Goal: Transaction & Acquisition: Purchase product/service

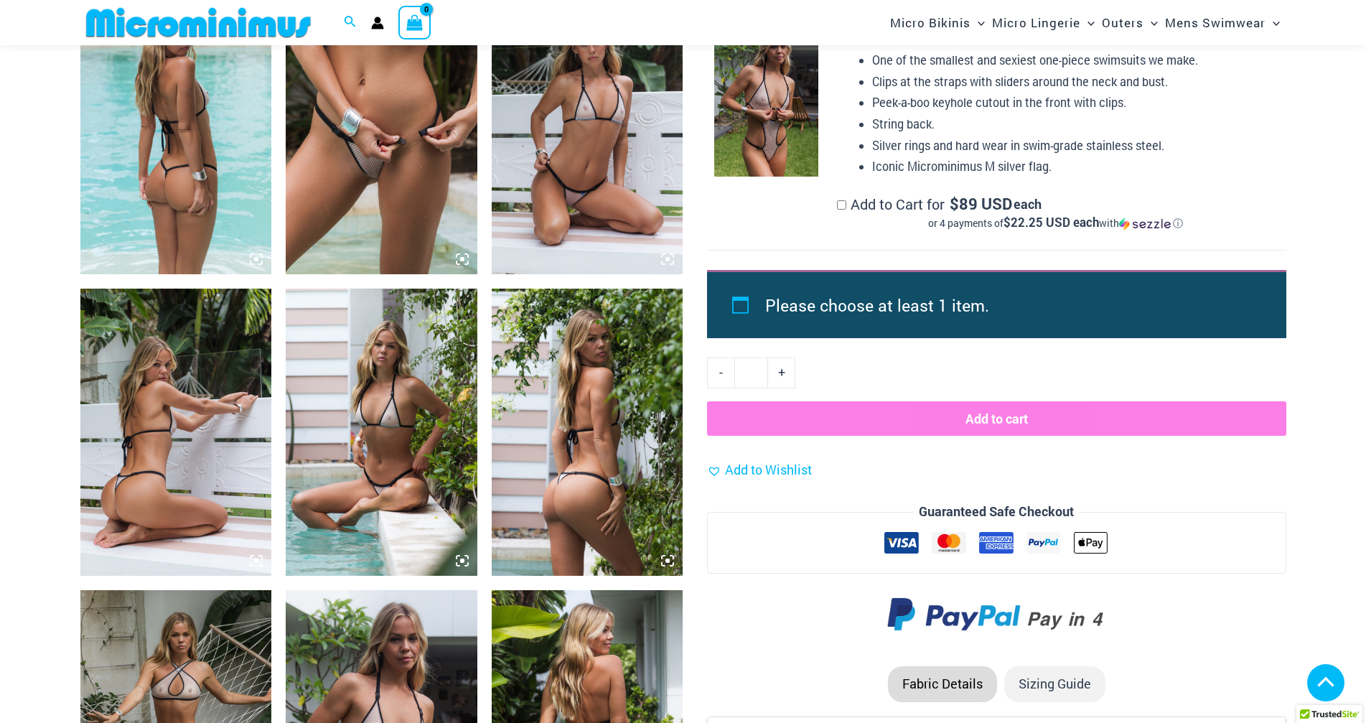
scroll to position [1579, 0]
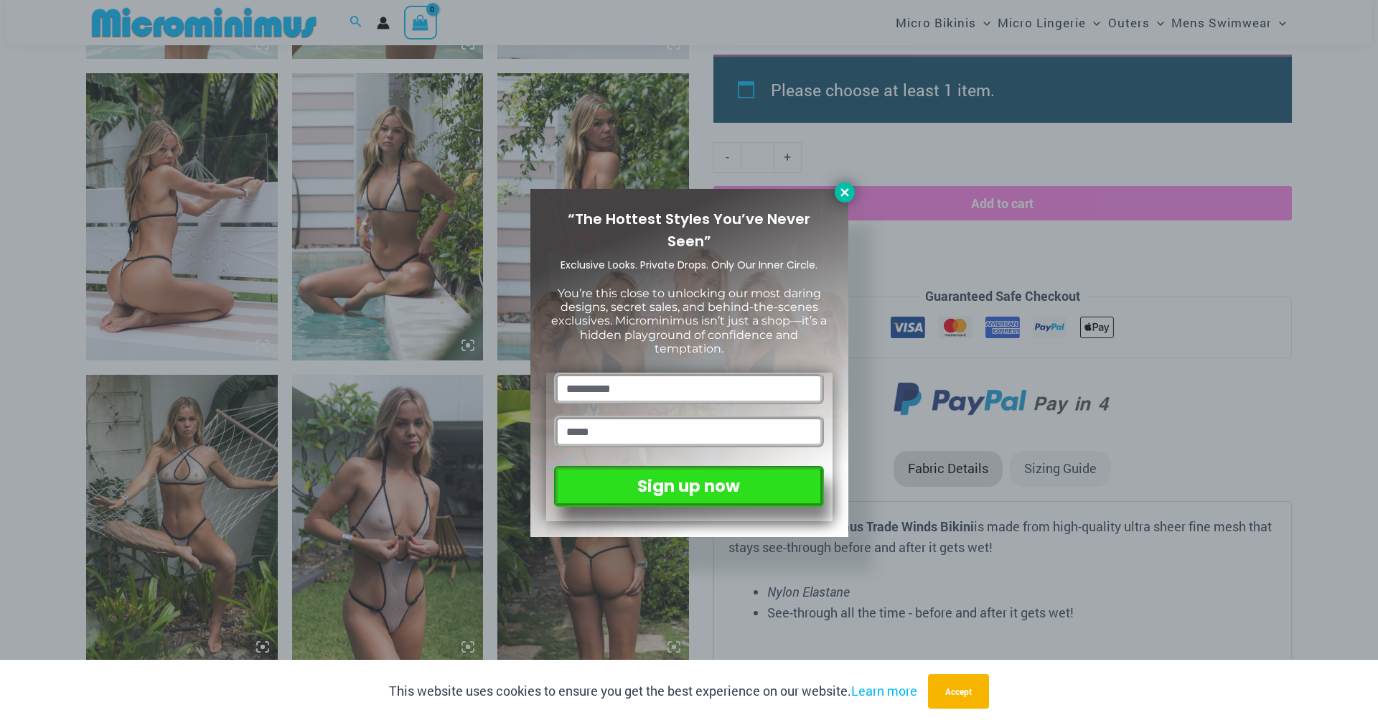
click at [842, 189] on icon at bounding box center [844, 192] width 8 height 8
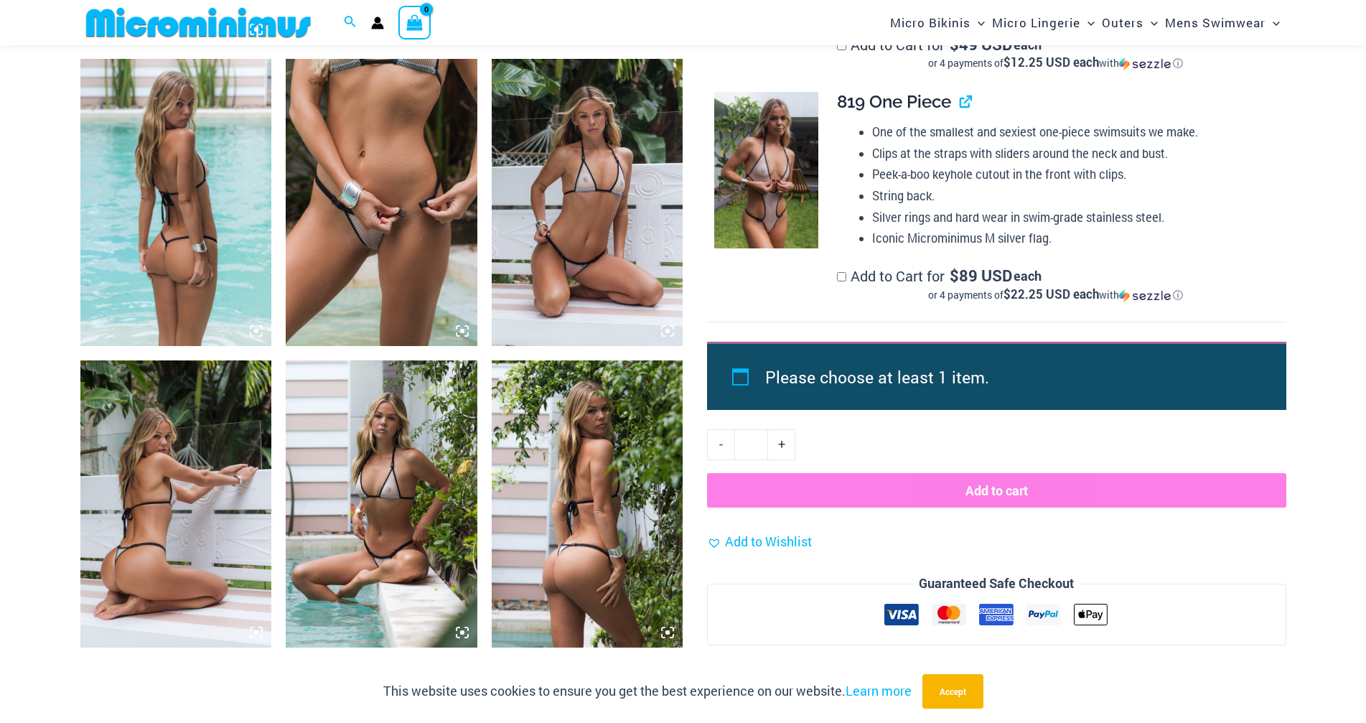
scroll to position [1148, 0]
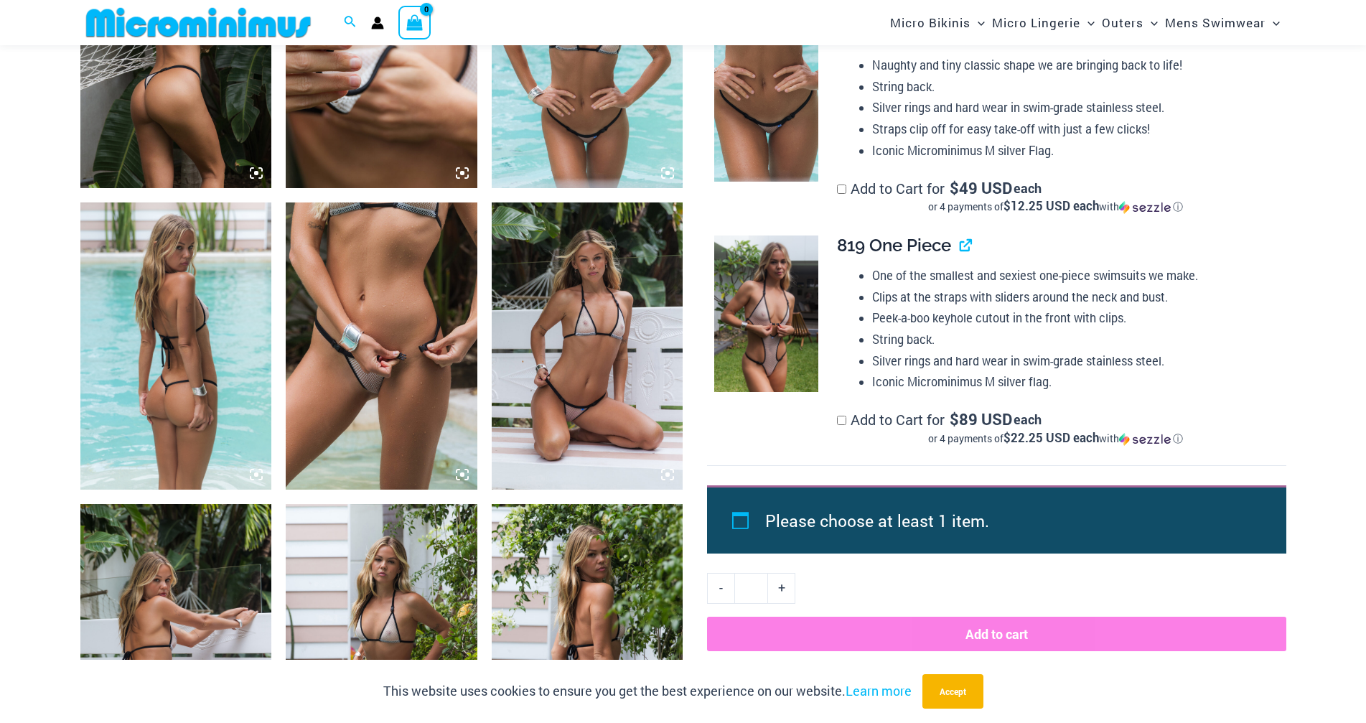
click at [378, 400] on img at bounding box center [382, 345] width 192 height 287
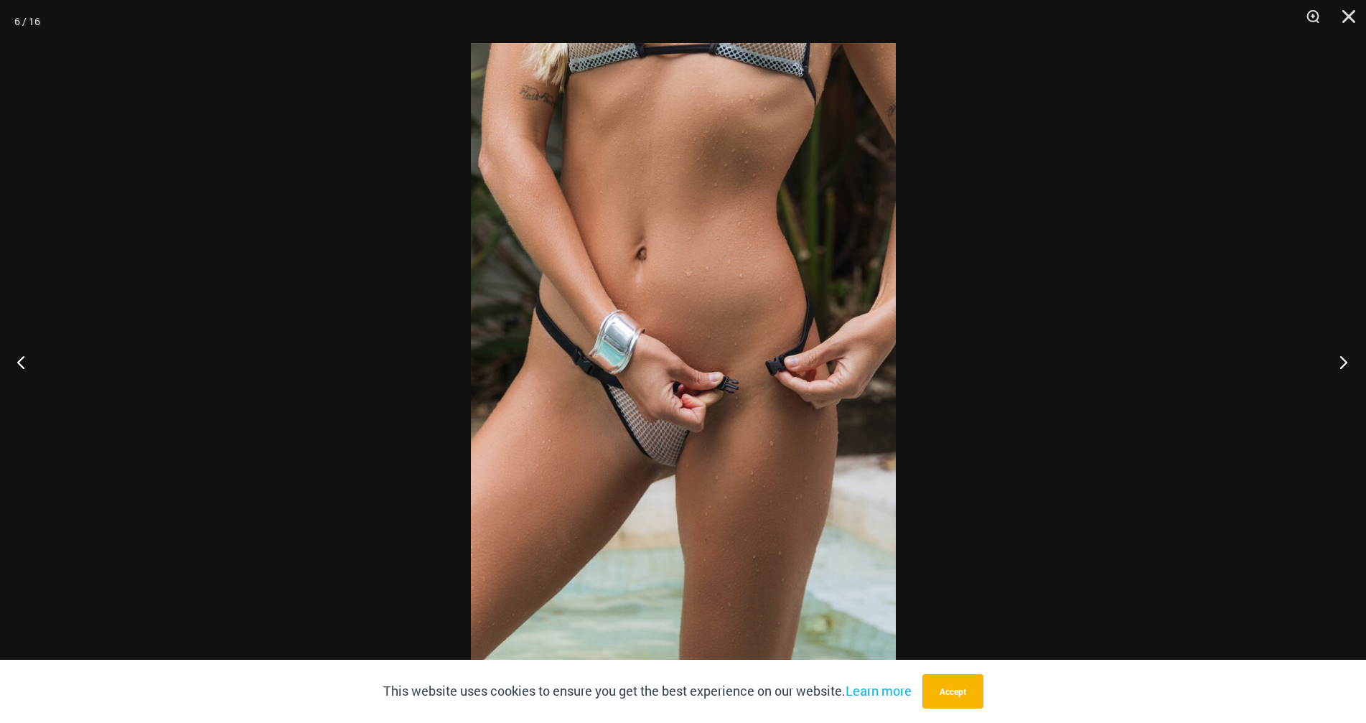
click at [1344, 362] on button "Next" at bounding box center [1339, 362] width 54 height 72
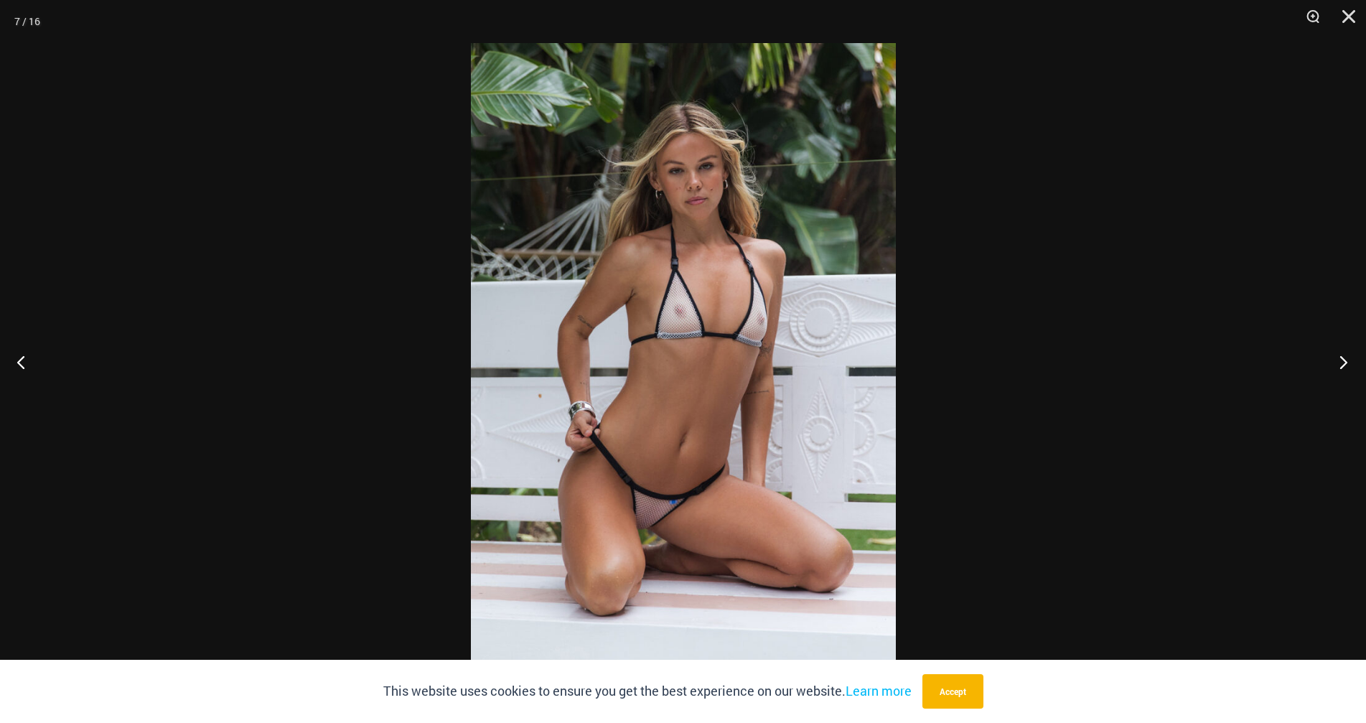
click at [1344, 362] on button "Next" at bounding box center [1339, 362] width 54 height 72
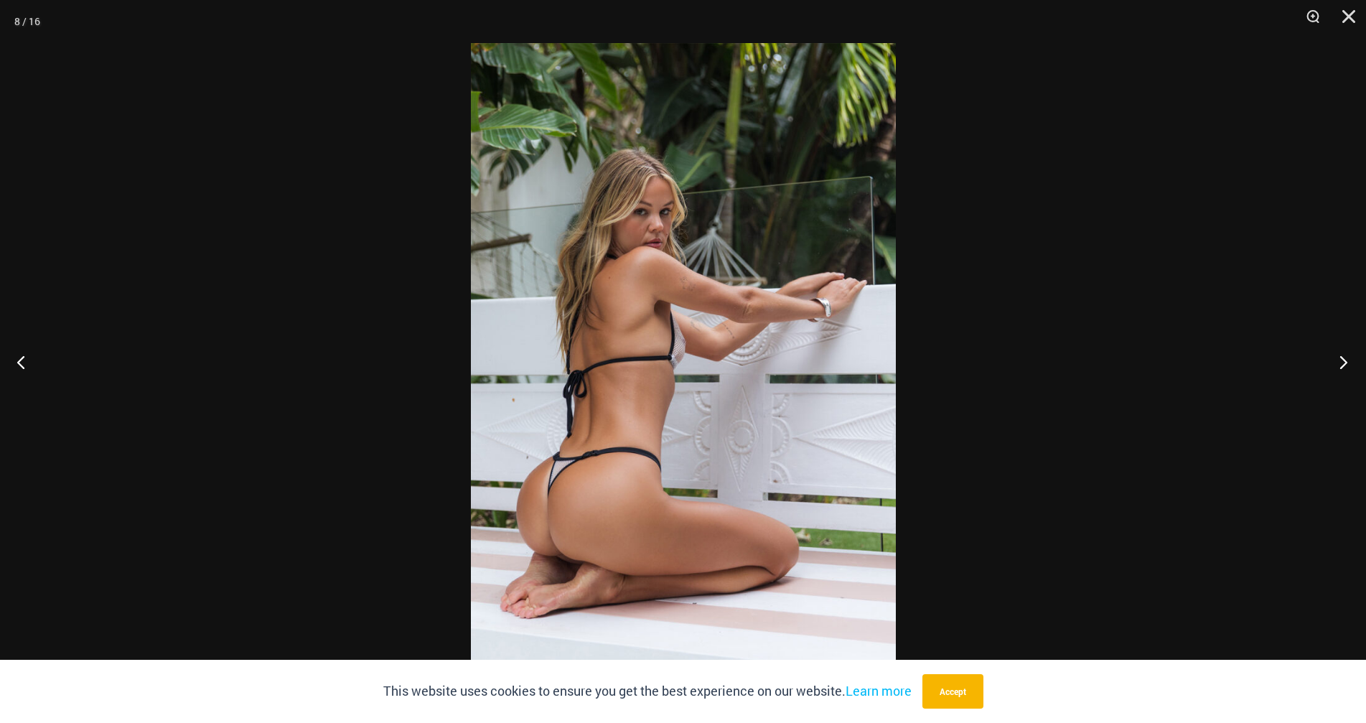
click at [1344, 362] on button "Next" at bounding box center [1339, 362] width 54 height 72
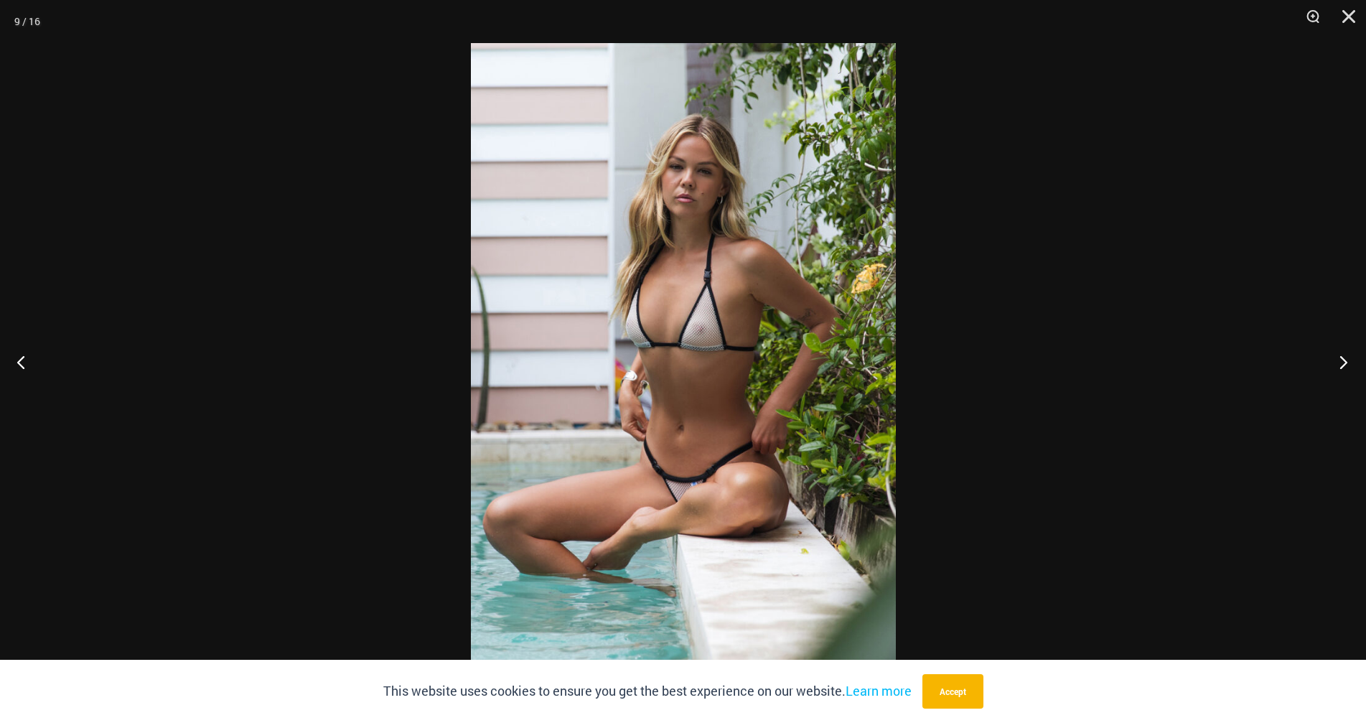
click at [1341, 360] on button "Next" at bounding box center [1339, 362] width 54 height 72
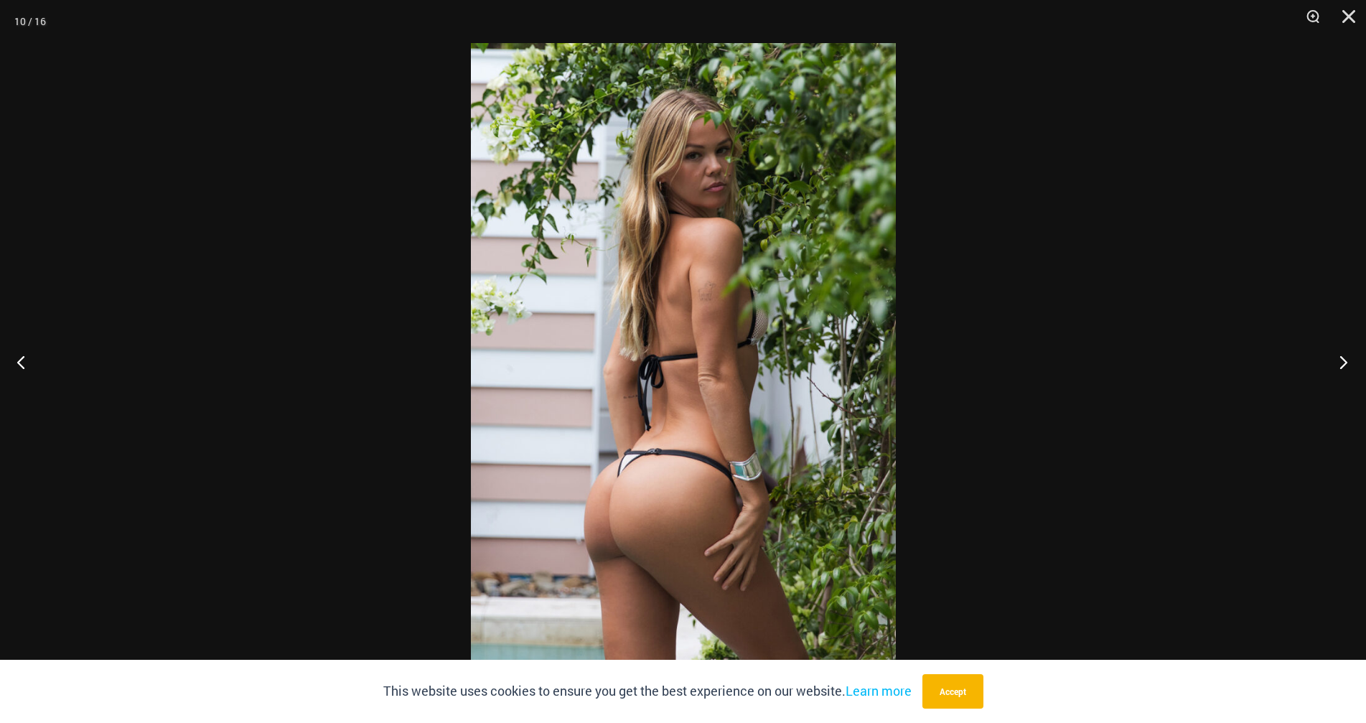
click at [1341, 360] on button "Next" at bounding box center [1339, 362] width 54 height 72
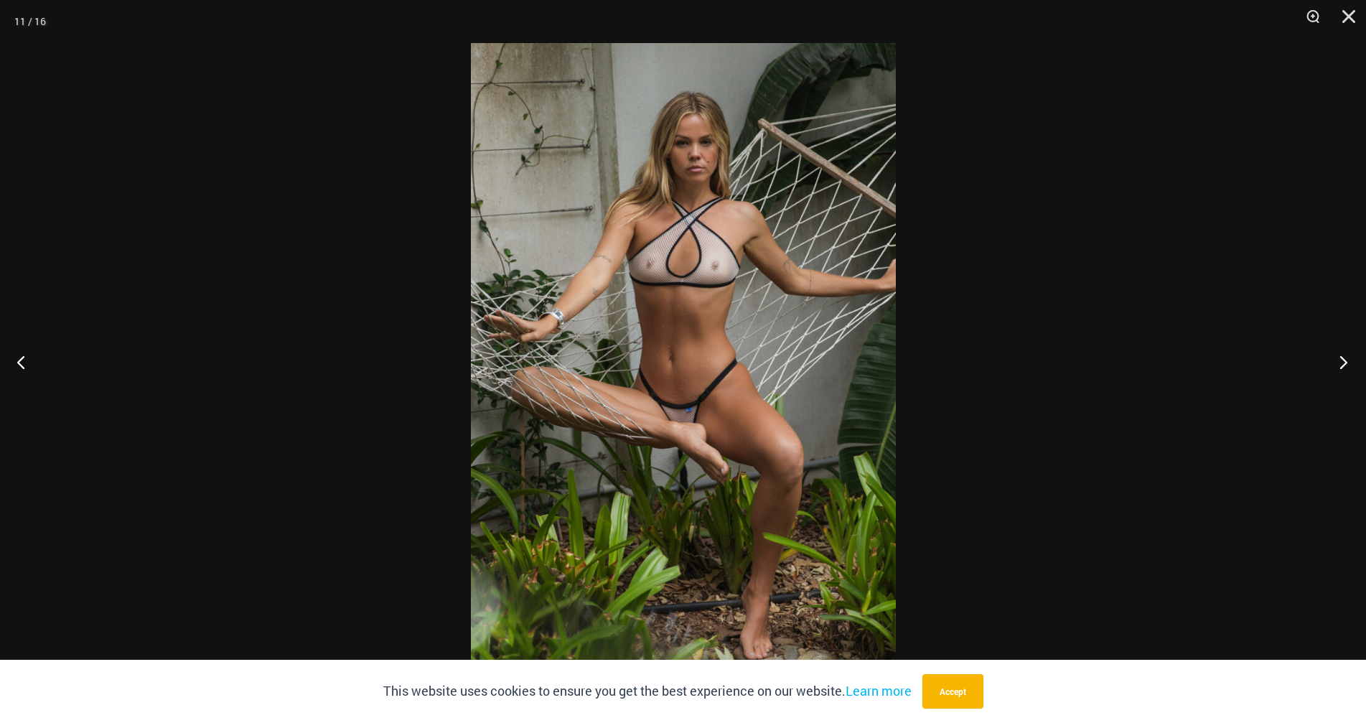
click at [1341, 360] on button "Next" at bounding box center [1339, 362] width 54 height 72
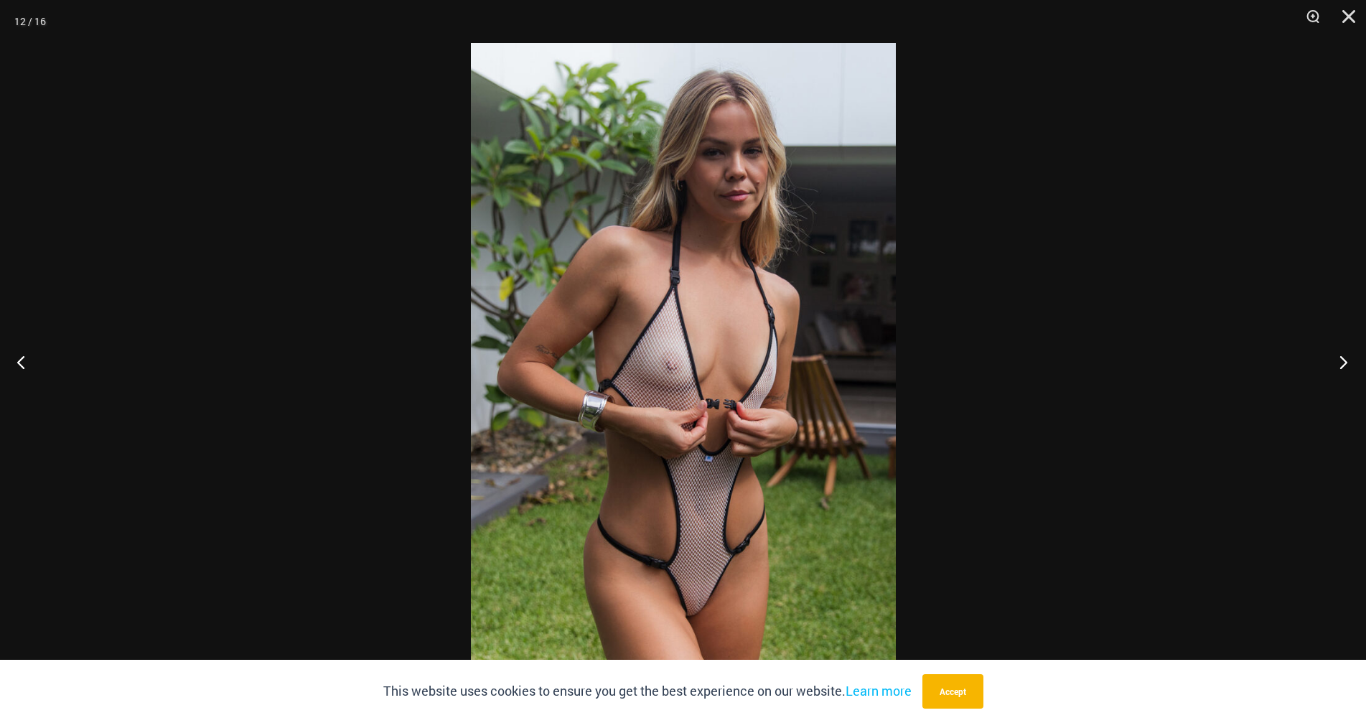
click at [1341, 360] on button "Next" at bounding box center [1339, 362] width 54 height 72
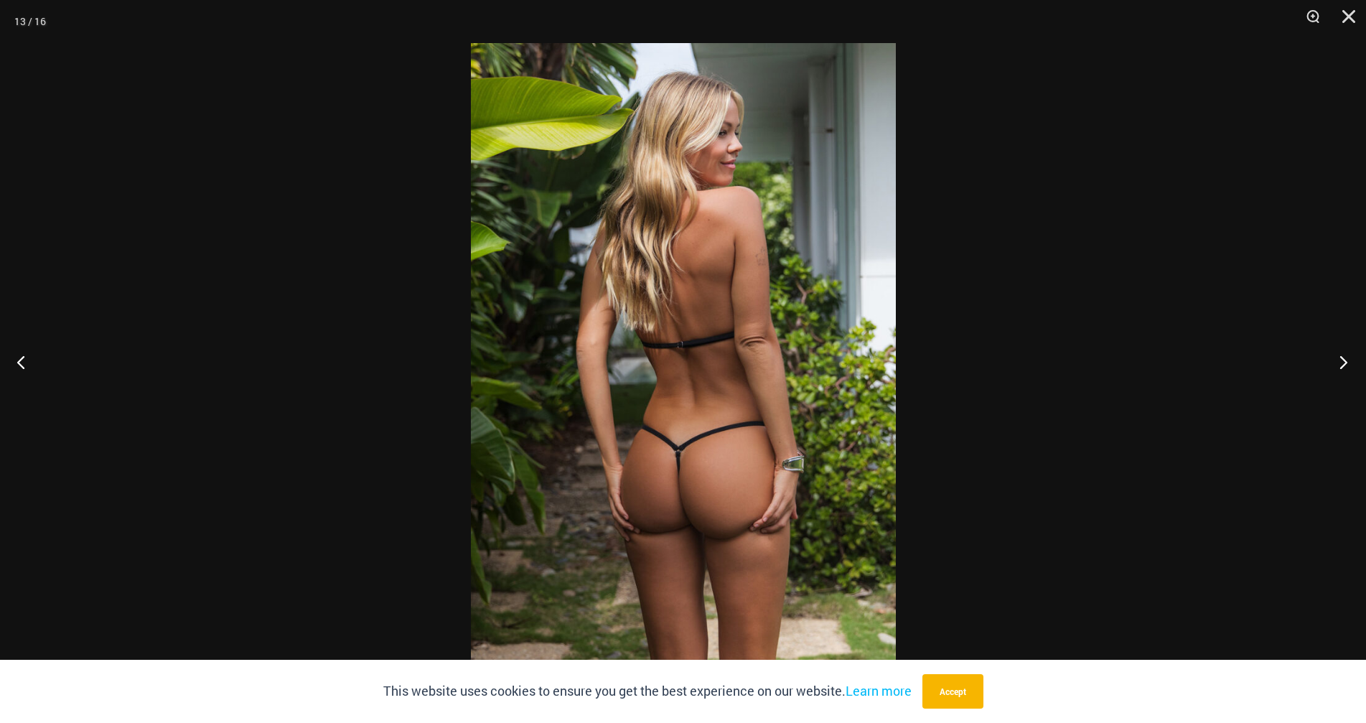
click at [1341, 360] on button "Next" at bounding box center [1339, 362] width 54 height 72
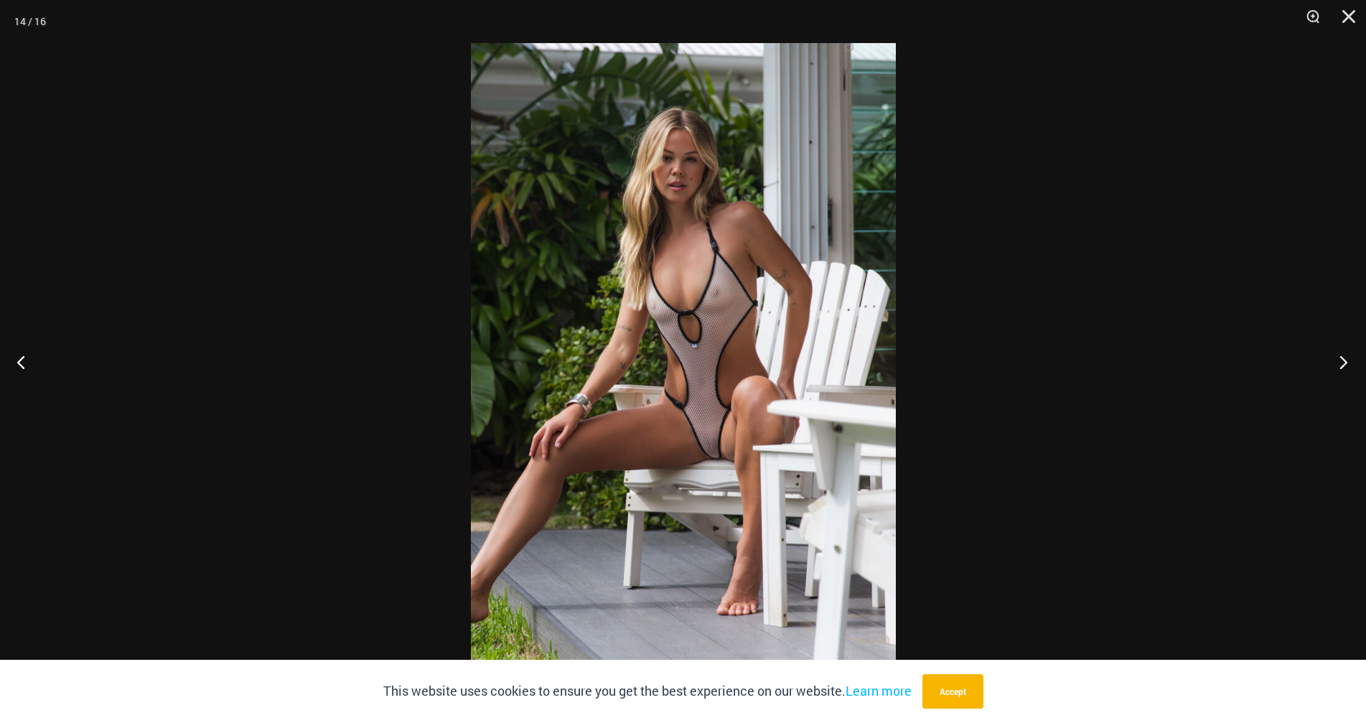
click at [1341, 360] on button "Next" at bounding box center [1339, 362] width 54 height 72
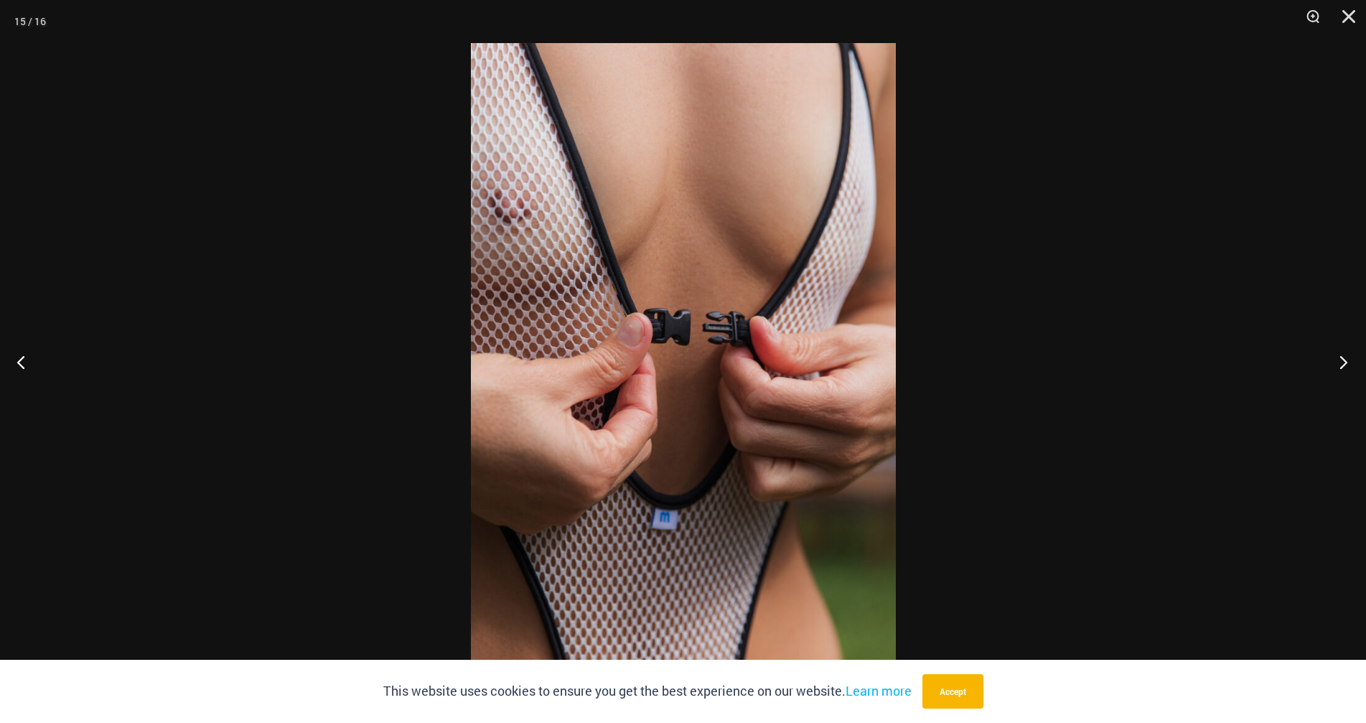
click at [1341, 360] on button "Next" at bounding box center [1339, 362] width 54 height 72
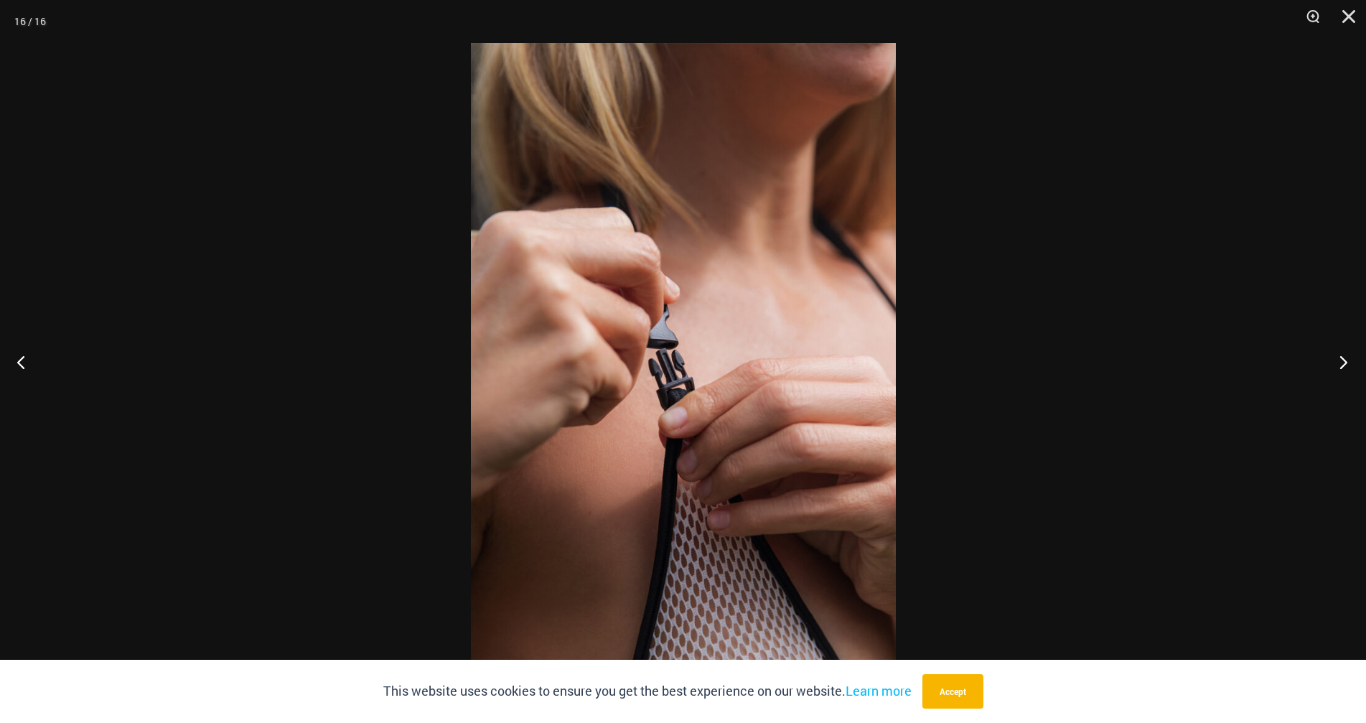
click at [1341, 360] on button "Next" at bounding box center [1339, 362] width 54 height 72
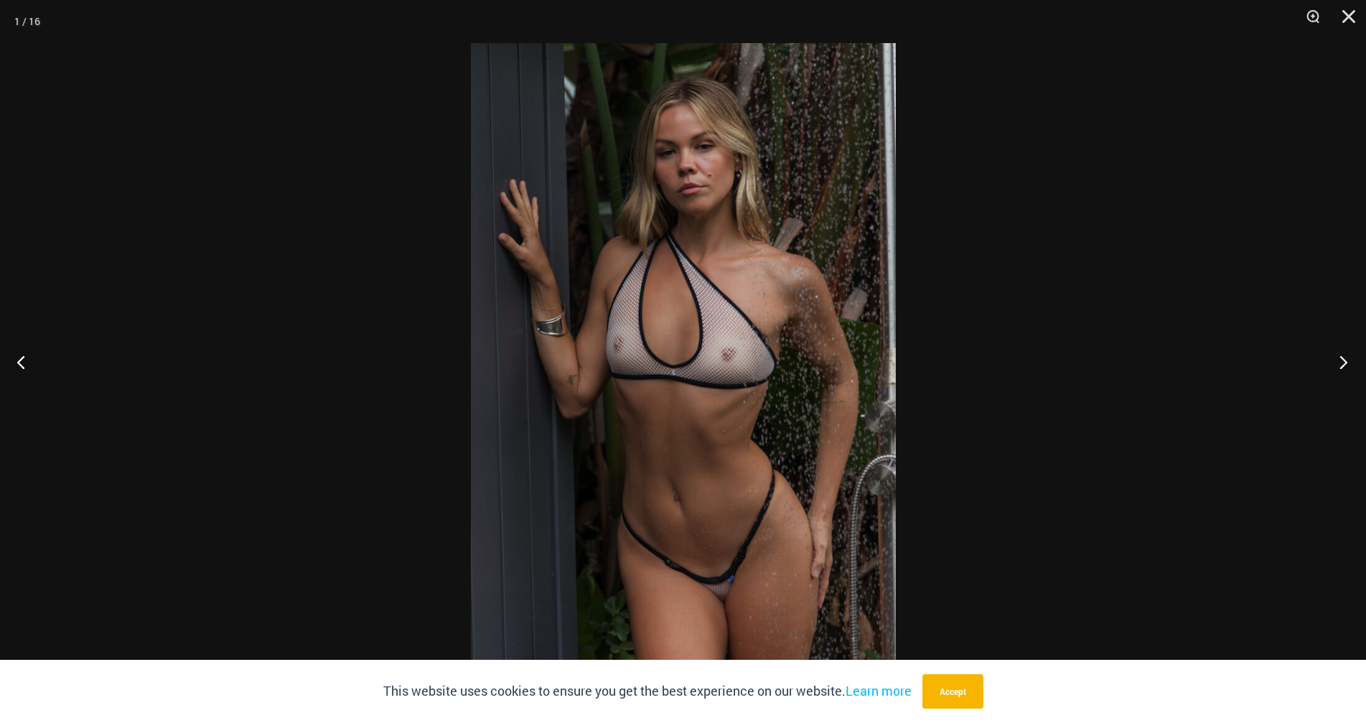
click at [1341, 360] on button "Next" at bounding box center [1339, 362] width 54 height 72
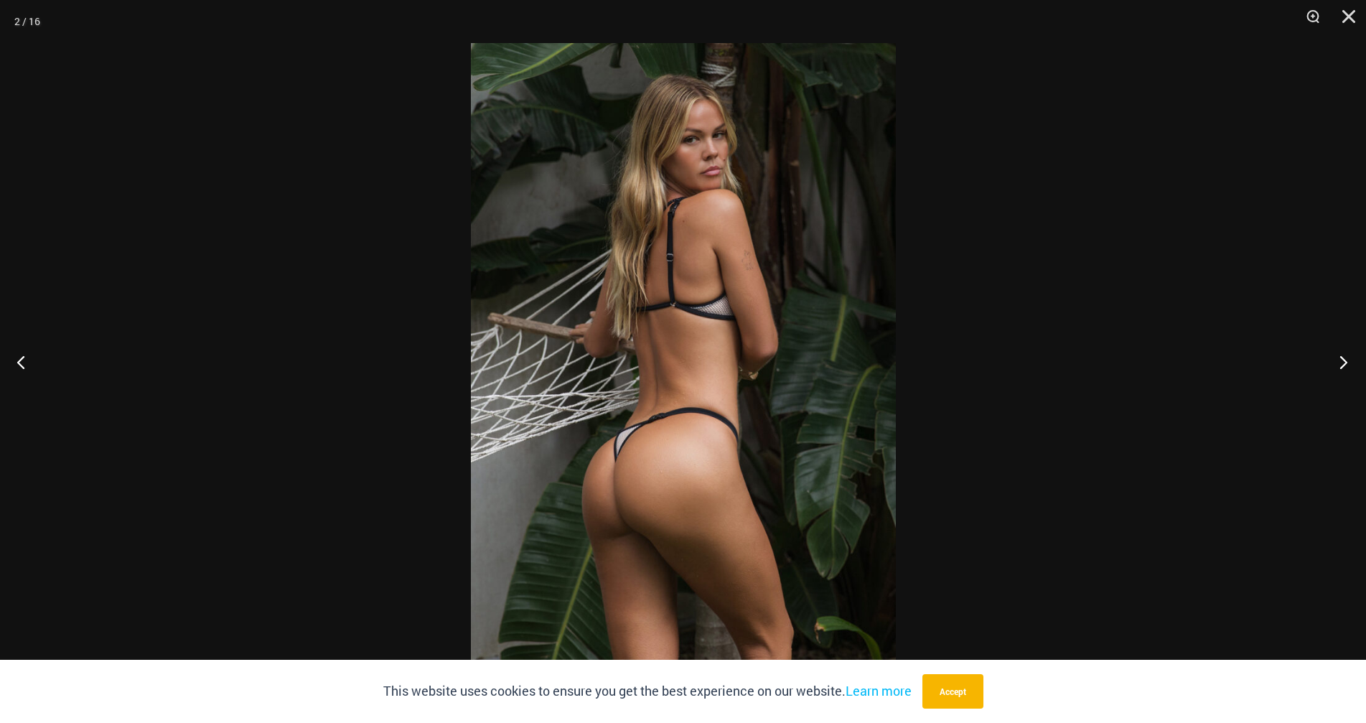
click at [1341, 360] on button "Next" at bounding box center [1339, 362] width 54 height 72
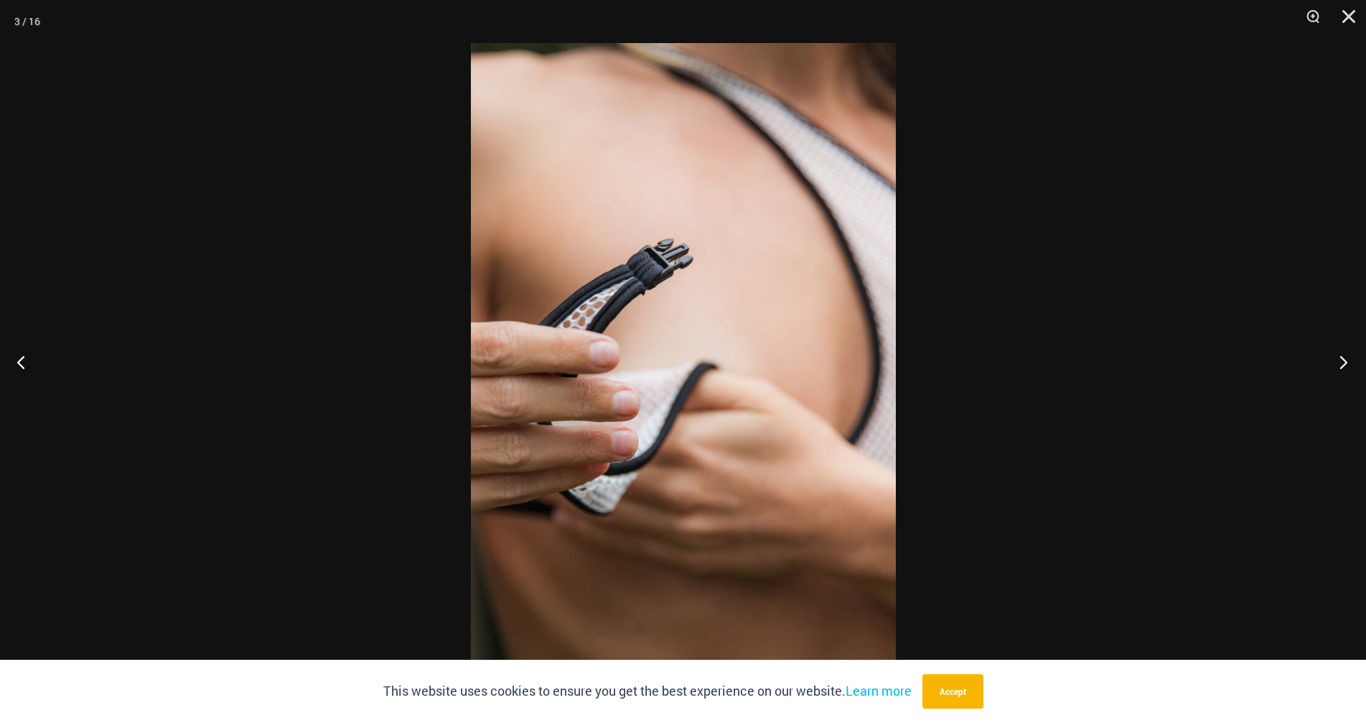
click at [1341, 360] on button "Next" at bounding box center [1339, 362] width 54 height 72
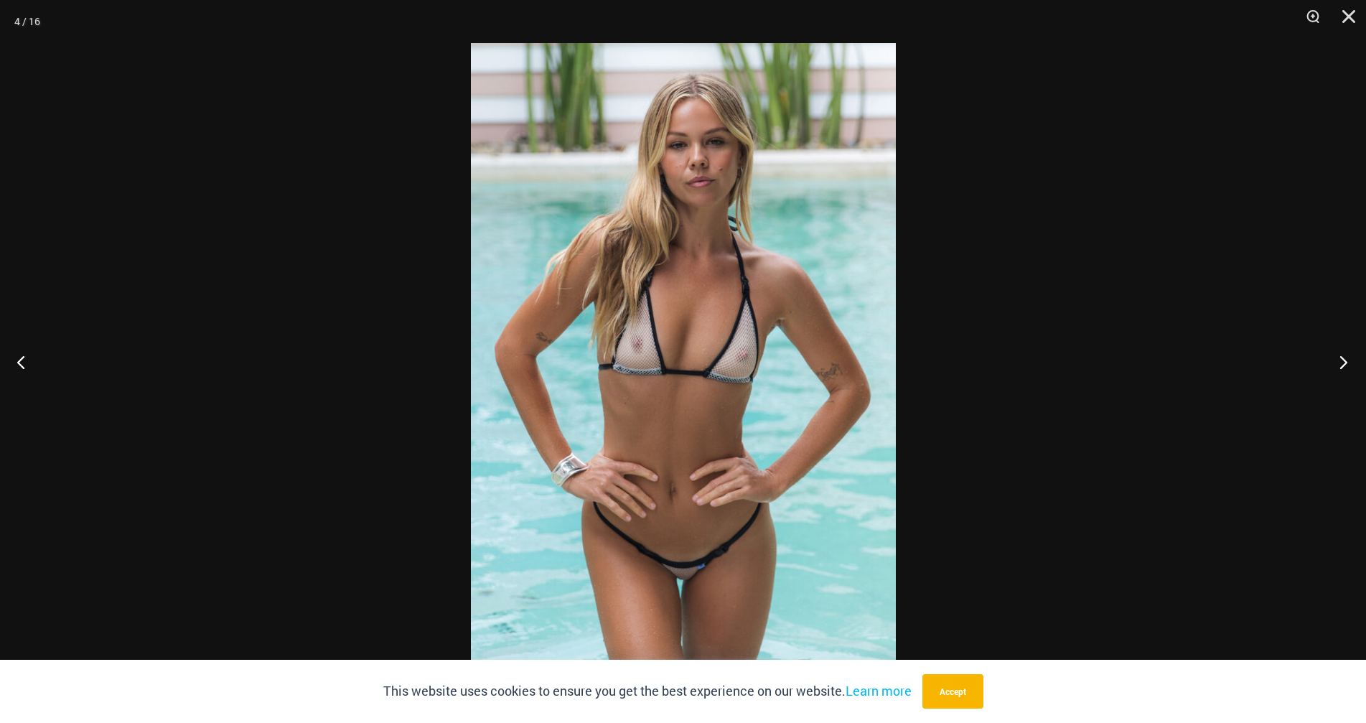
click at [1341, 360] on button "Next" at bounding box center [1339, 362] width 54 height 72
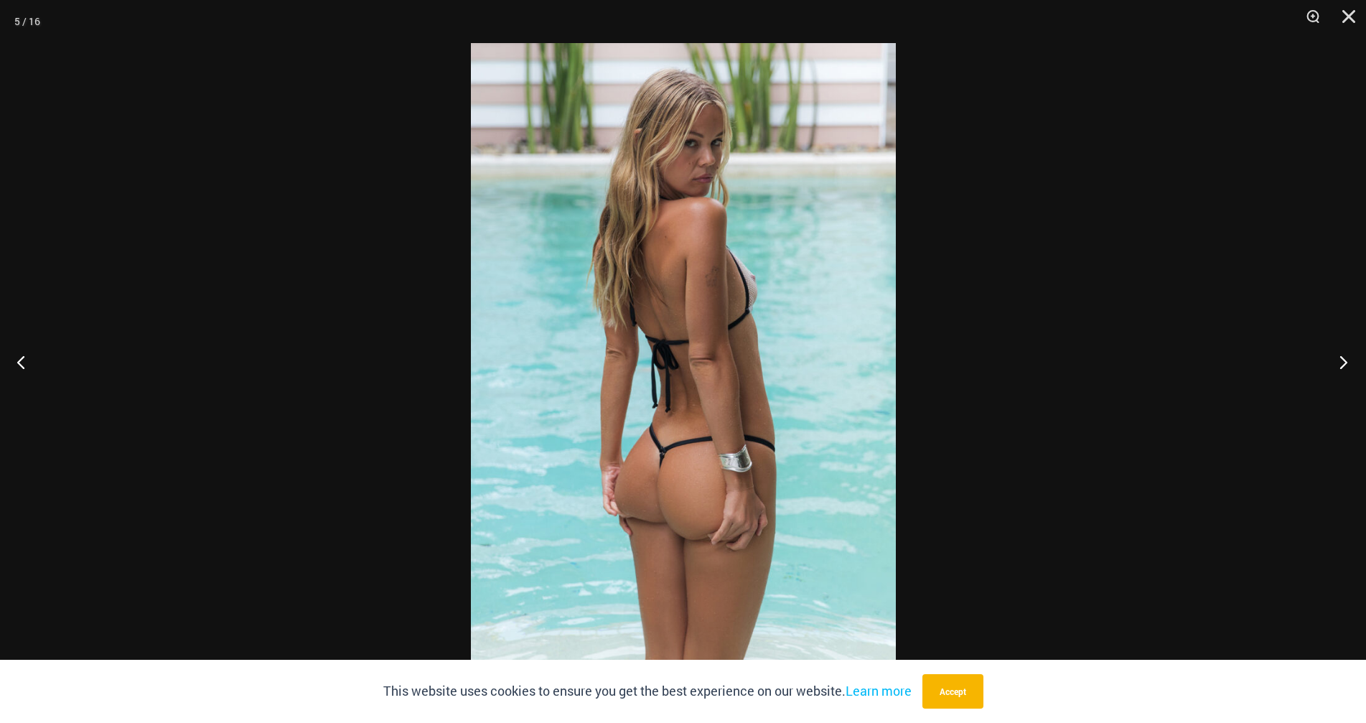
click at [1341, 360] on button "Next" at bounding box center [1339, 362] width 54 height 72
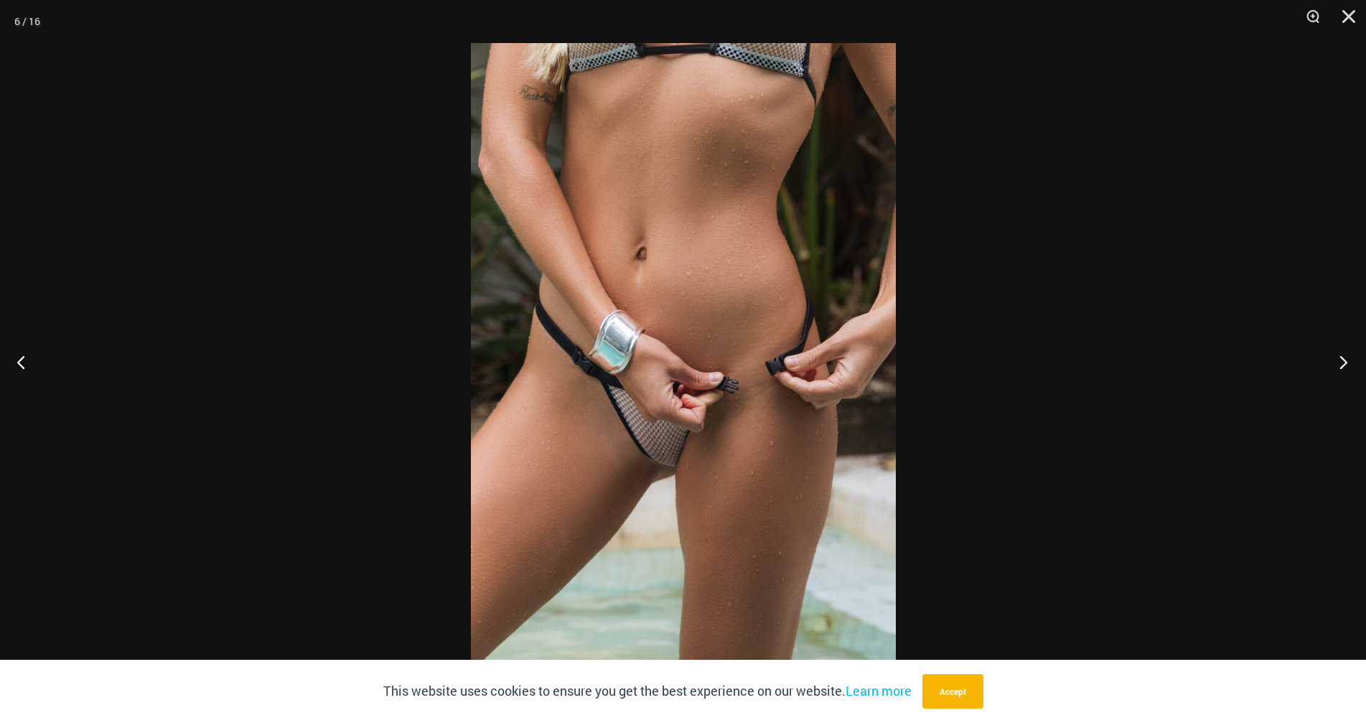
click at [1275, 241] on div at bounding box center [683, 361] width 1366 height 723
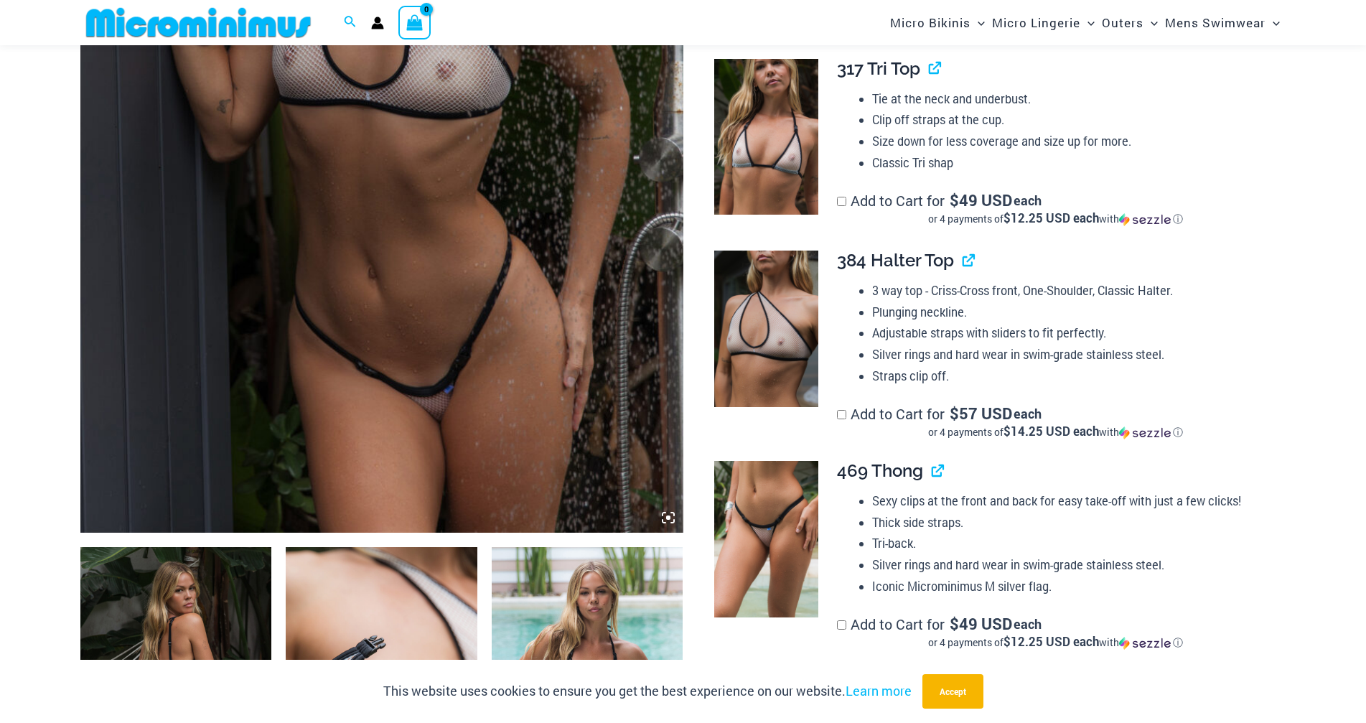
scroll to position [646, 0]
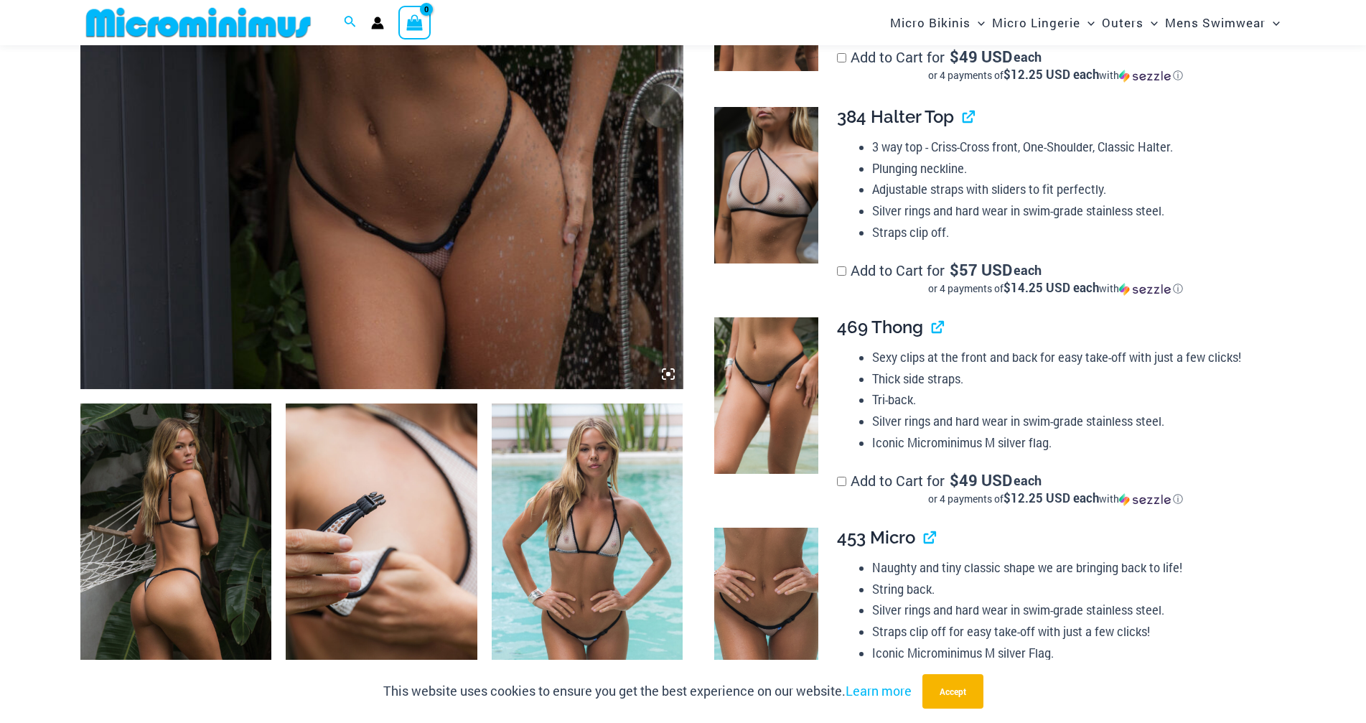
click at [898, 329] on span "469 Thong" at bounding box center [880, 326] width 86 height 21
click at [774, 422] on img at bounding box center [766, 395] width 104 height 156
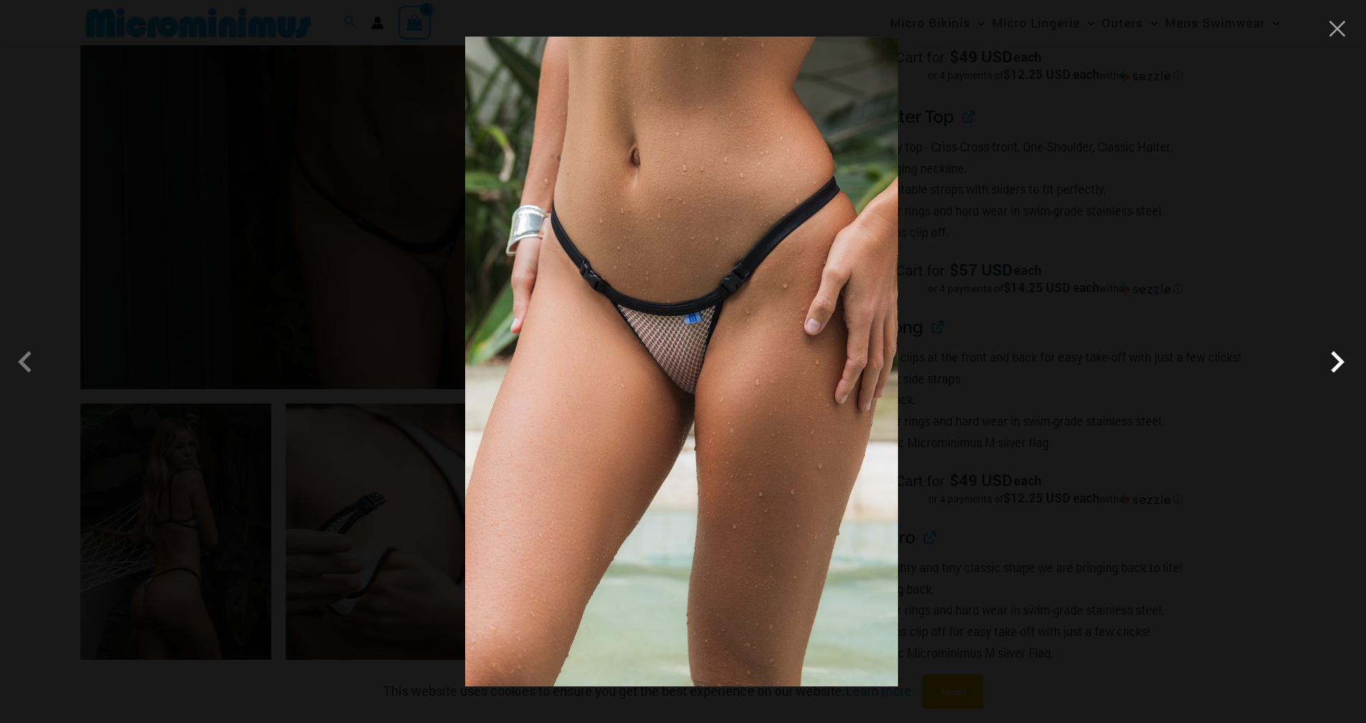
click at [1337, 370] on span at bounding box center [1336, 361] width 43 height 43
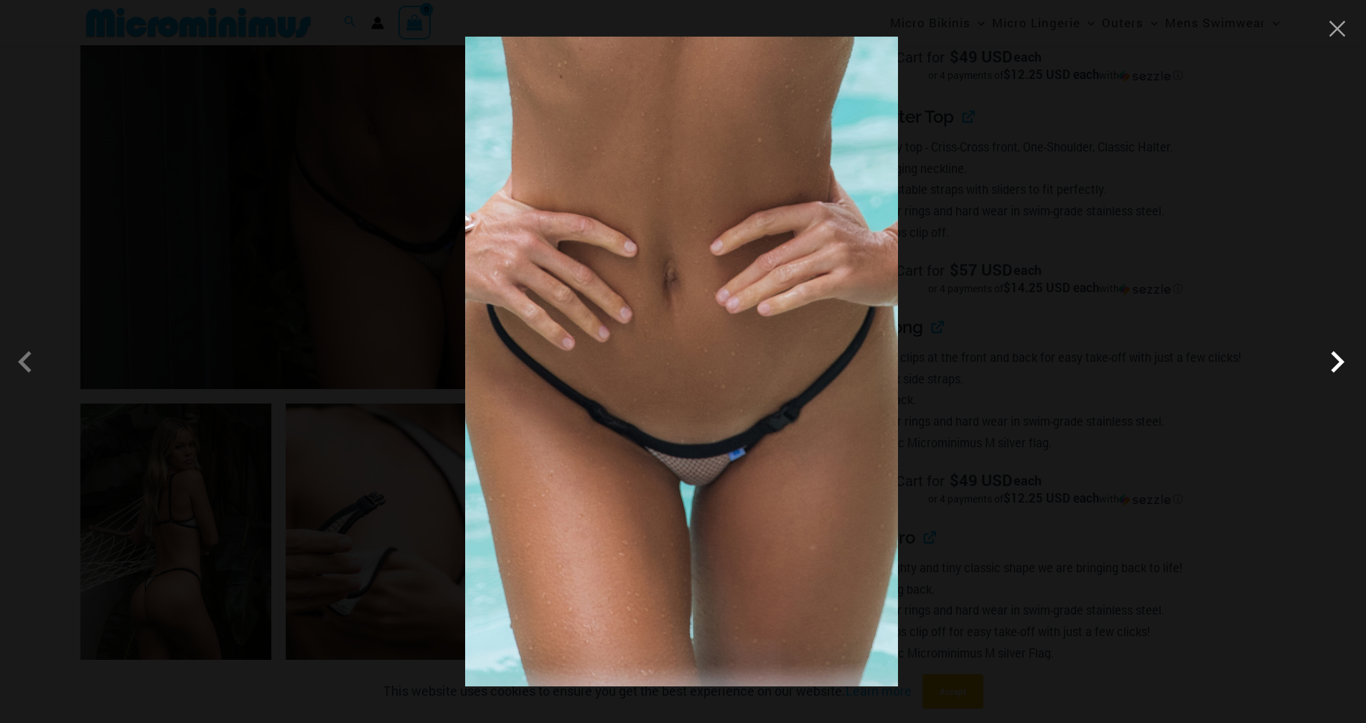
click at [1337, 370] on span at bounding box center [1336, 361] width 43 height 43
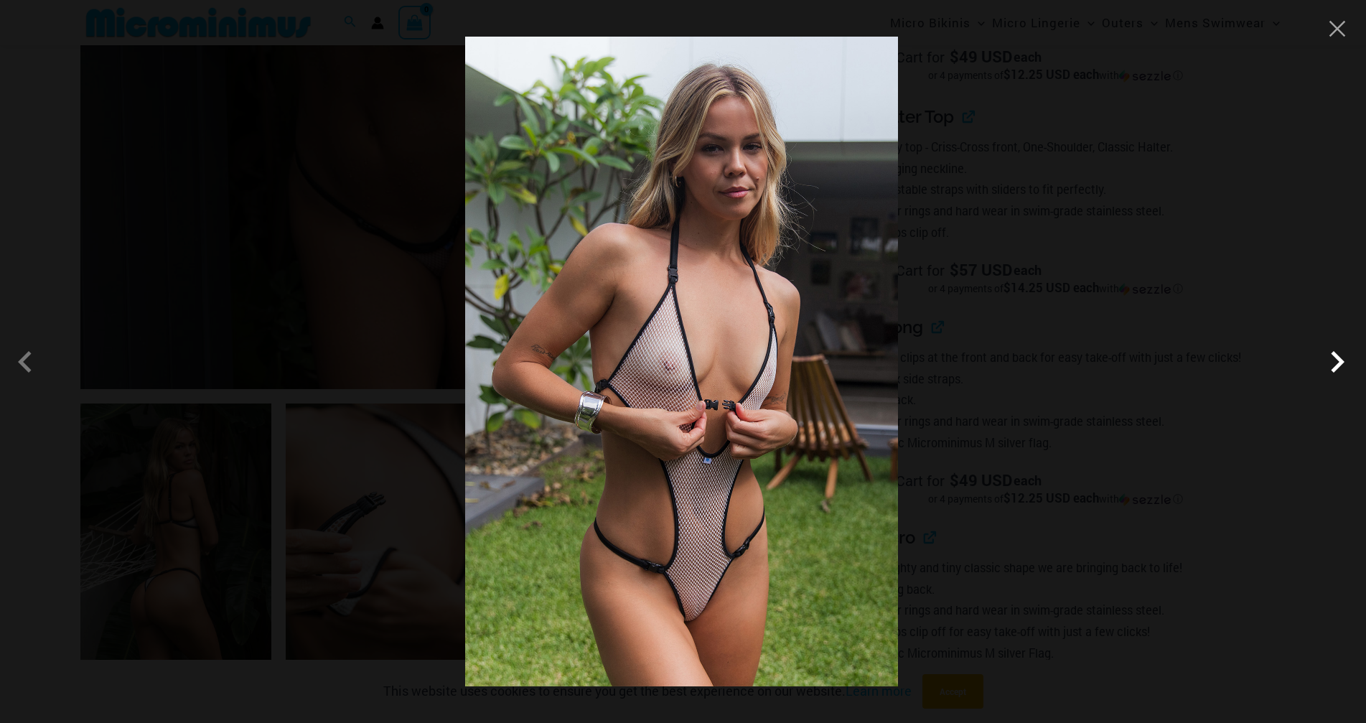
click at [1337, 370] on span at bounding box center [1336, 361] width 43 height 43
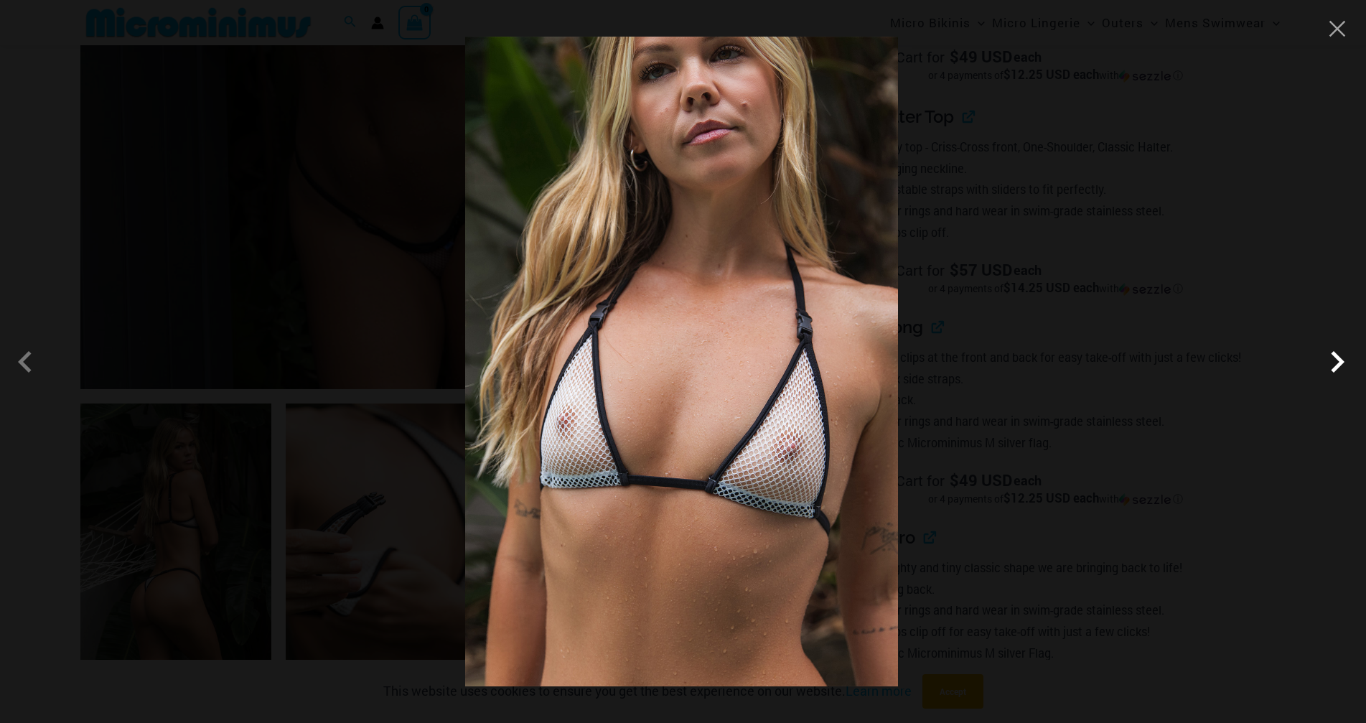
click at [1337, 370] on span at bounding box center [1336, 361] width 43 height 43
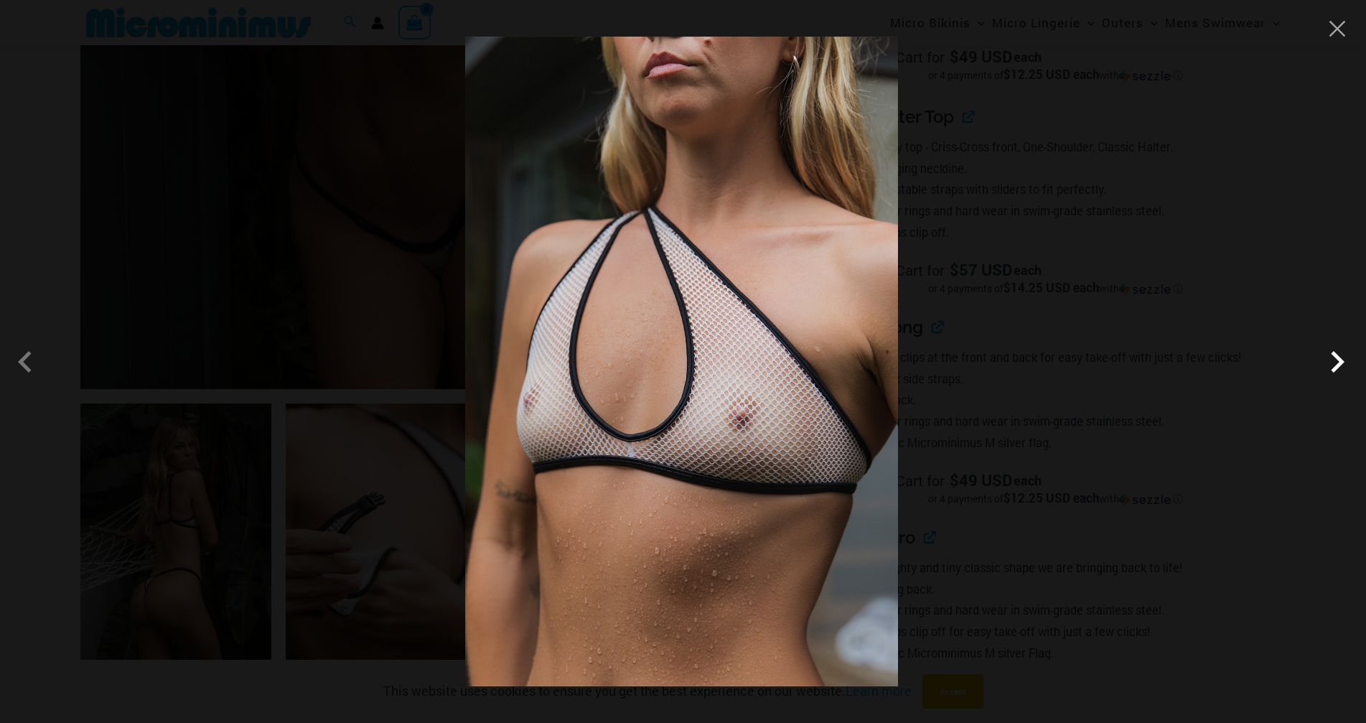
click at [1337, 370] on span at bounding box center [1336, 361] width 43 height 43
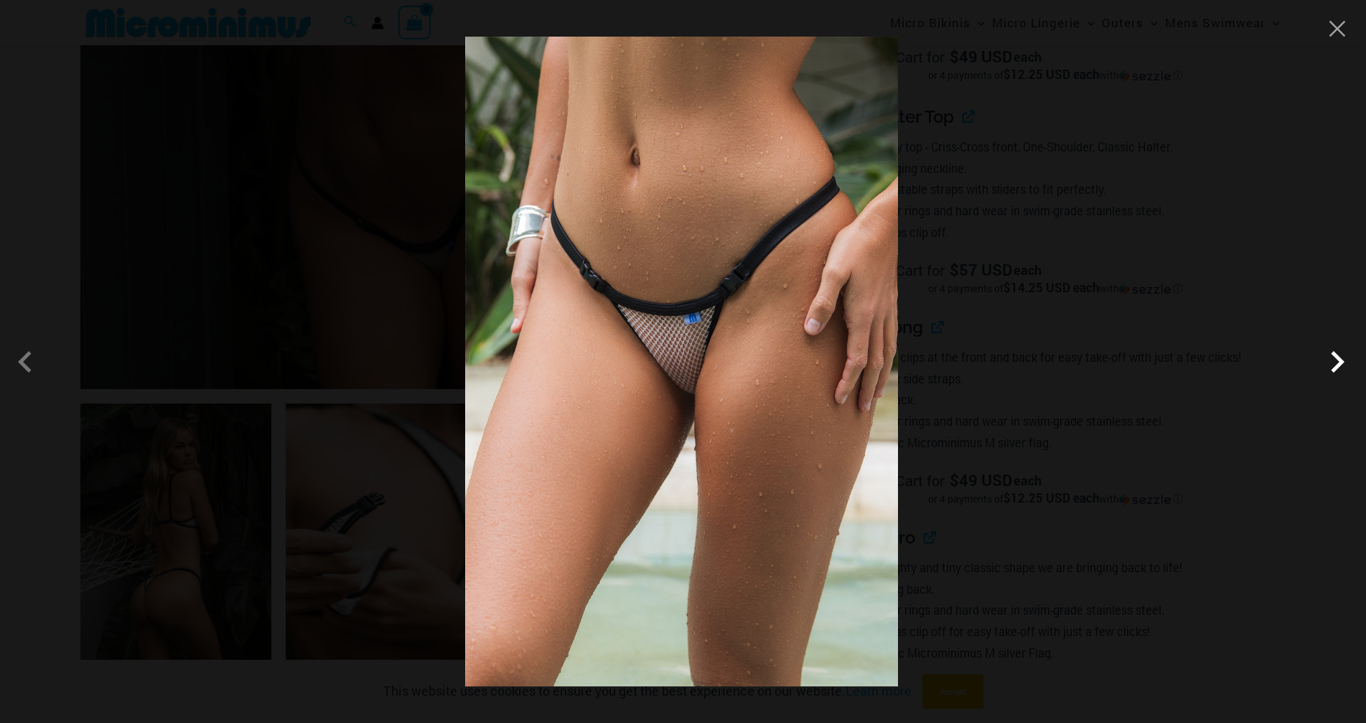
click at [1337, 370] on span at bounding box center [1336, 361] width 43 height 43
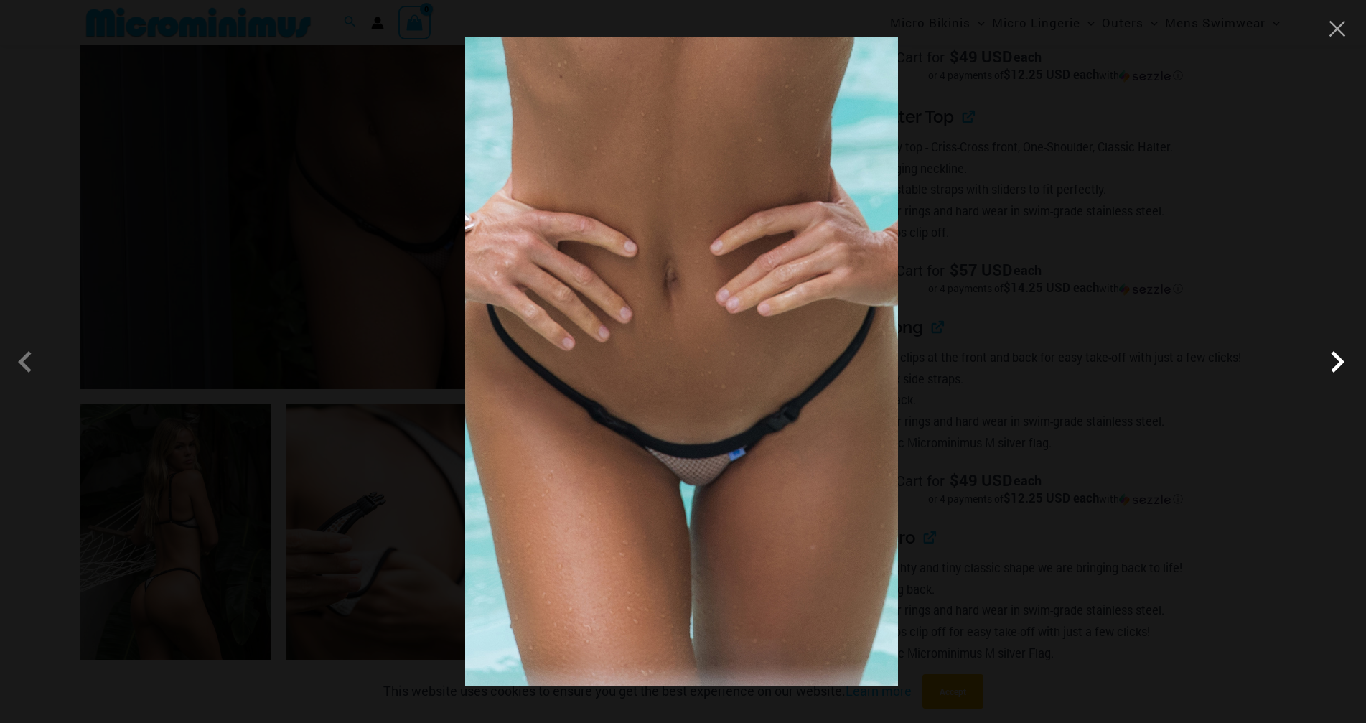
click at [1337, 370] on span at bounding box center [1336, 361] width 43 height 43
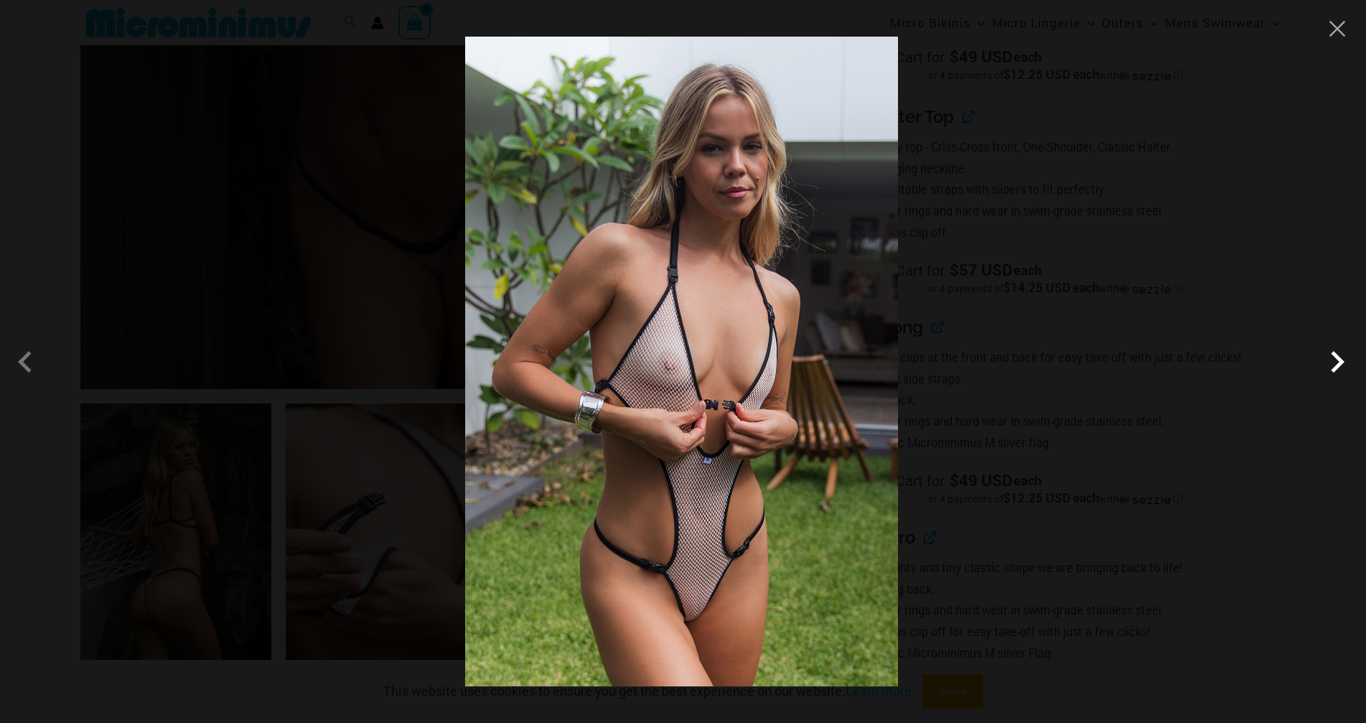
click at [1335, 371] on span at bounding box center [1336, 361] width 43 height 43
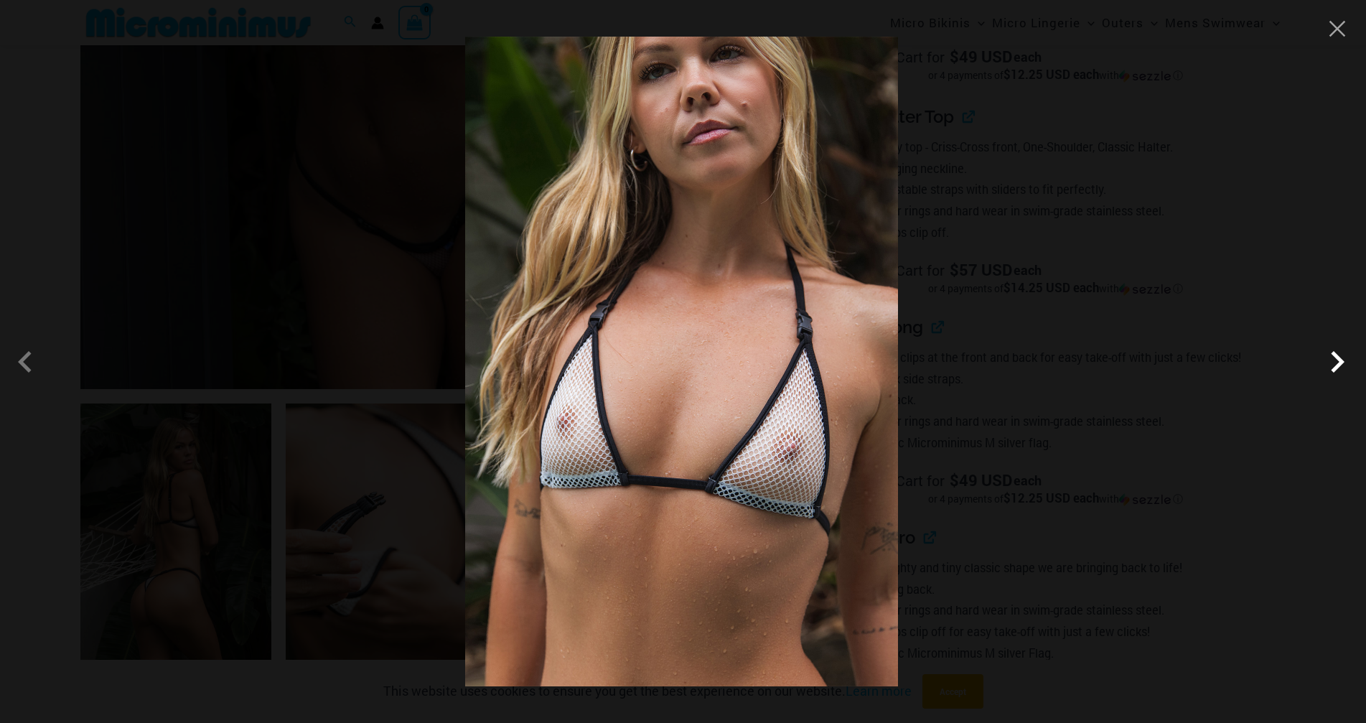
click at [1335, 371] on span at bounding box center [1336, 361] width 43 height 43
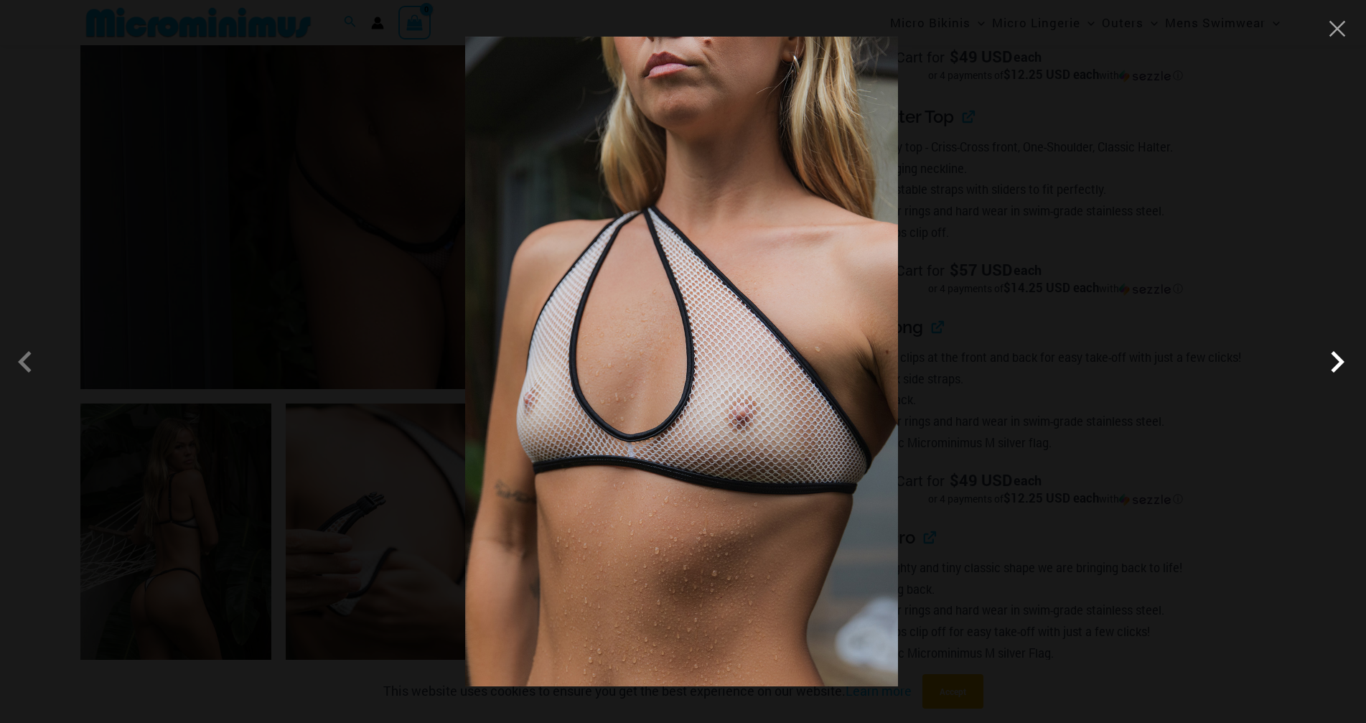
click at [1335, 371] on span at bounding box center [1336, 361] width 43 height 43
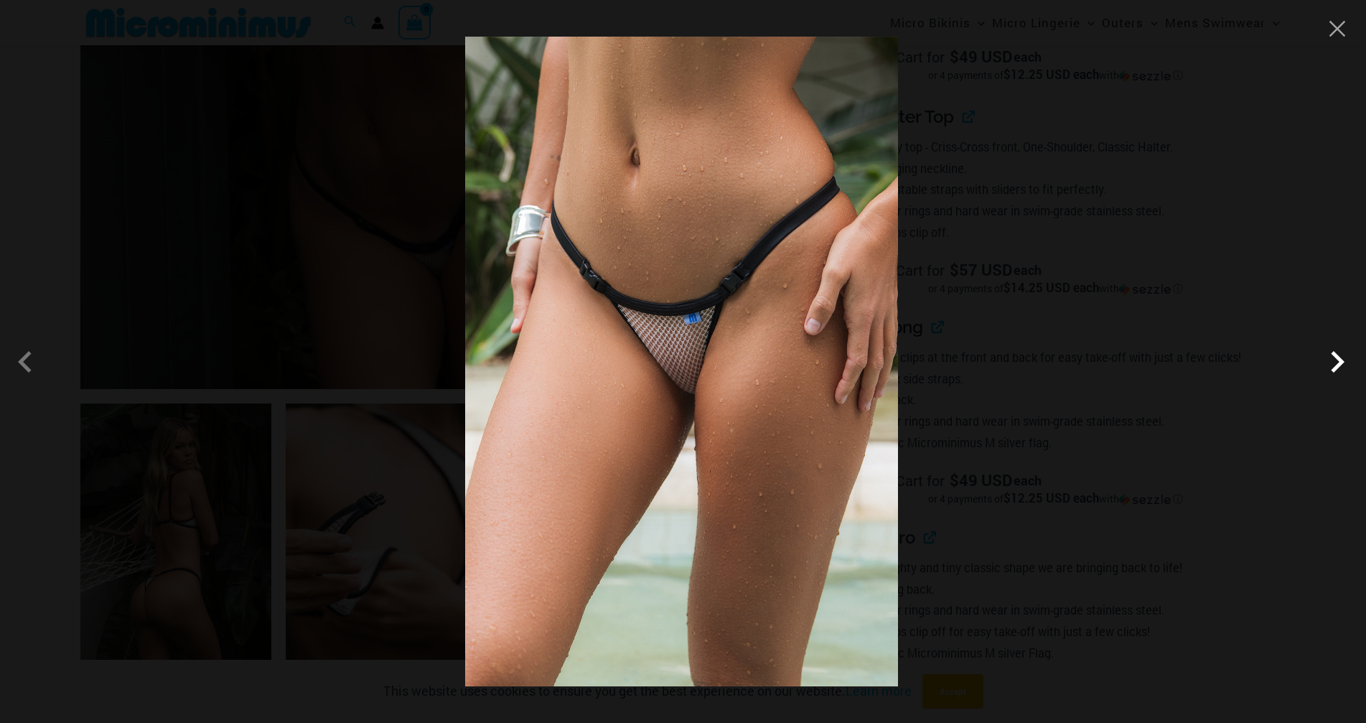
click at [1335, 371] on span at bounding box center [1336, 361] width 43 height 43
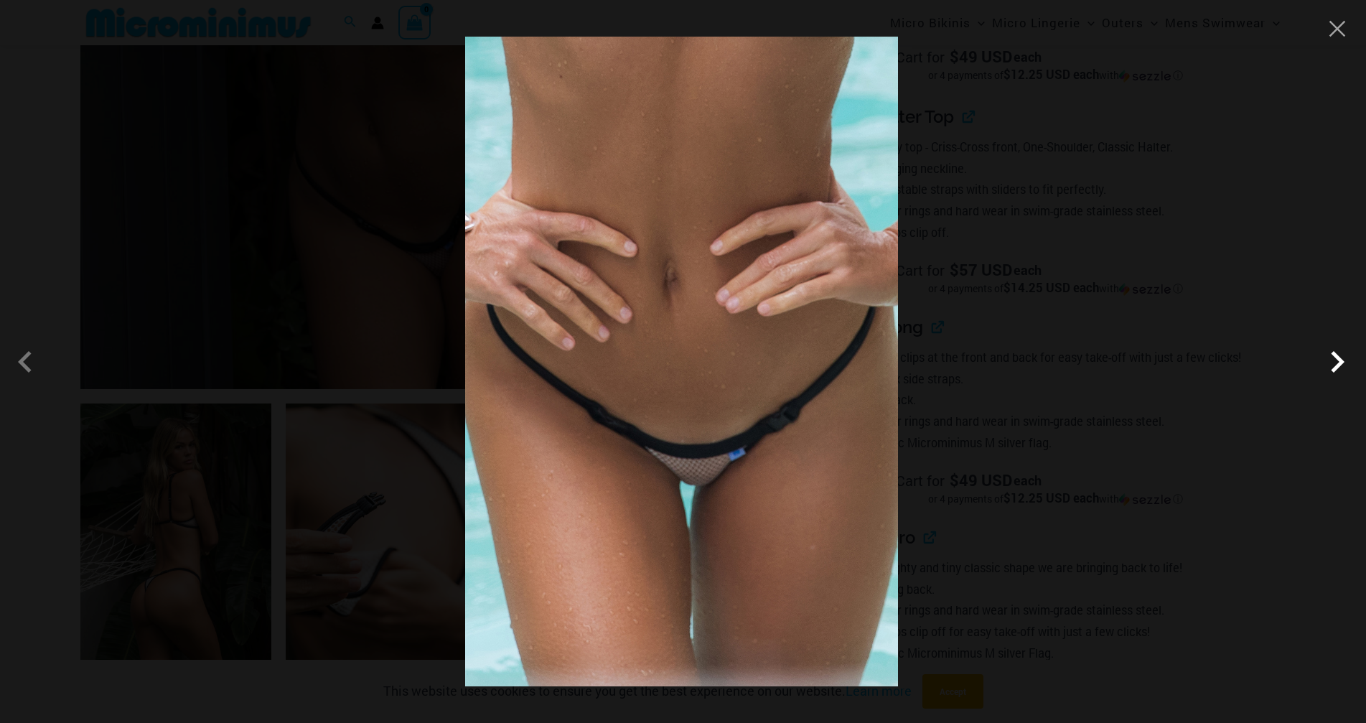
click at [1335, 371] on span at bounding box center [1336, 361] width 43 height 43
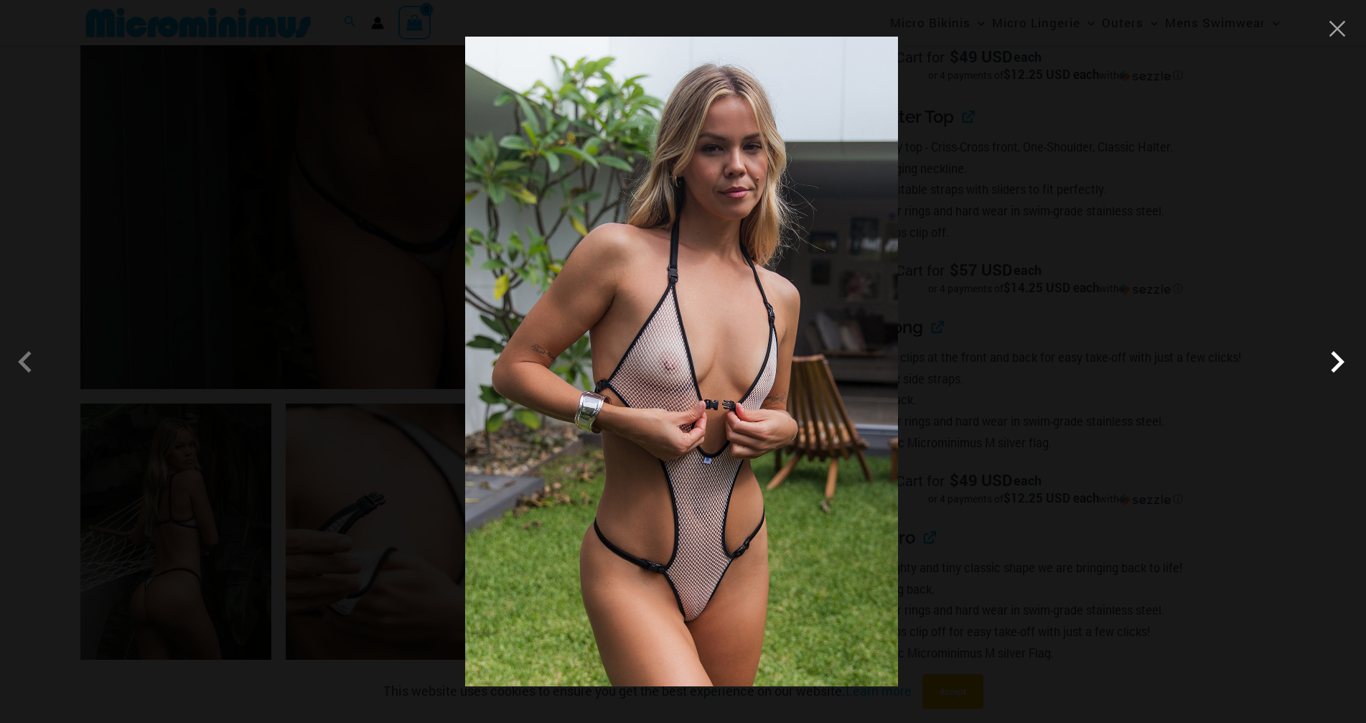
click at [1335, 371] on span at bounding box center [1336, 361] width 43 height 43
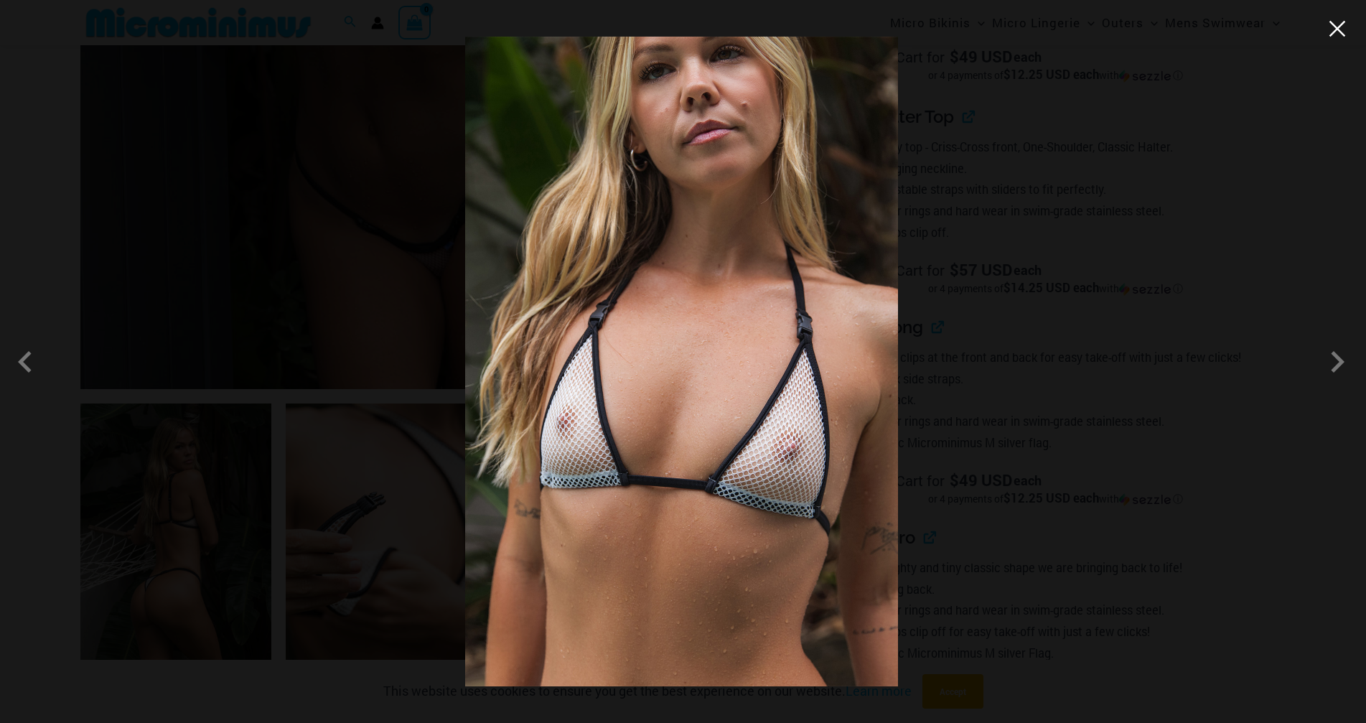
click at [1335, 36] on button "Close" at bounding box center [1337, 29] width 22 height 22
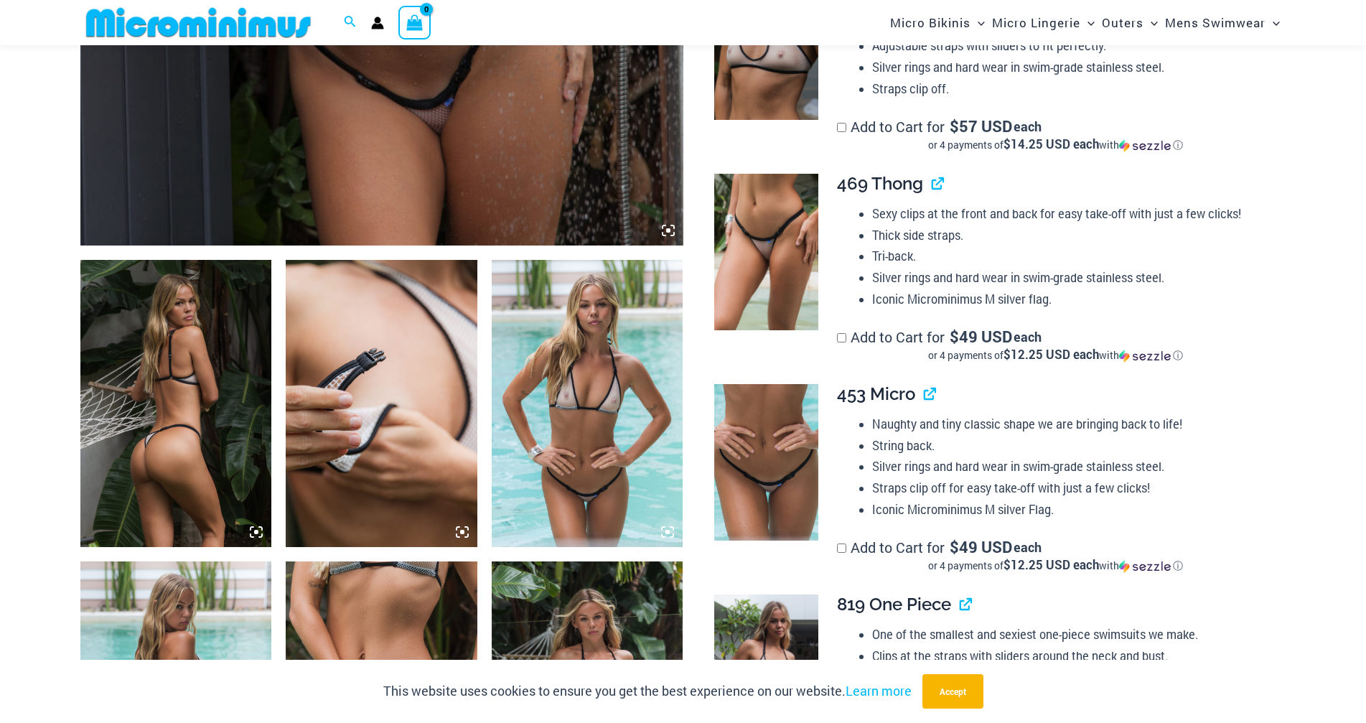
scroll to position [718, 0]
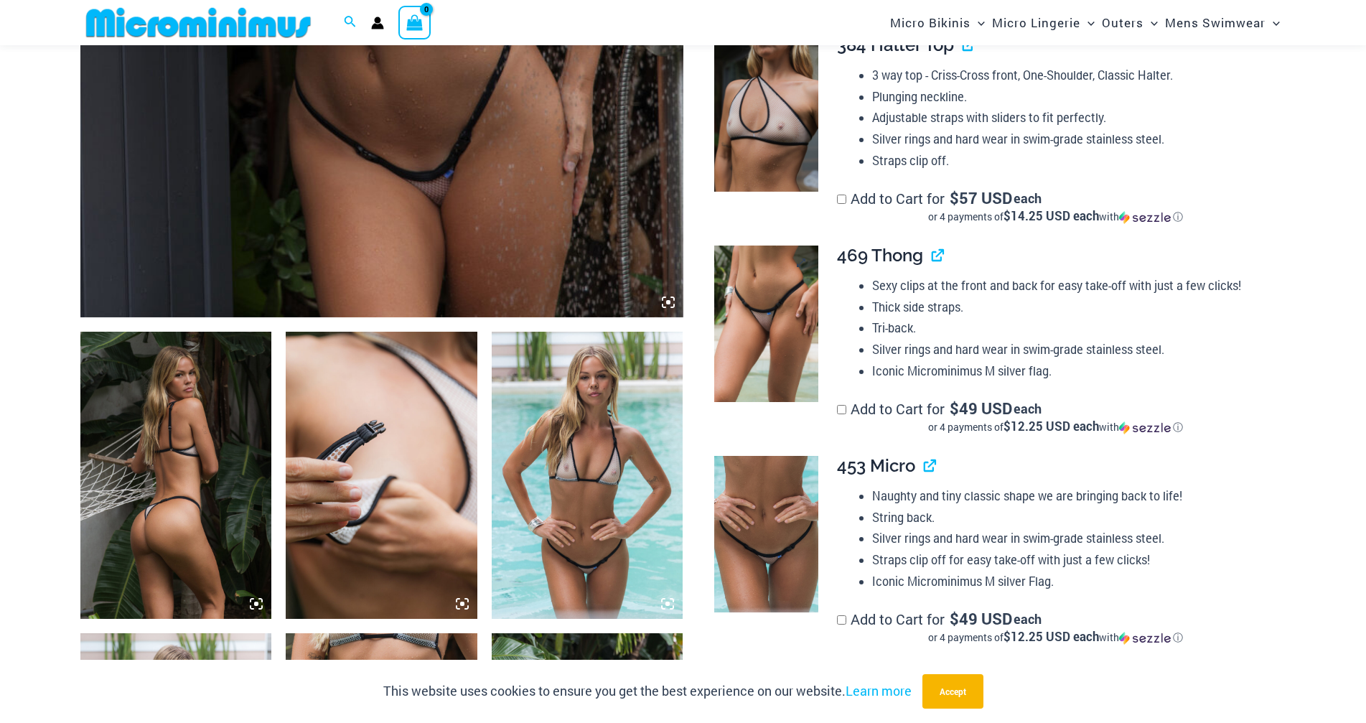
click at [779, 323] on img at bounding box center [766, 323] width 104 height 156
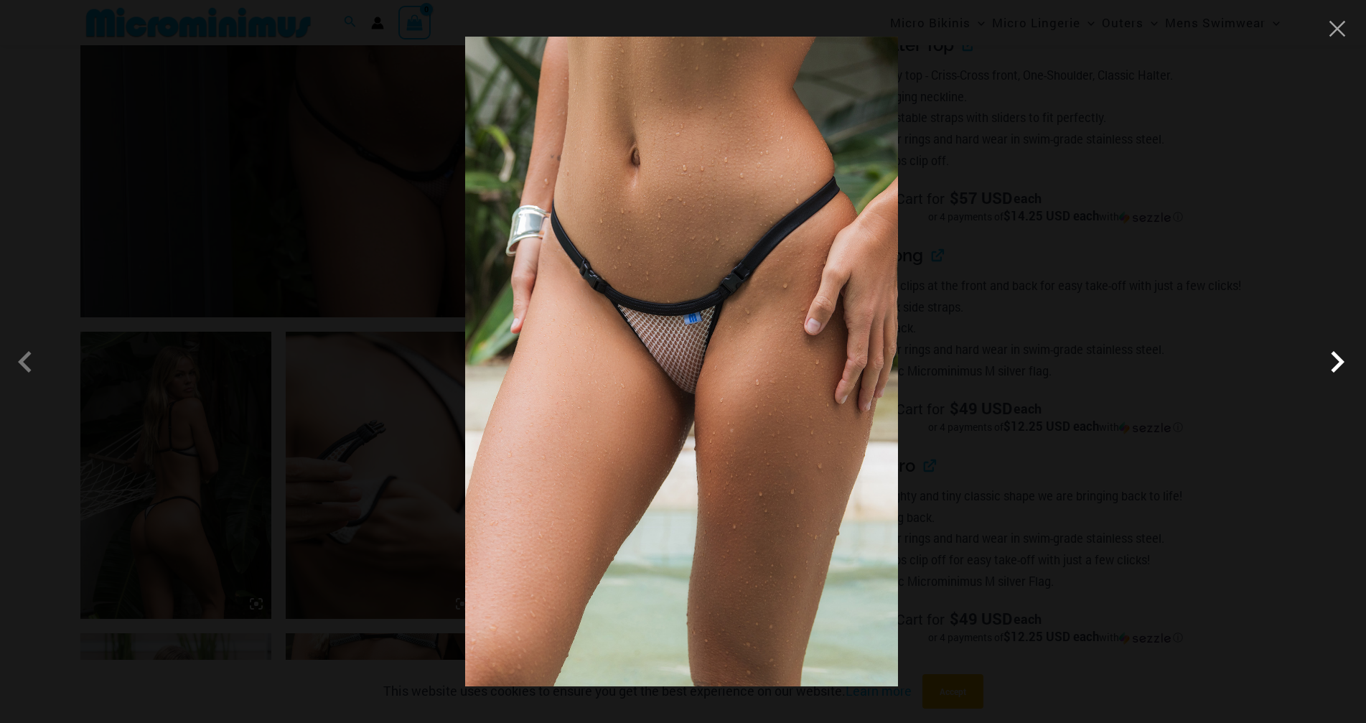
click at [1336, 361] on span at bounding box center [1336, 361] width 43 height 43
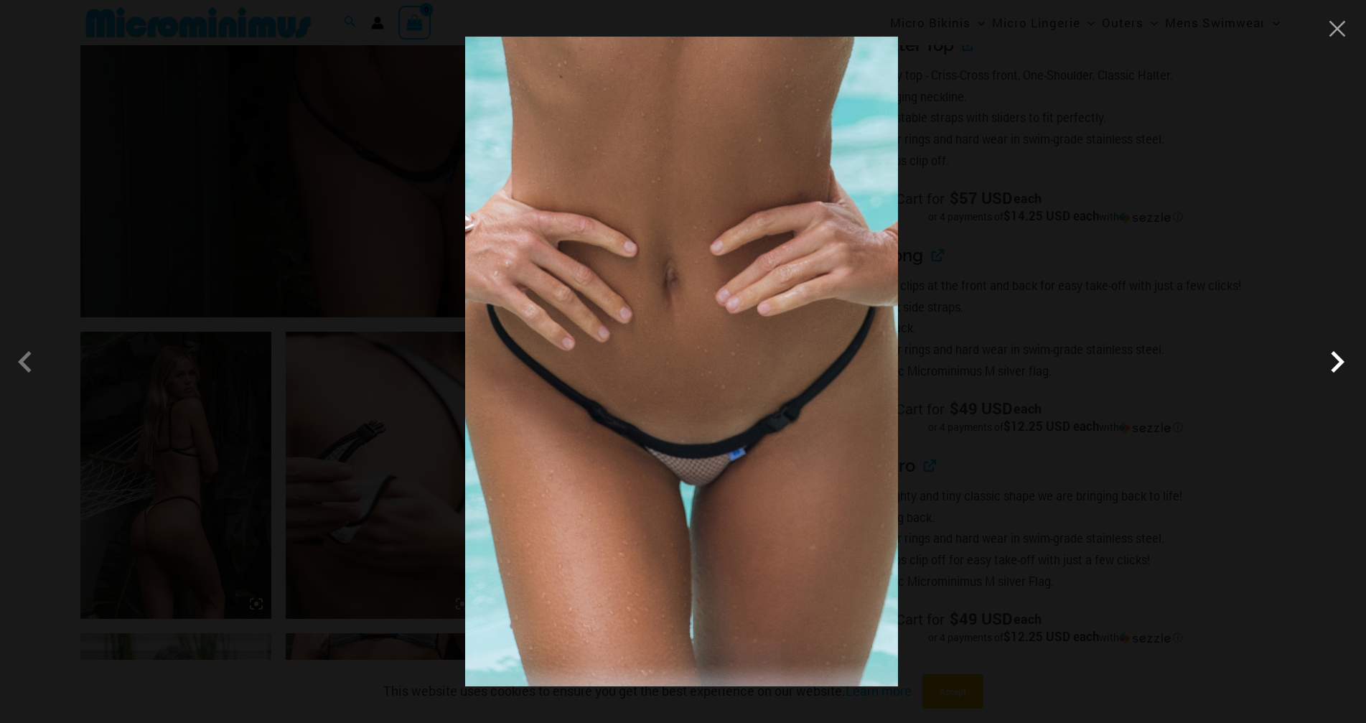
click at [1336, 361] on span at bounding box center [1336, 361] width 43 height 43
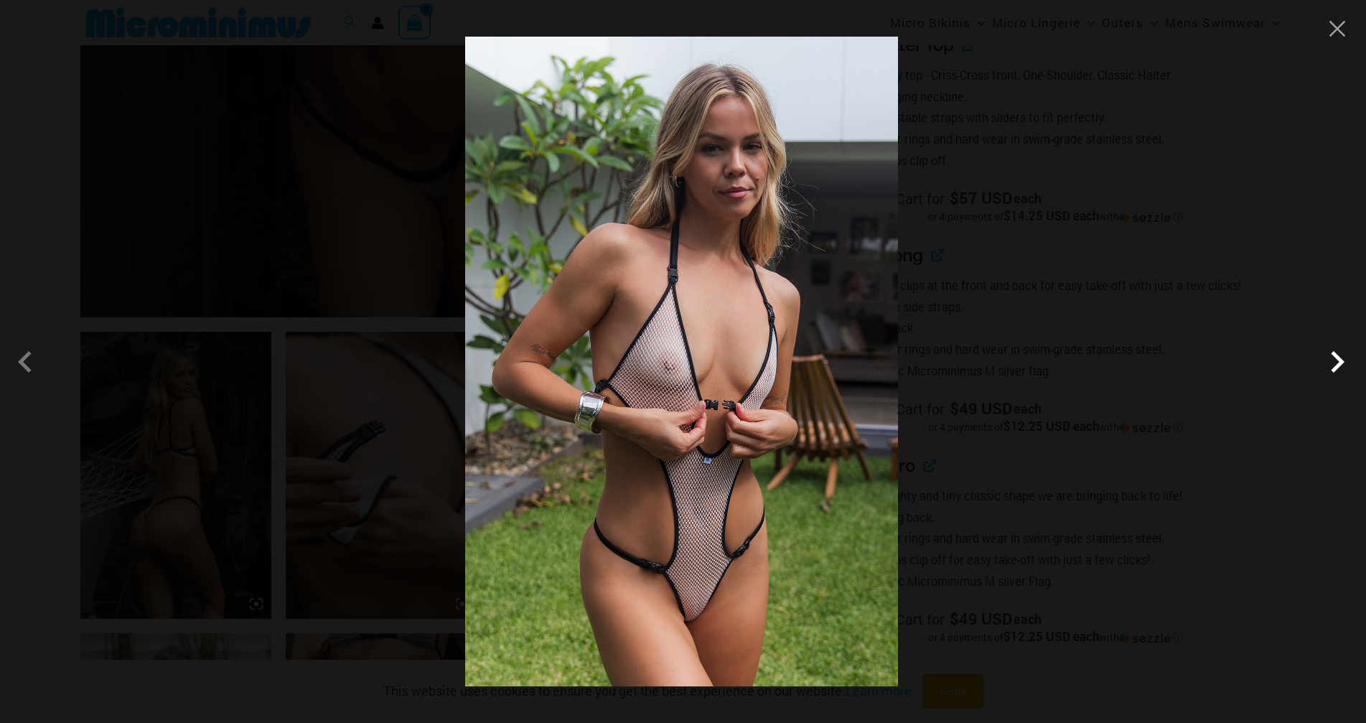
click at [1336, 361] on span at bounding box center [1336, 361] width 43 height 43
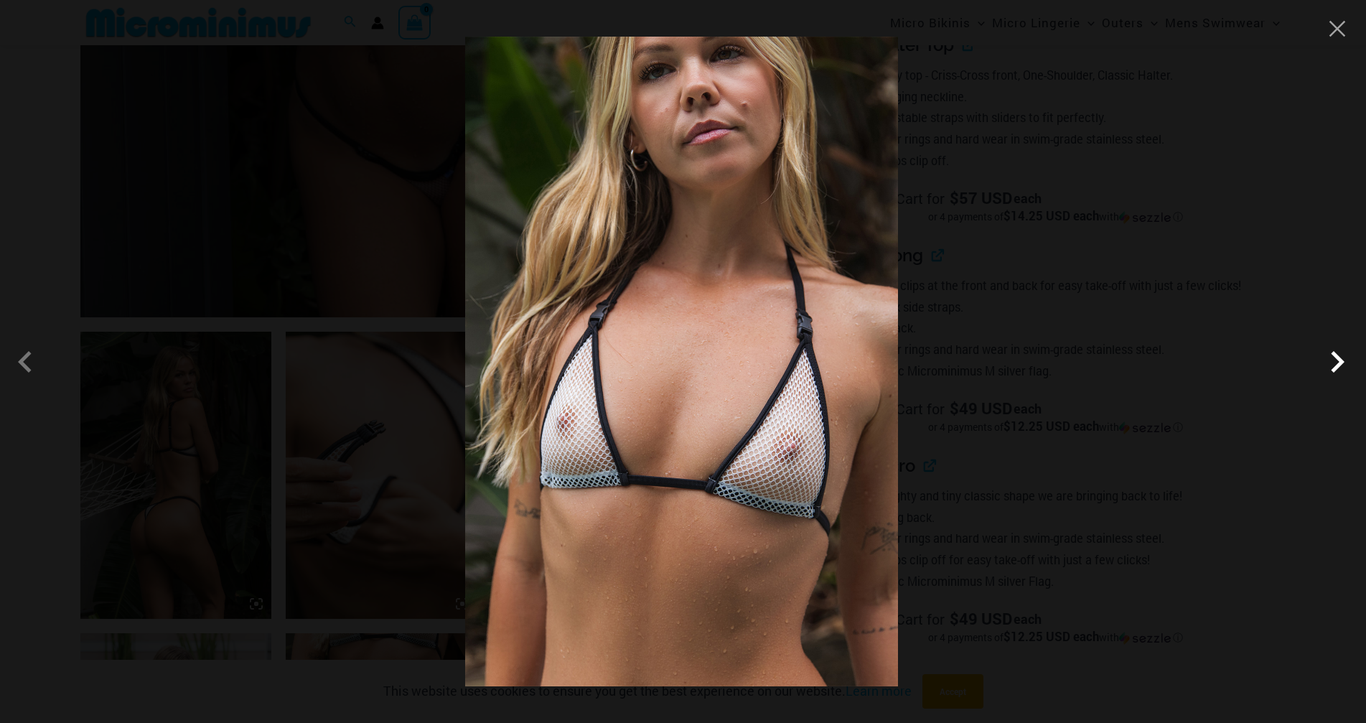
click at [1336, 361] on span at bounding box center [1336, 361] width 43 height 43
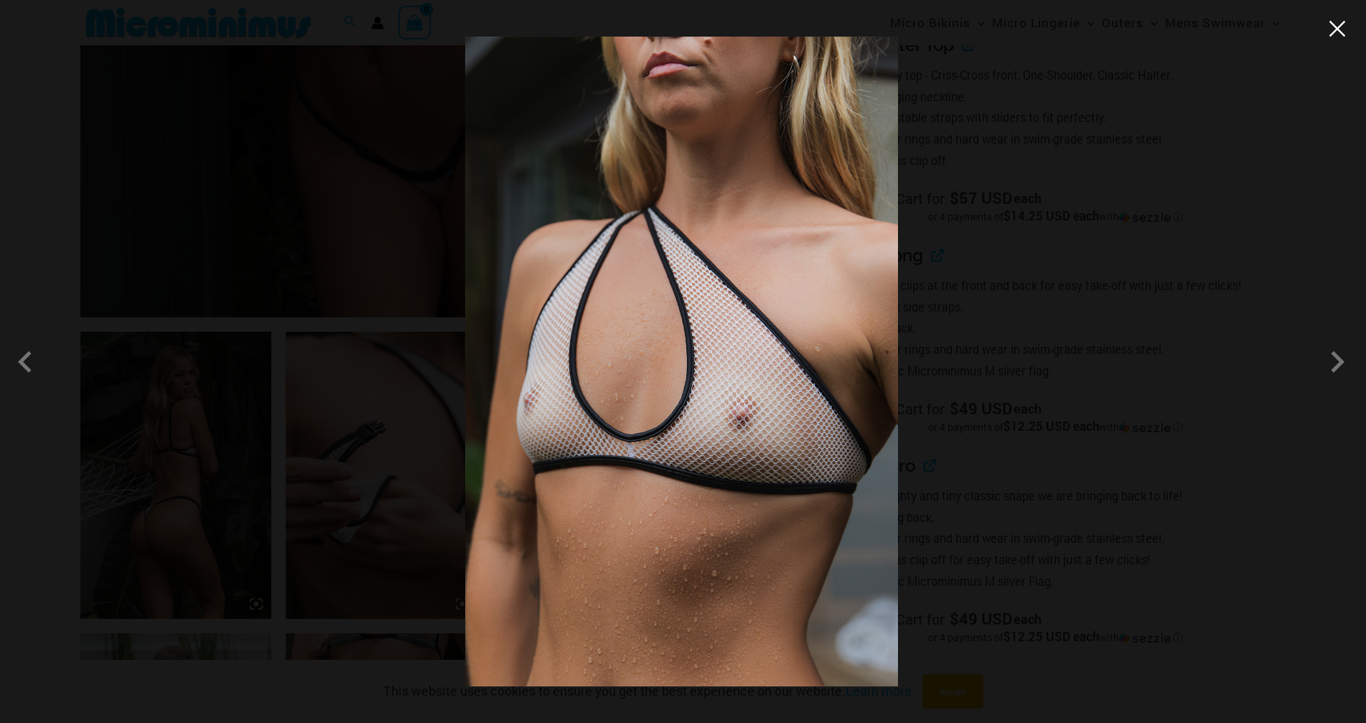
click at [1337, 37] on button "Close" at bounding box center [1337, 29] width 22 height 22
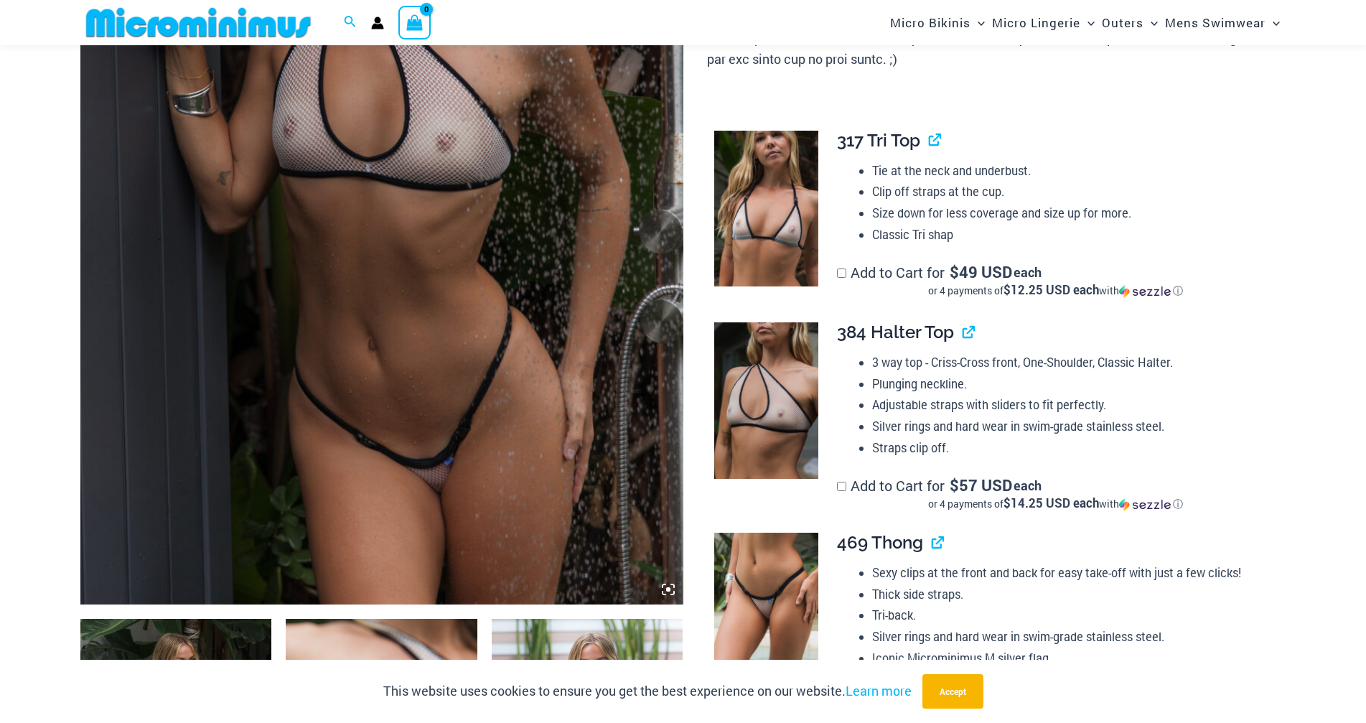
scroll to position [359, 0]
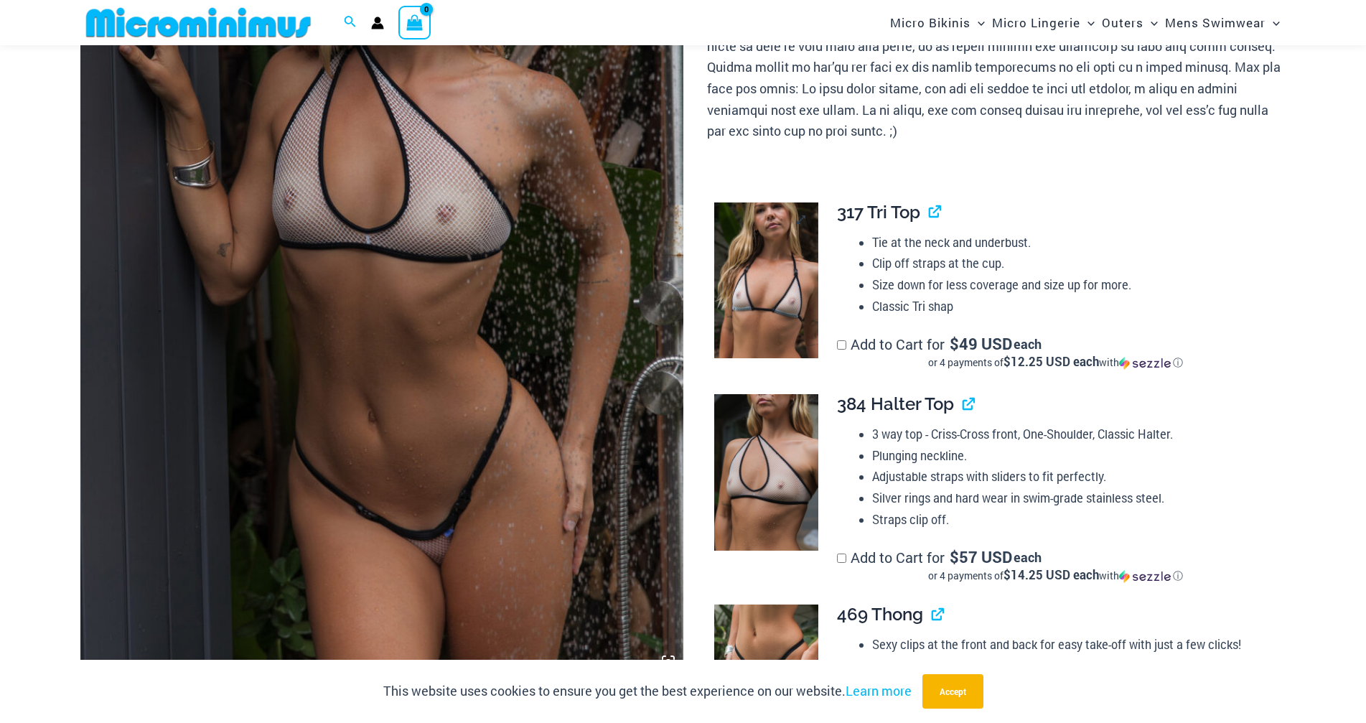
click at [790, 294] on img at bounding box center [766, 280] width 104 height 156
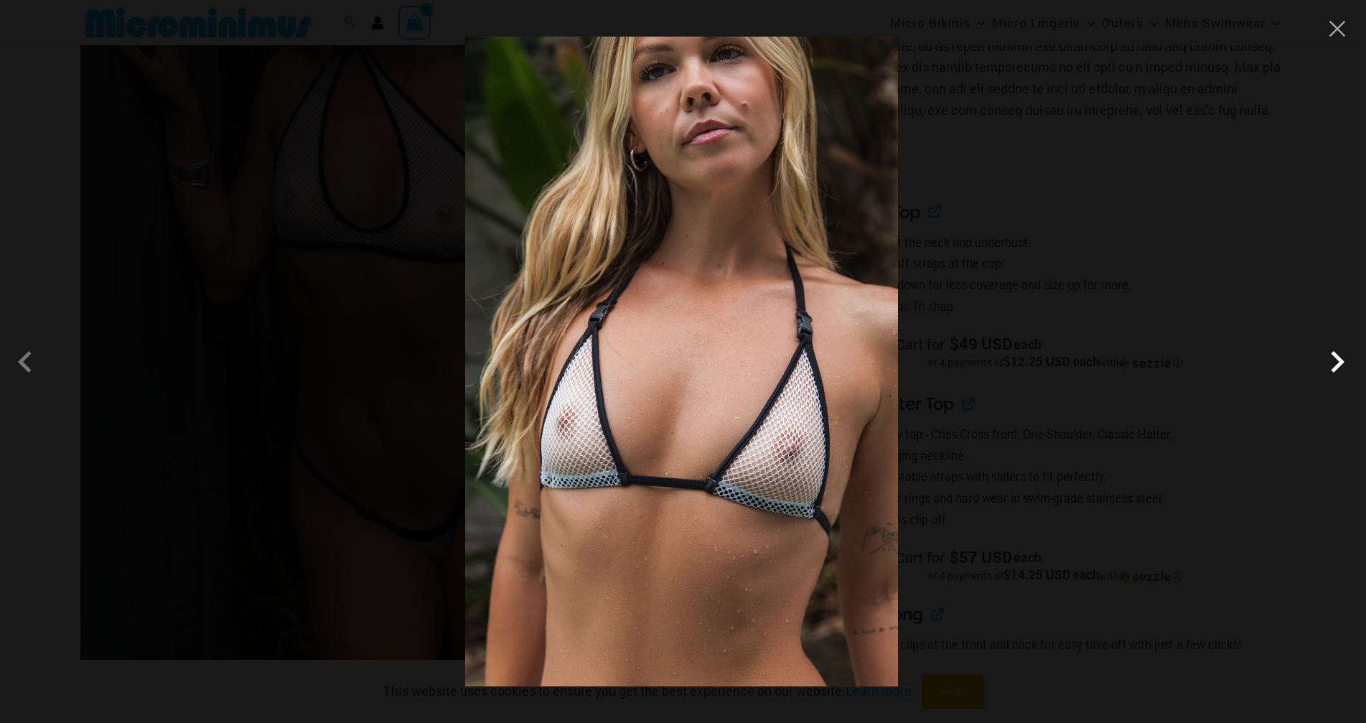
click at [1335, 368] on span at bounding box center [1336, 361] width 43 height 43
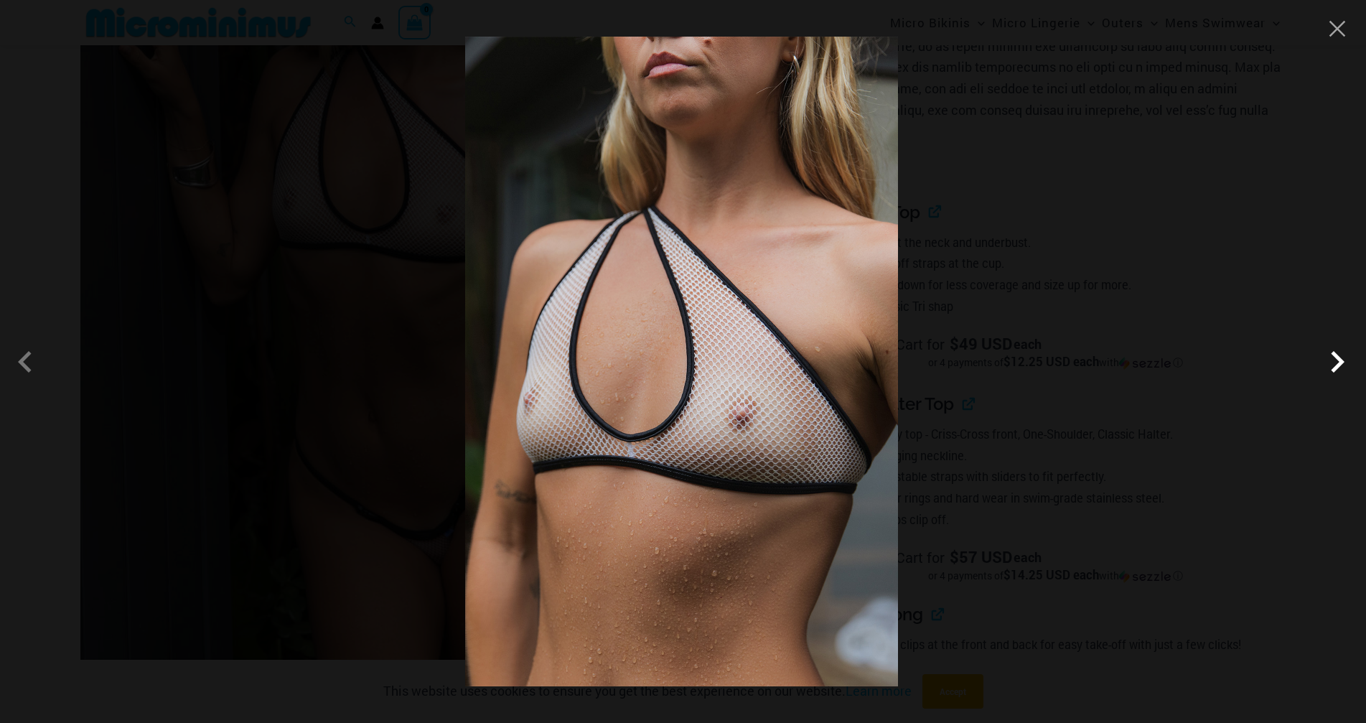
click at [1335, 366] on span at bounding box center [1336, 361] width 43 height 43
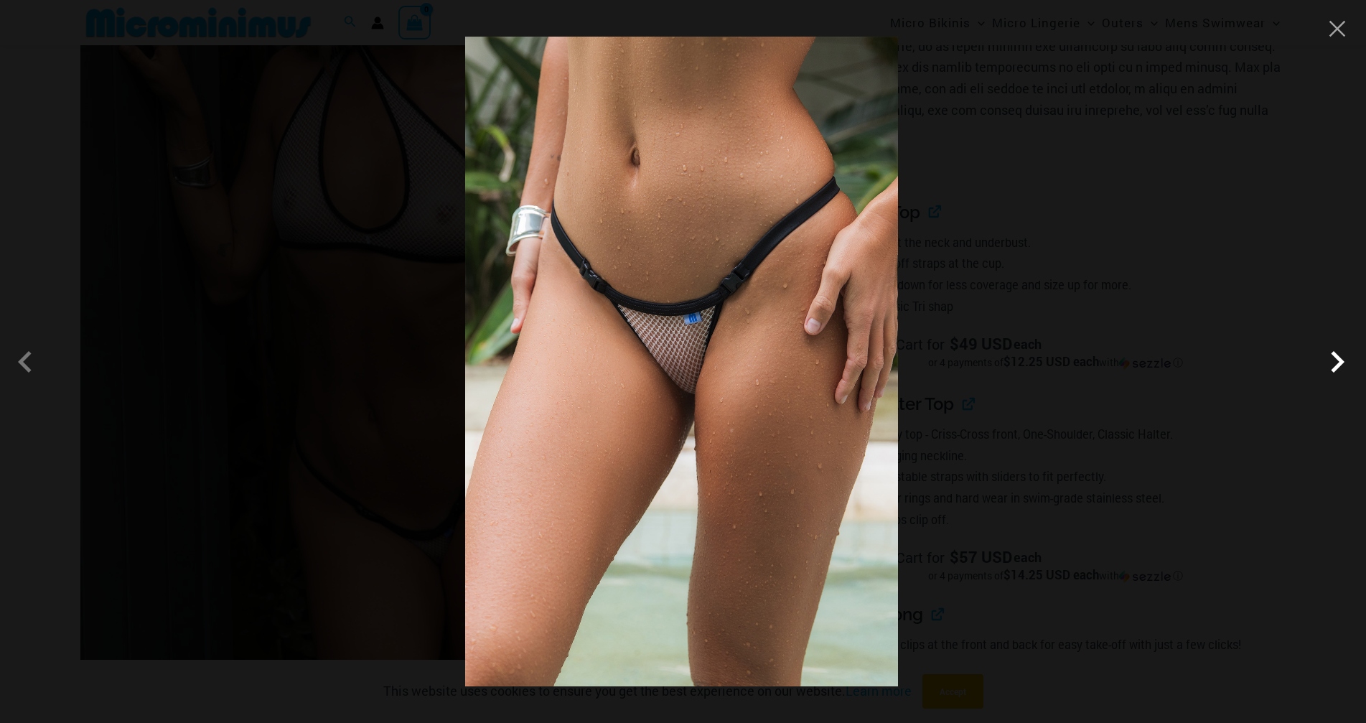
click at [1333, 361] on span at bounding box center [1336, 361] width 43 height 43
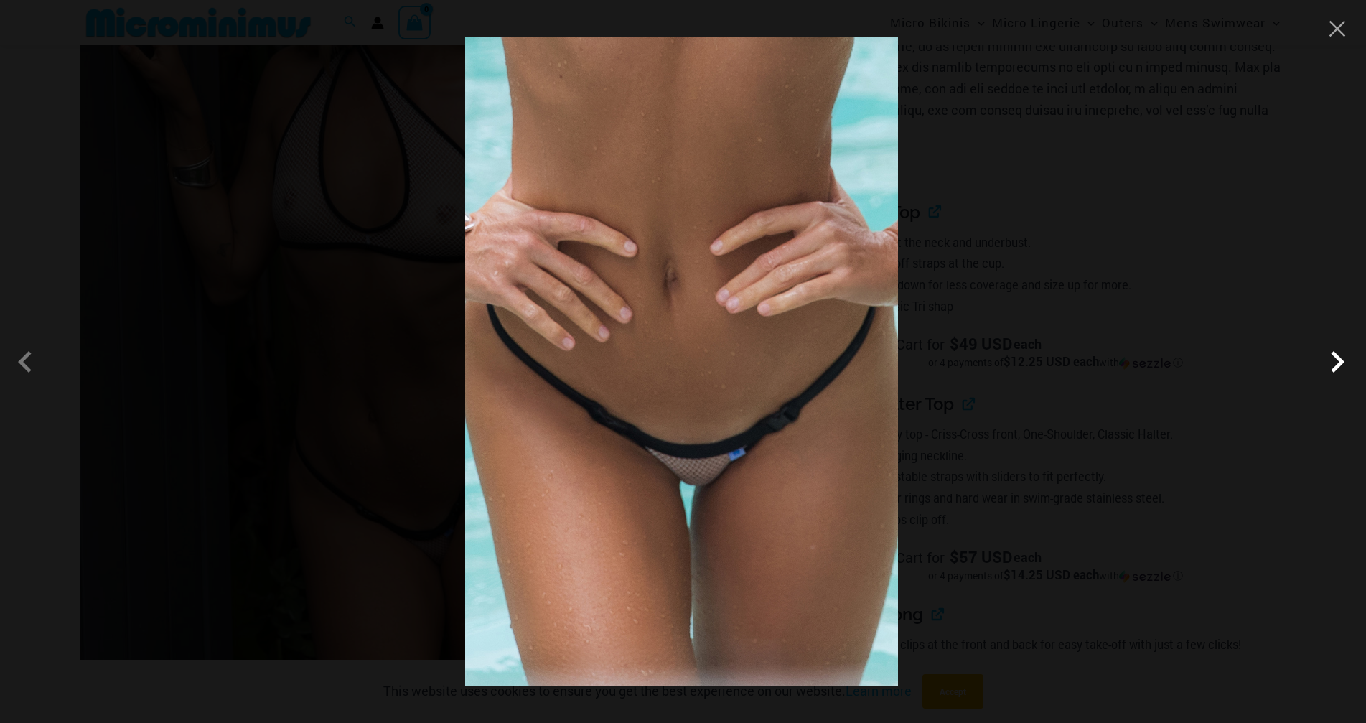
click at [1333, 360] on span at bounding box center [1336, 361] width 43 height 43
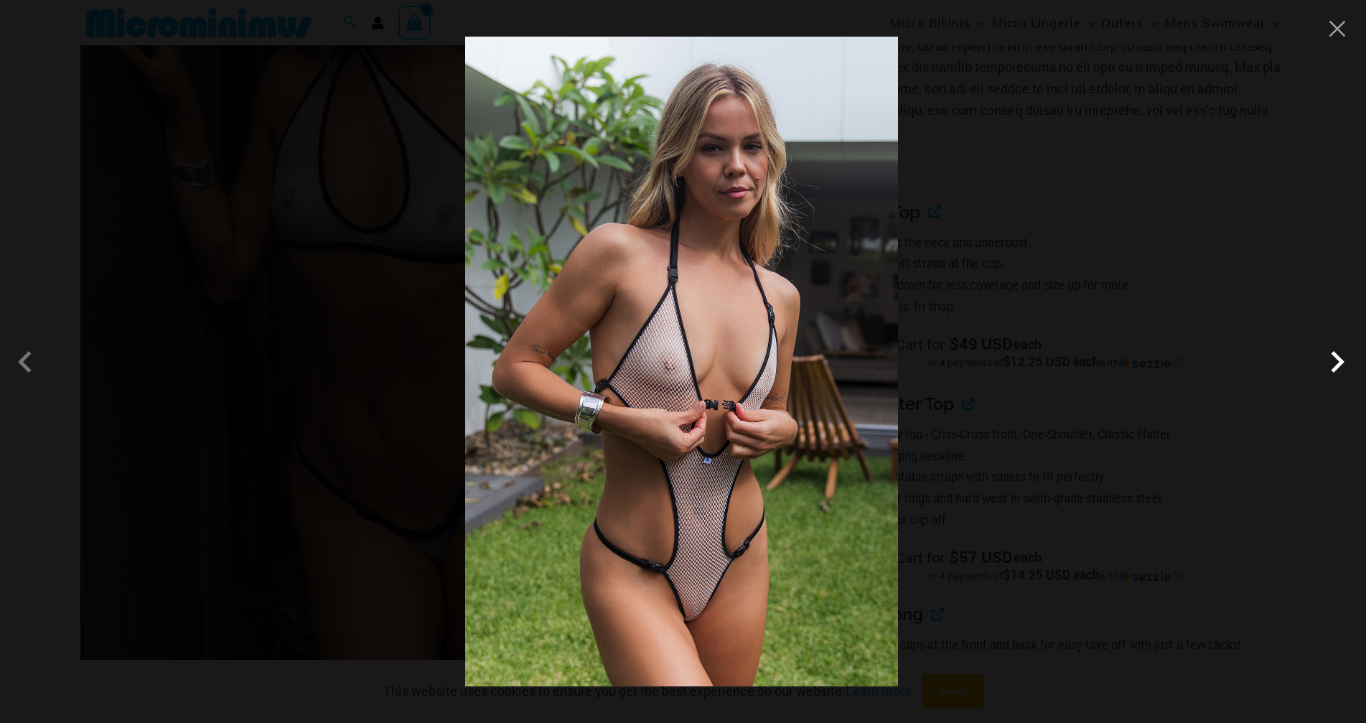
click at [1332, 360] on span at bounding box center [1336, 361] width 43 height 43
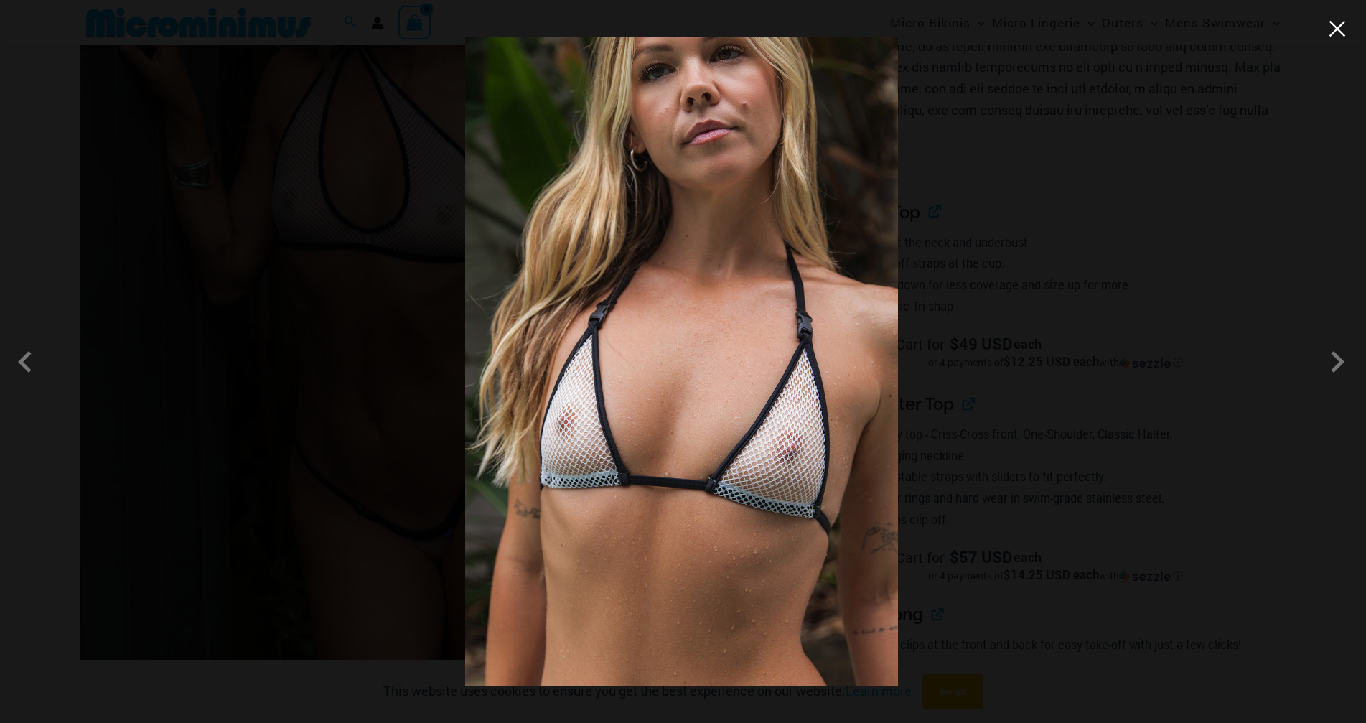
click at [1339, 27] on button "Close" at bounding box center [1337, 29] width 22 height 22
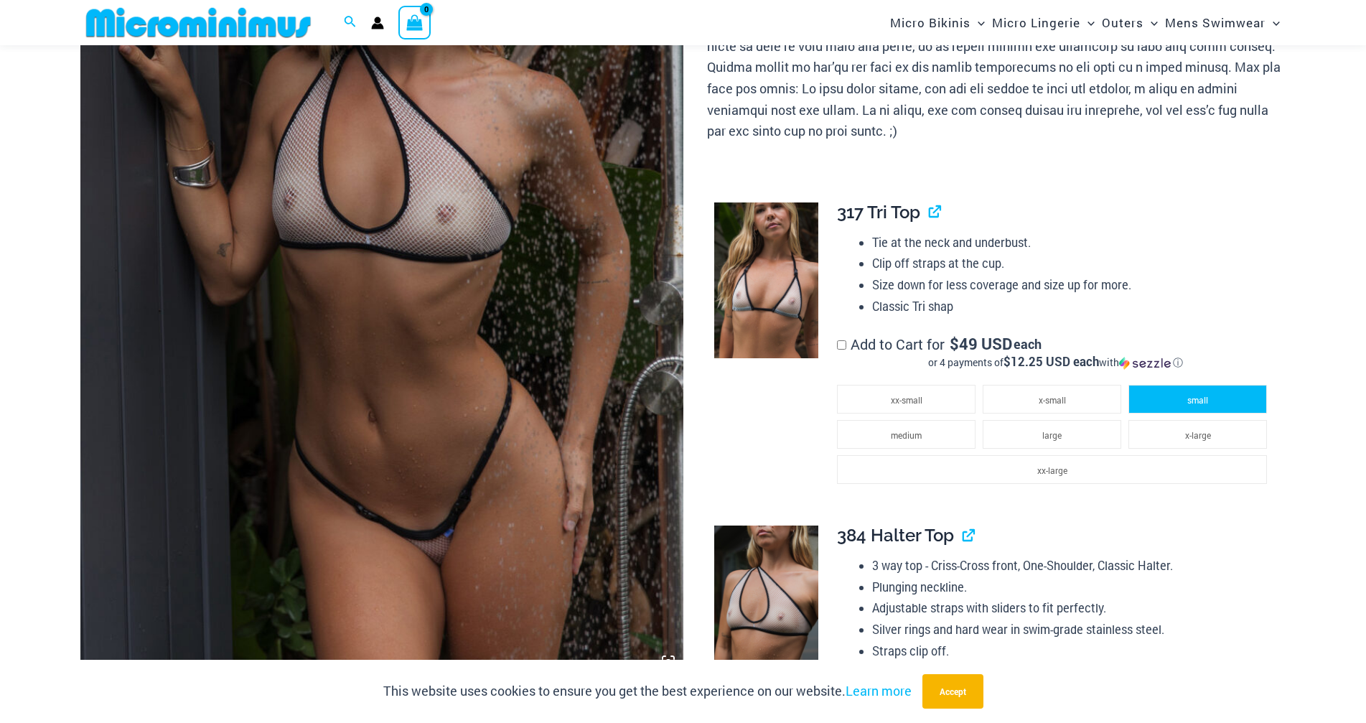
click at [1184, 401] on li "small" at bounding box center [1197, 399] width 139 height 29
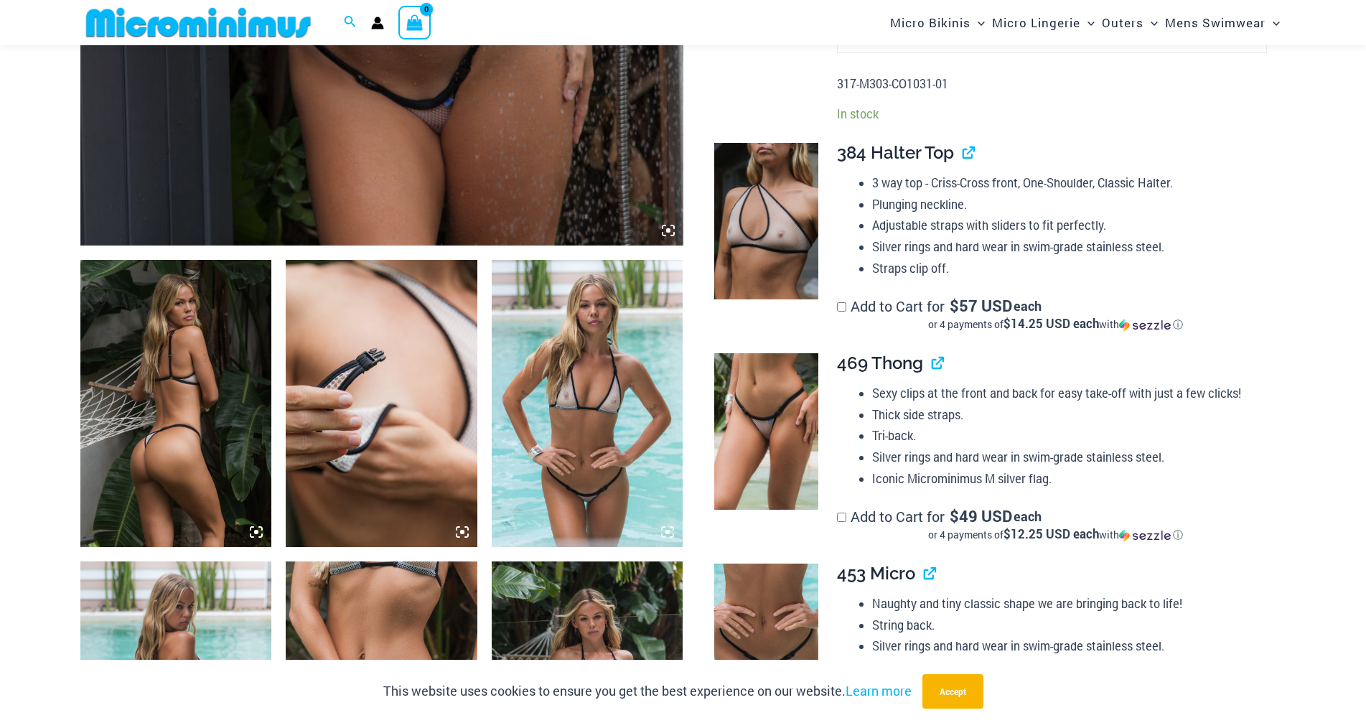
scroll to position [861, 0]
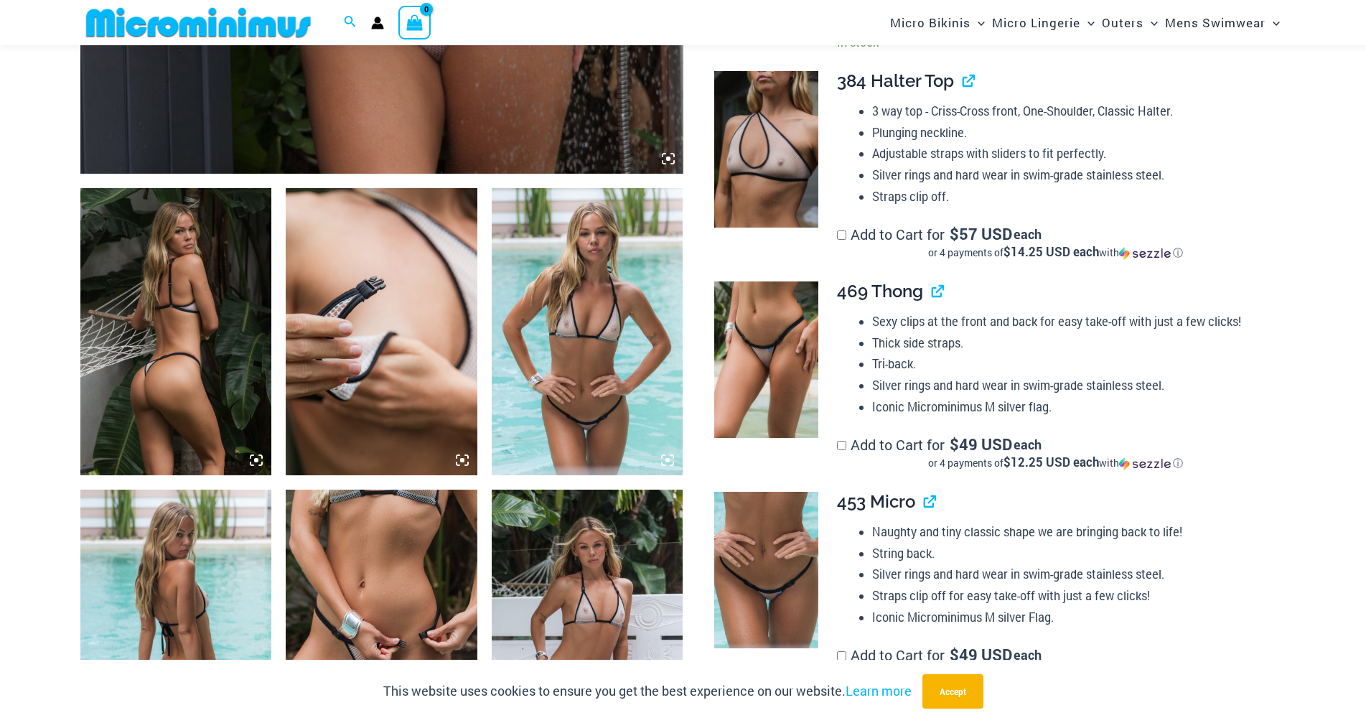
click at [780, 372] on img at bounding box center [766, 359] width 104 height 156
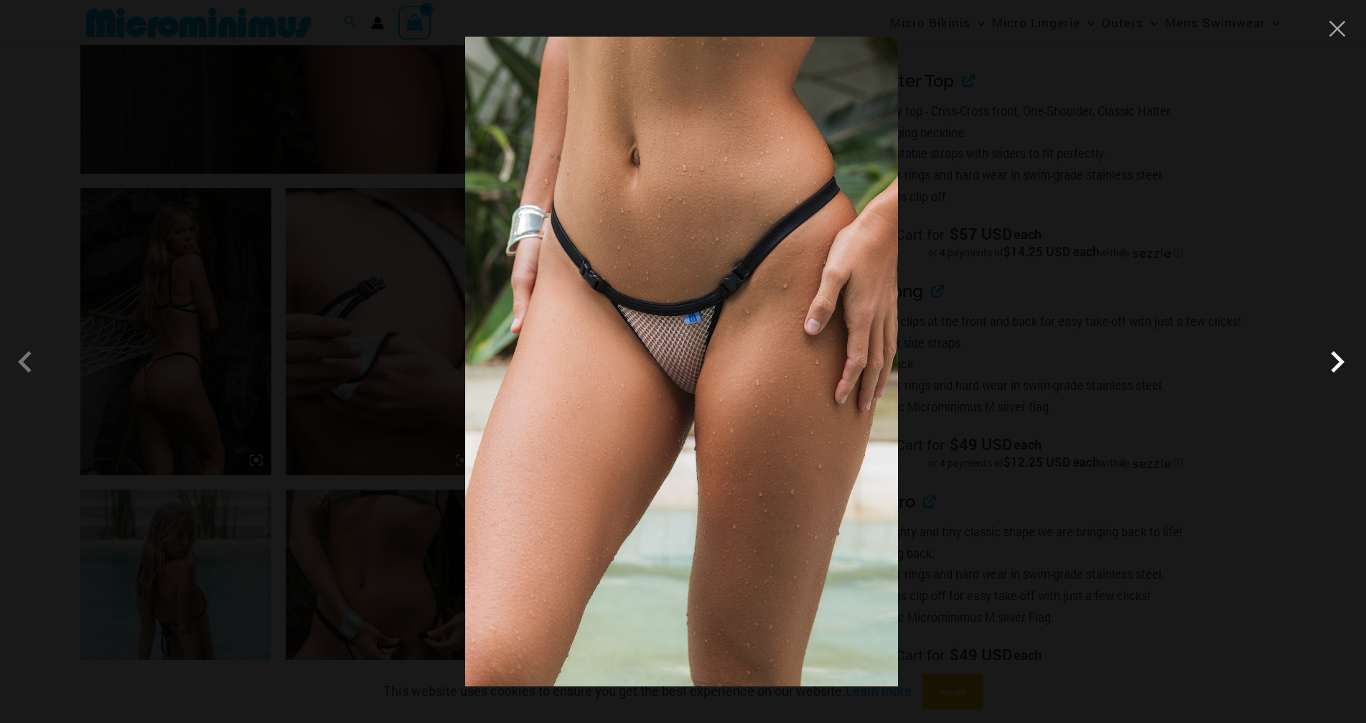
click at [1345, 372] on span at bounding box center [1336, 361] width 43 height 43
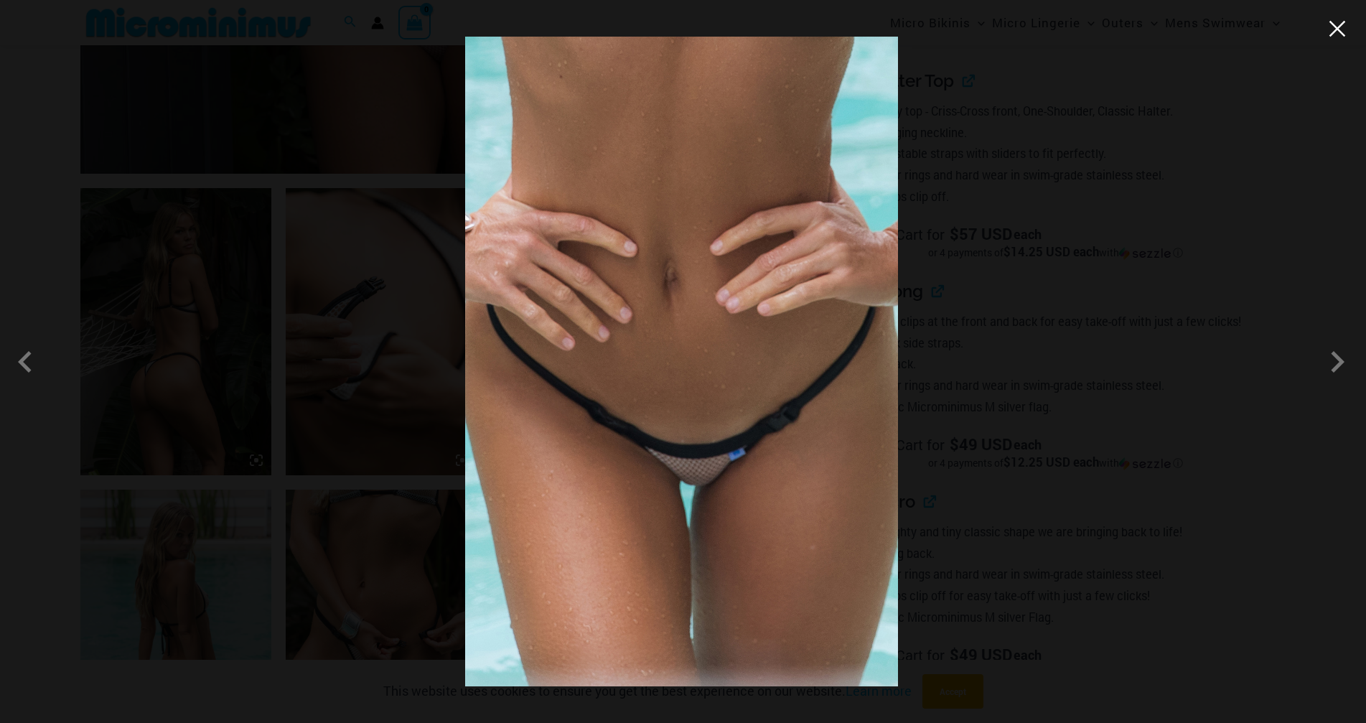
click at [1333, 33] on button "Close" at bounding box center [1337, 29] width 22 height 22
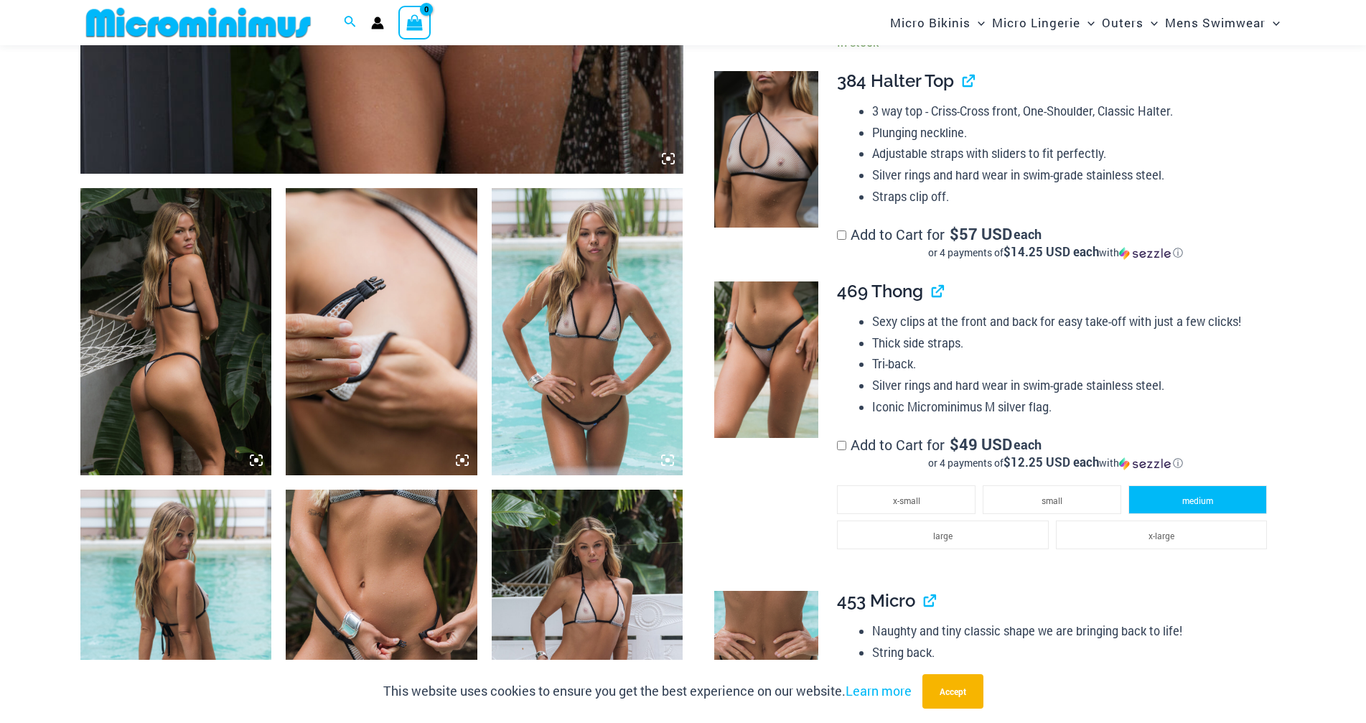
click at [1186, 502] on span "medium" at bounding box center [1197, 499] width 31 height 11
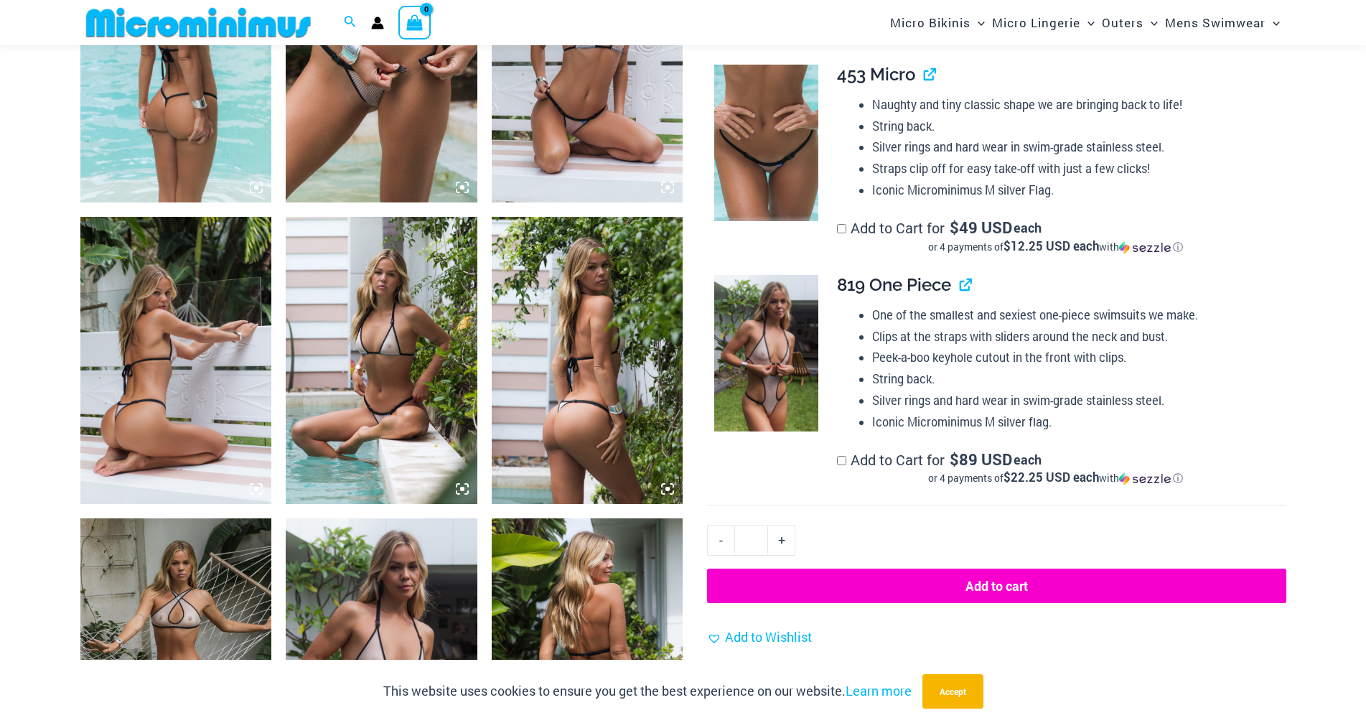
scroll to position [1507, 0]
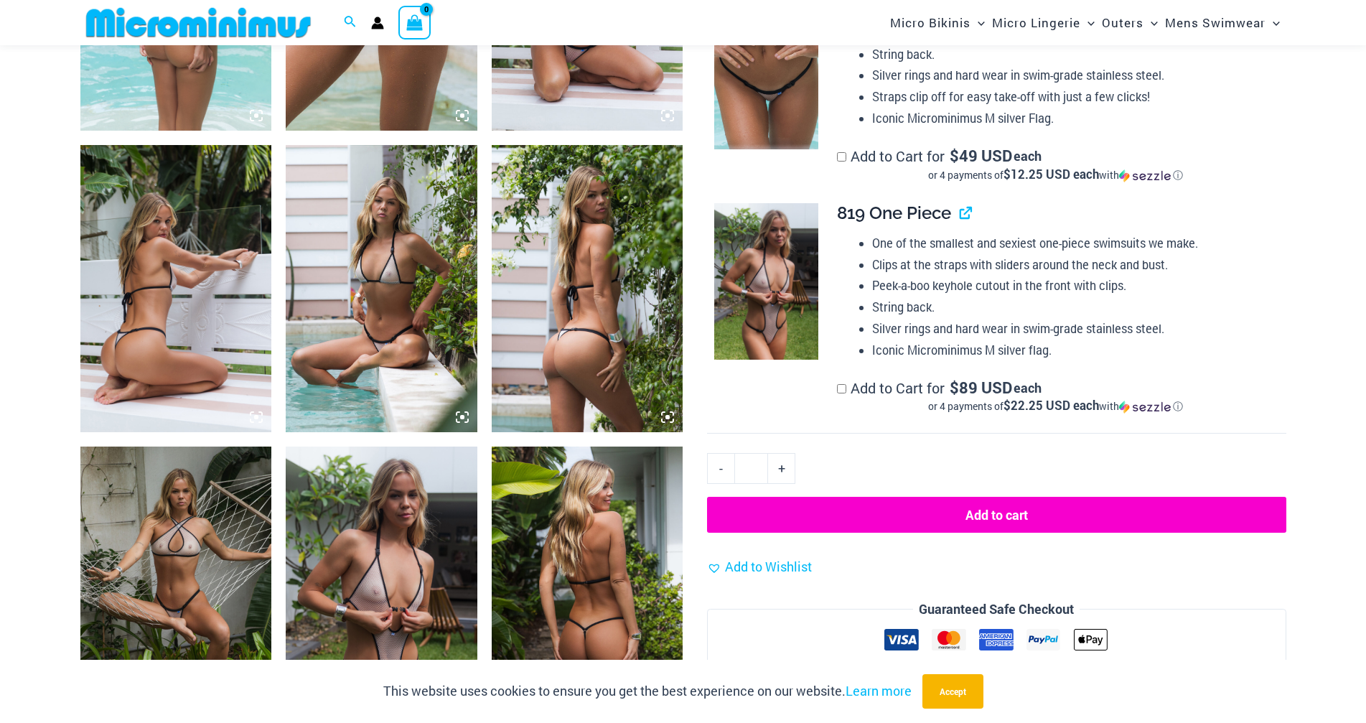
click at [984, 505] on button "Add to cart" at bounding box center [996, 515] width 578 height 36
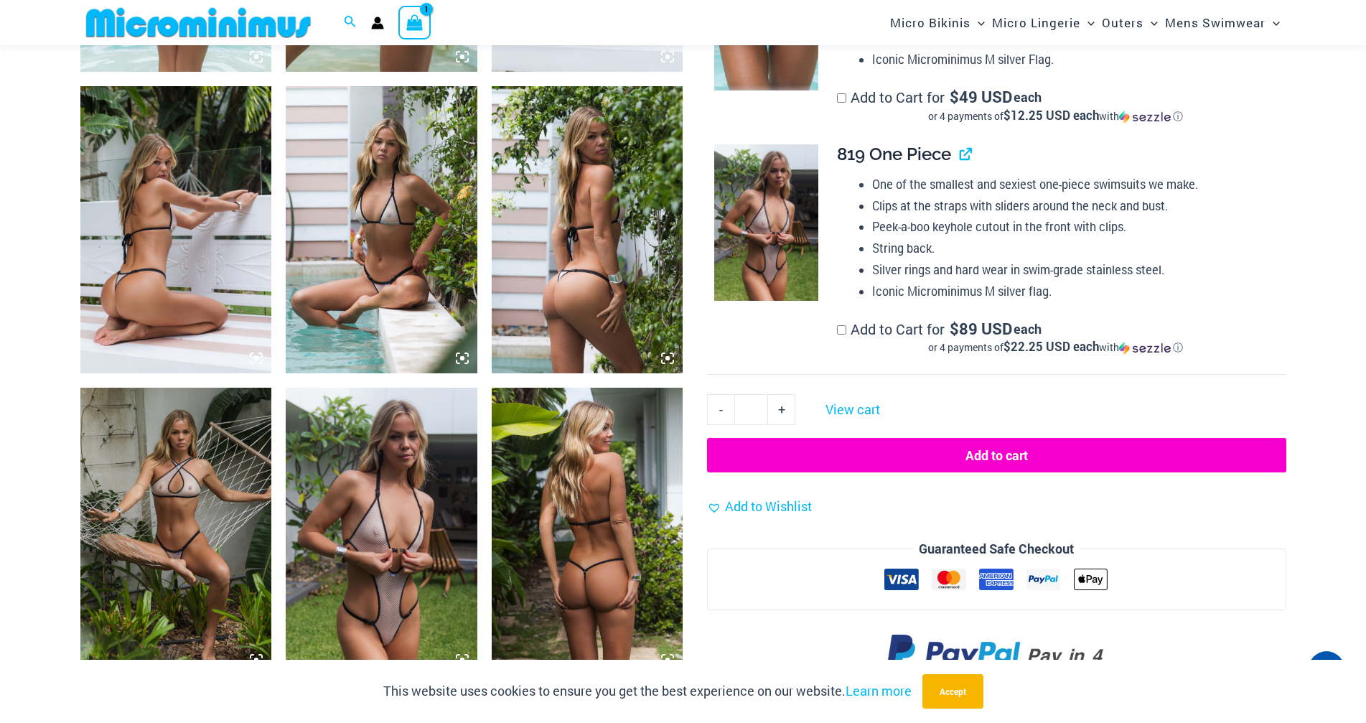
scroll to position [1638, 0]
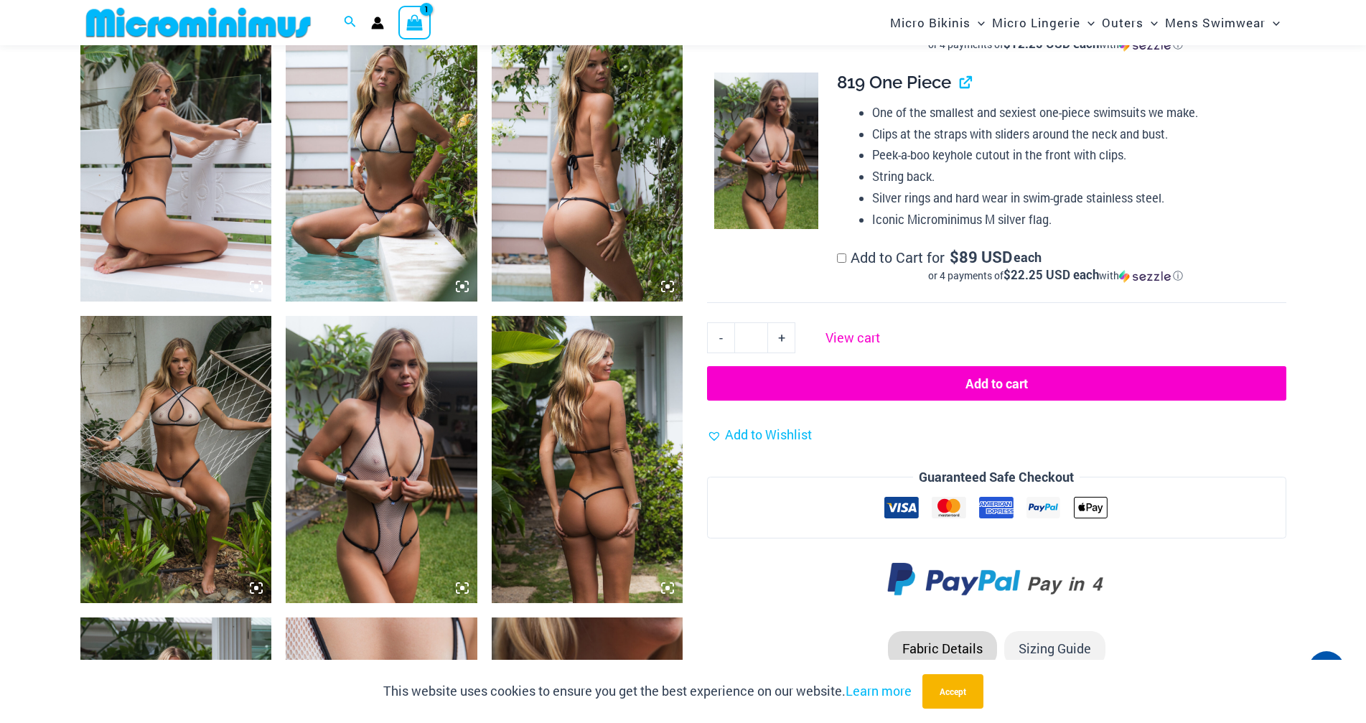
click at [844, 337] on link "View cart" at bounding box center [852, 335] width 65 height 27
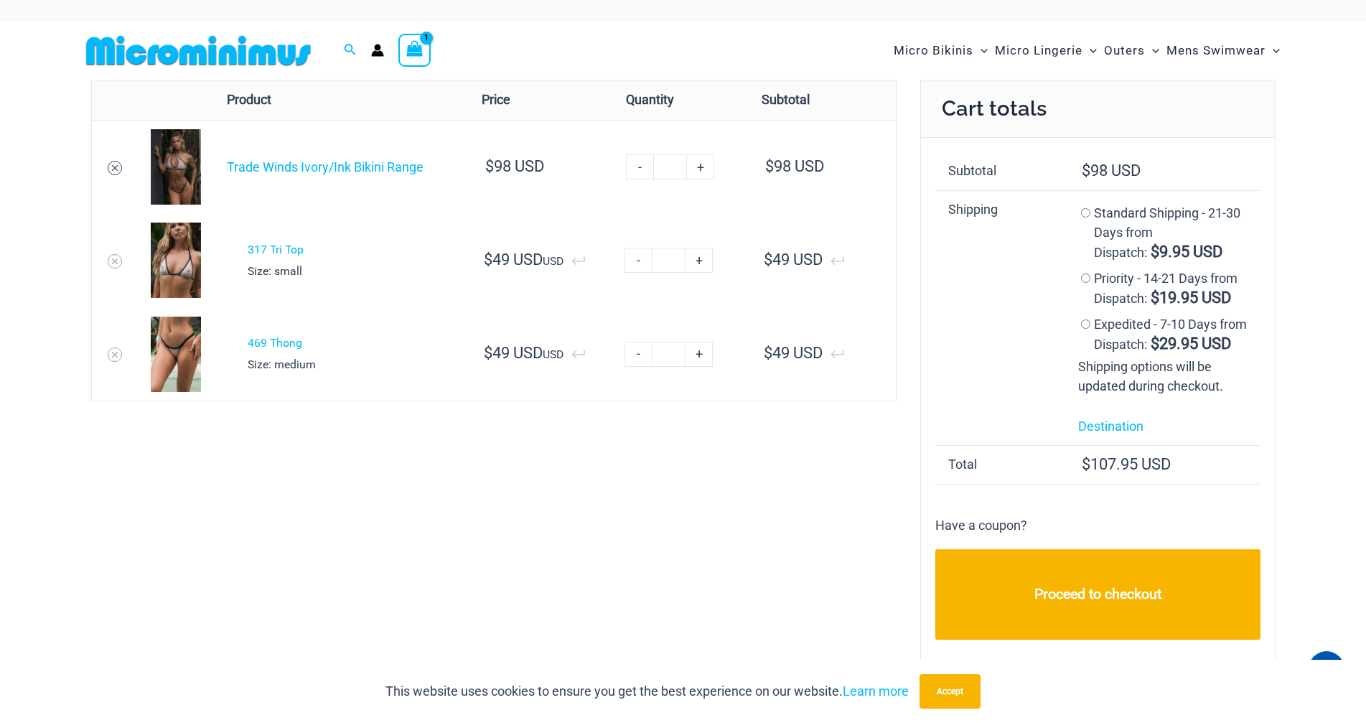
click at [119, 166] on link "Remove Trade Winds Ivory/Ink Bikini Range from cart" at bounding box center [115, 168] width 14 height 14
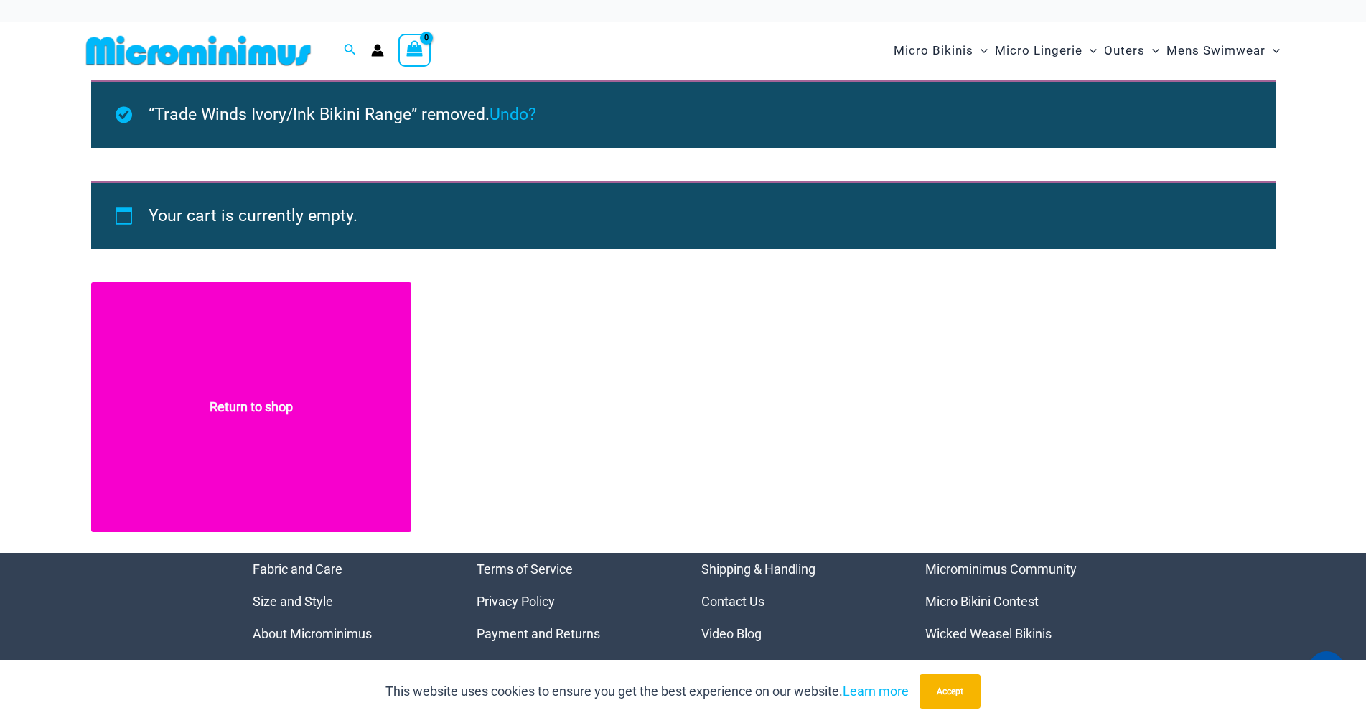
click at [282, 408] on link "Return to shop" at bounding box center [251, 407] width 320 height 250
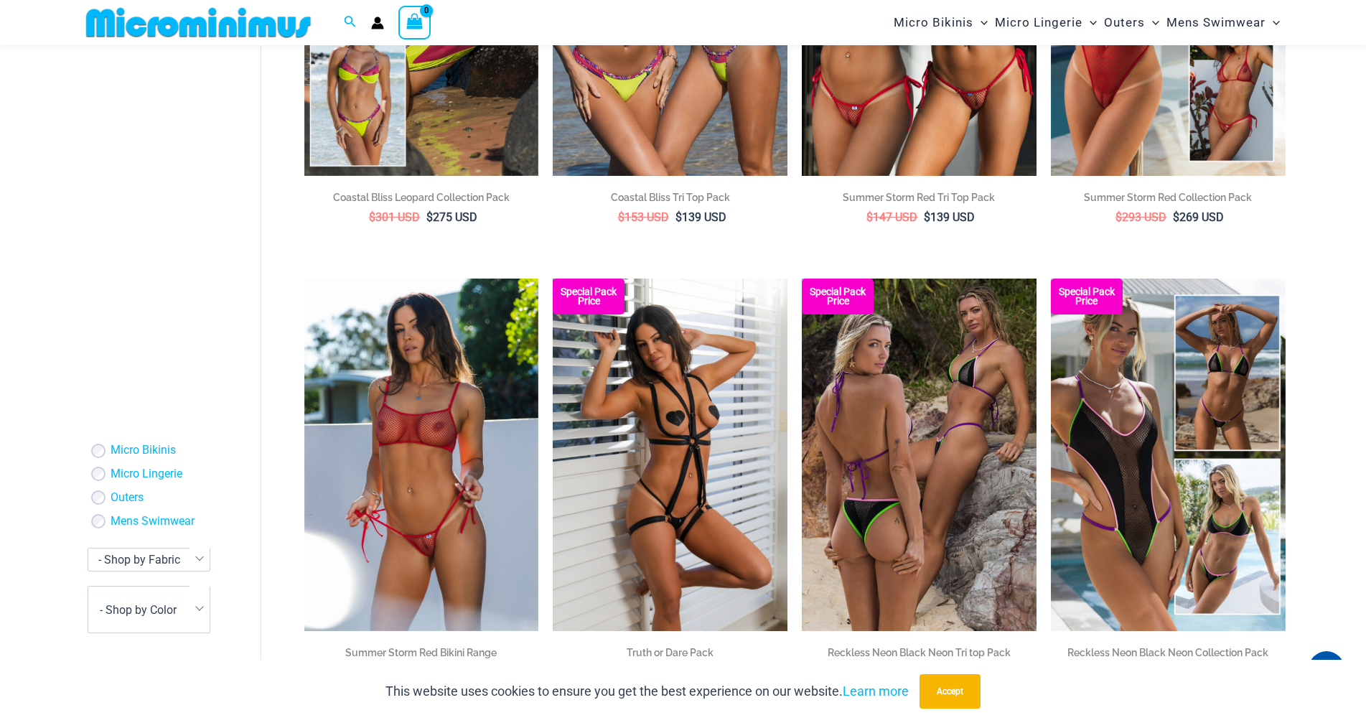
scroll to position [2140, 0]
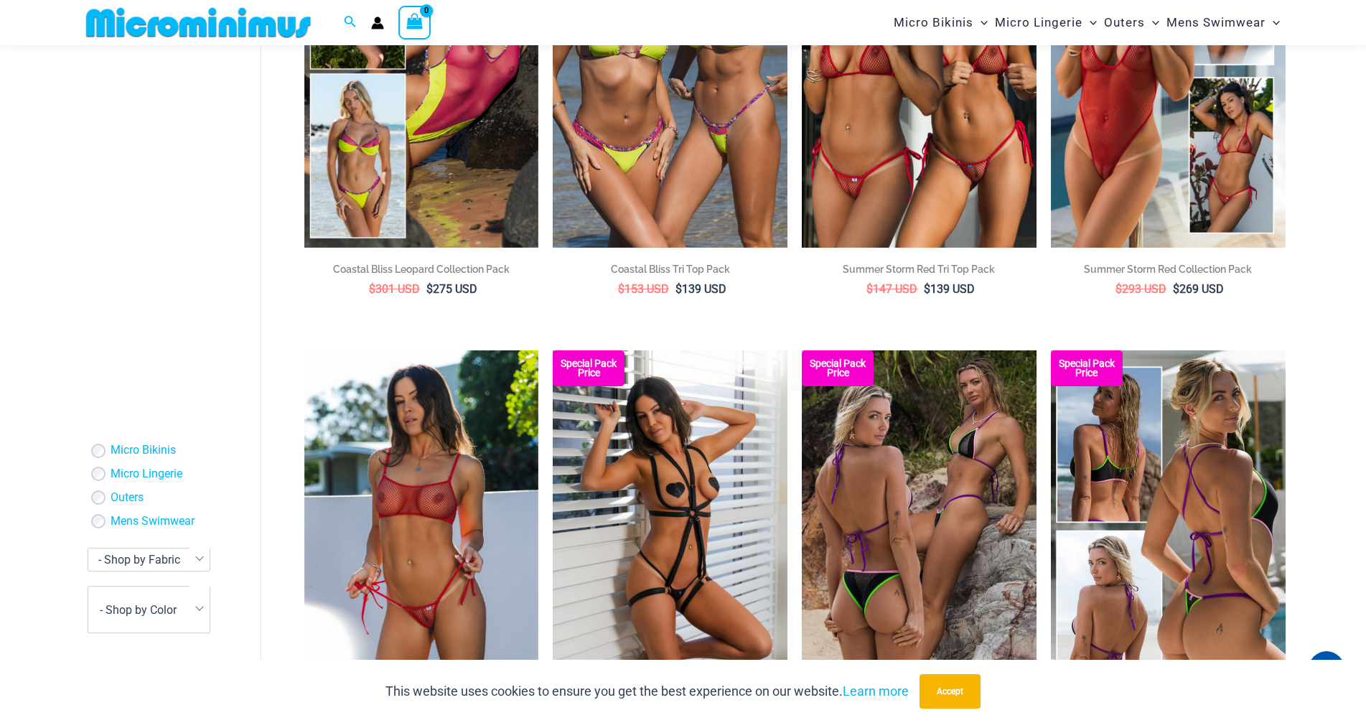
click at [1213, 479] on img at bounding box center [1168, 526] width 235 height 352
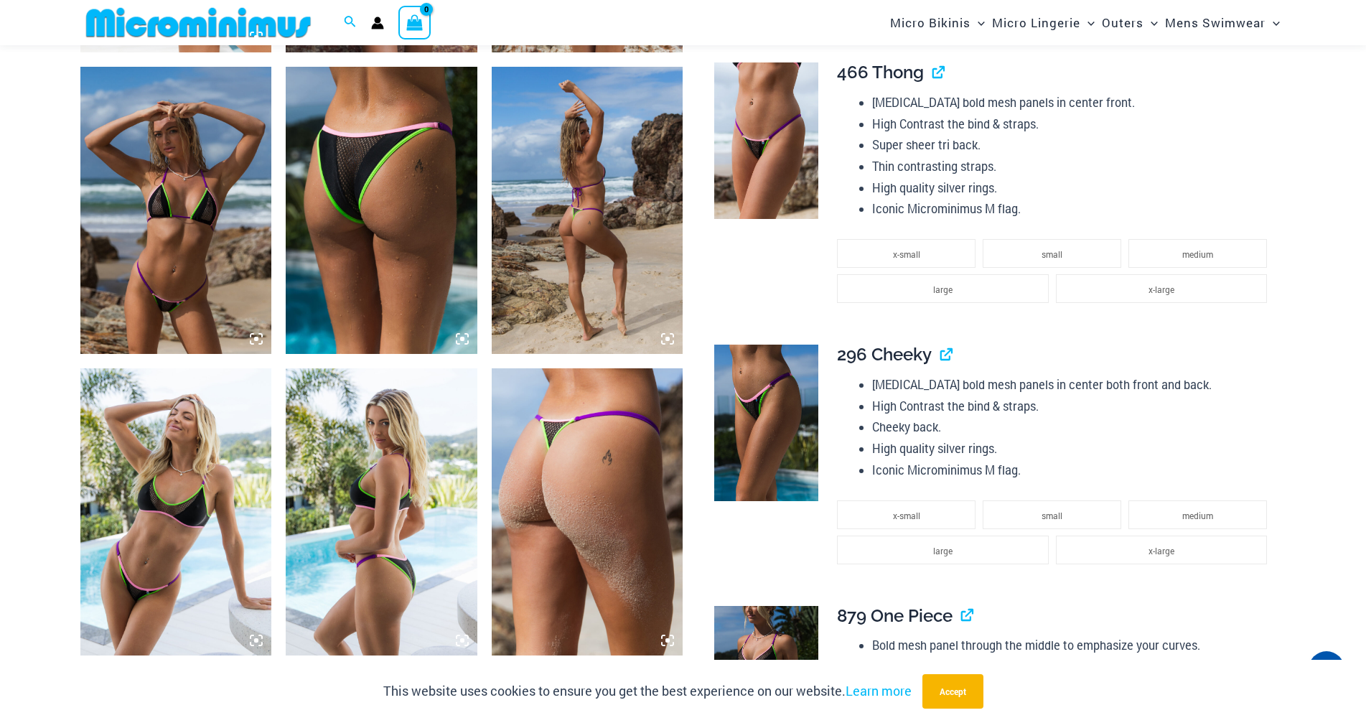
scroll to position [1571, 0]
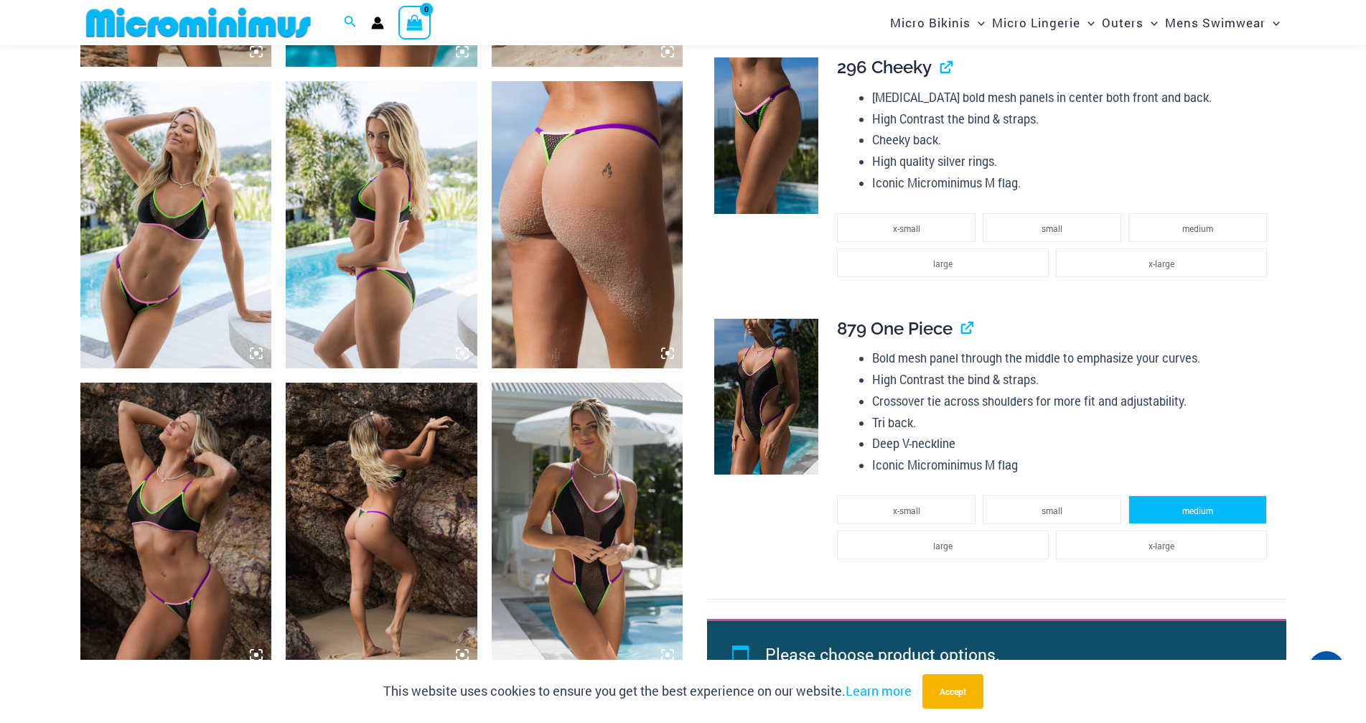
click at [1193, 507] on span "medium" at bounding box center [1197, 509] width 31 height 11
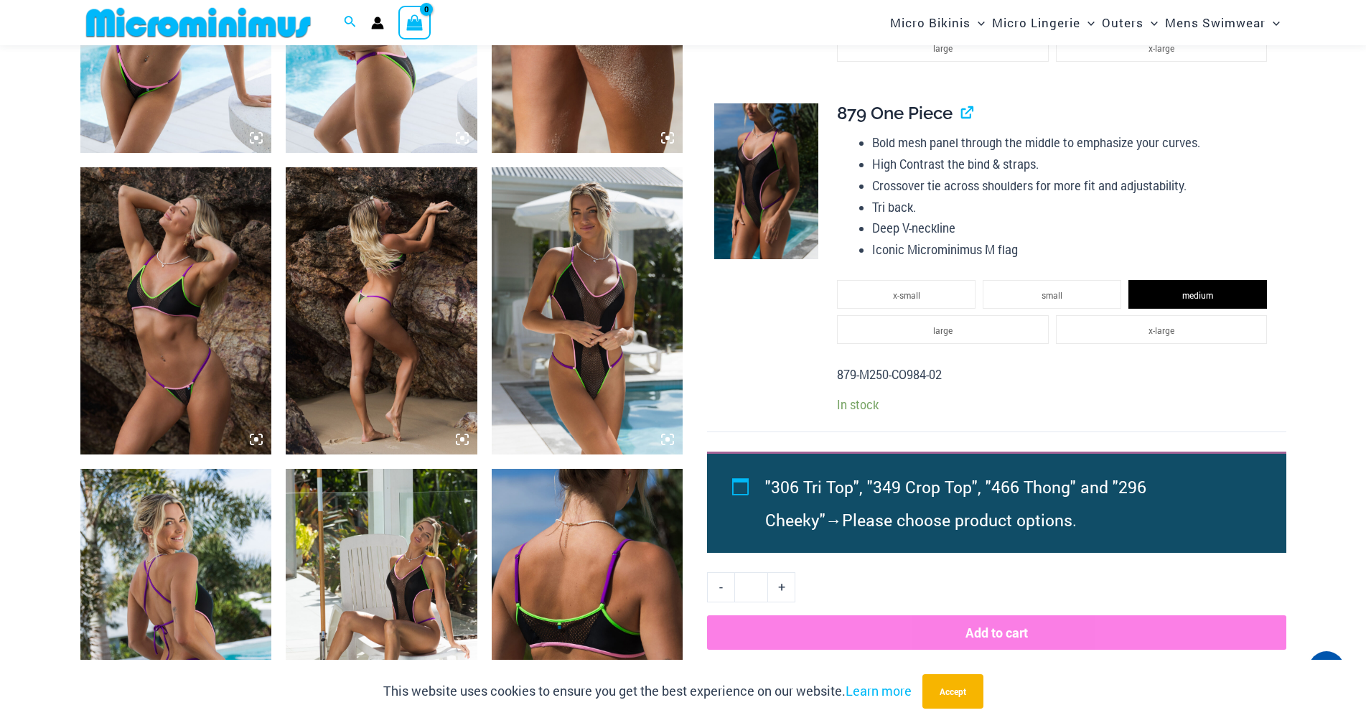
scroll to position [1930, 0]
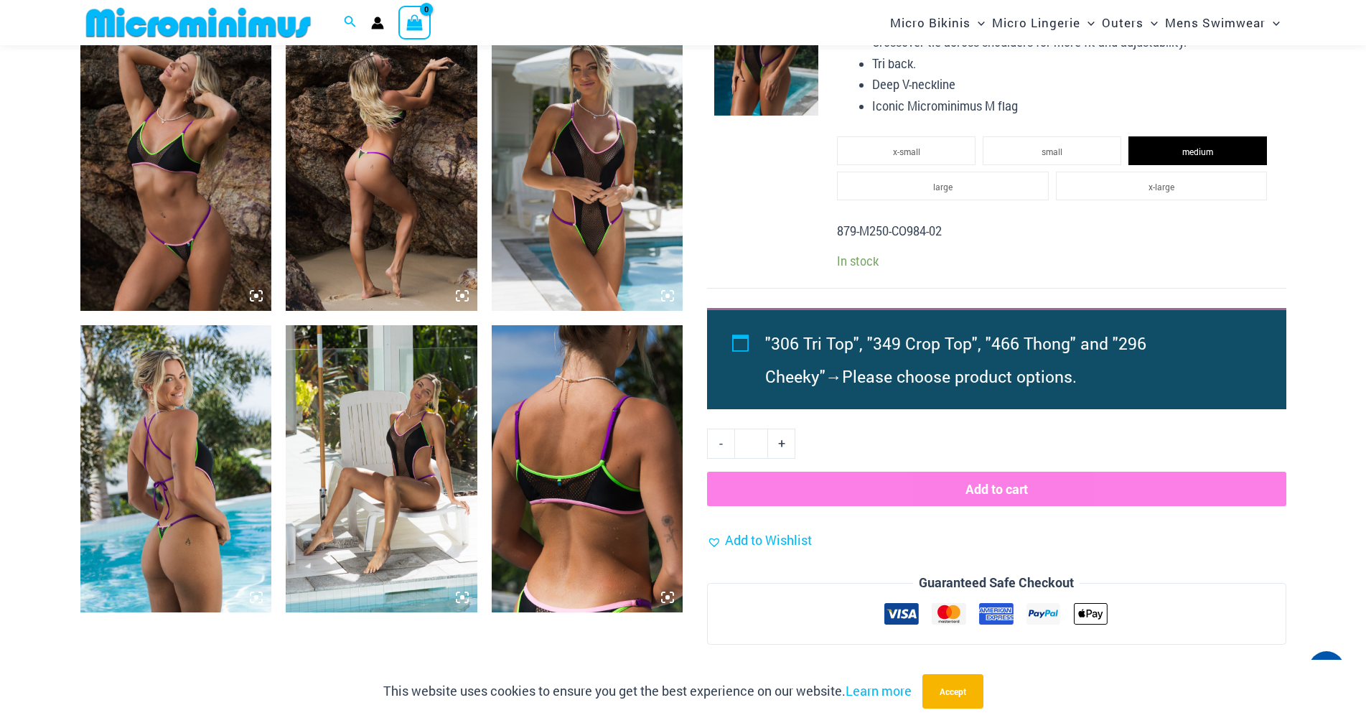
click at [989, 496] on button "Add to cart" at bounding box center [996, 488] width 578 height 34
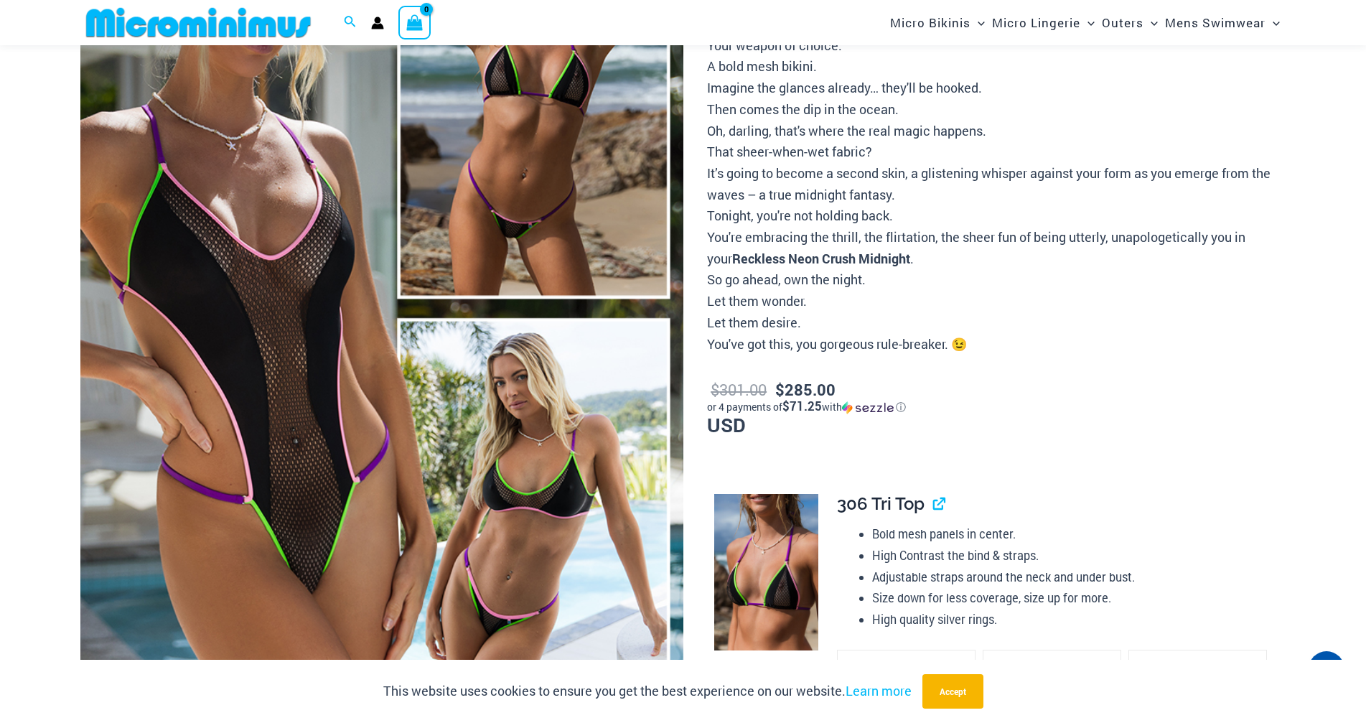
scroll to position [0, 0]
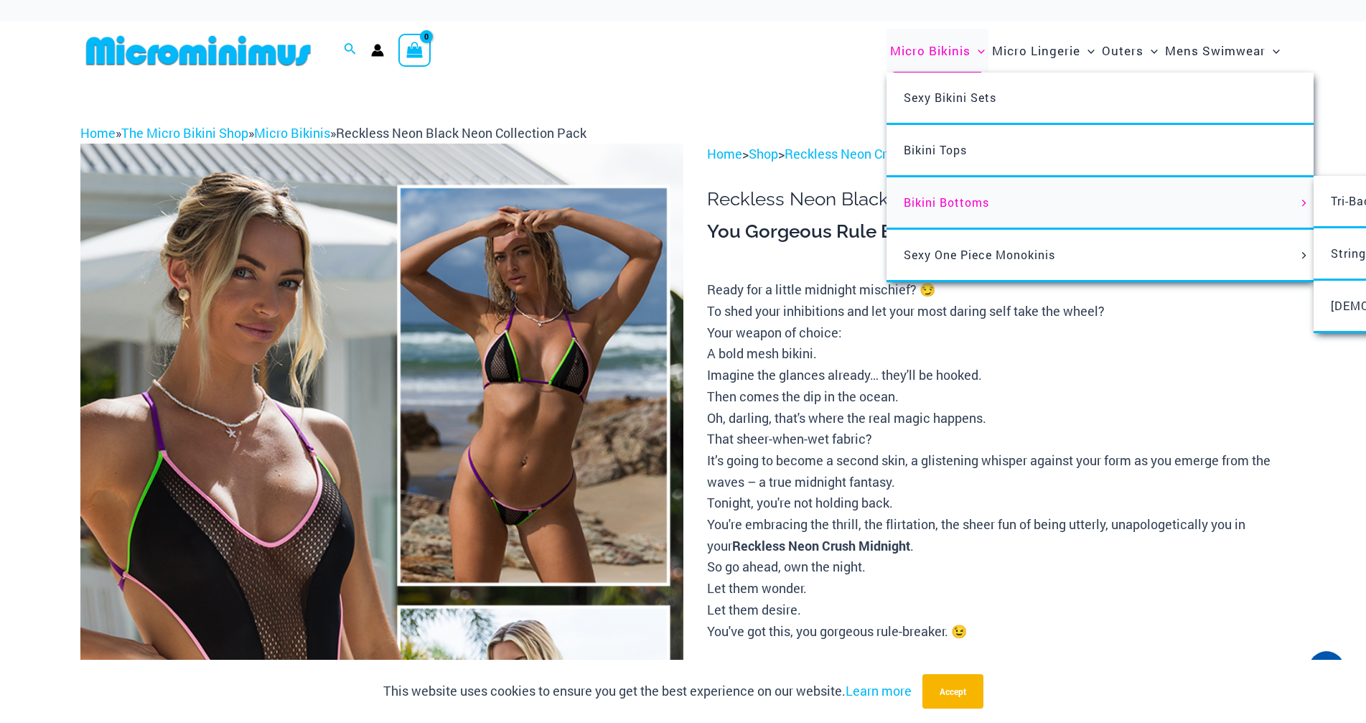
click at [959, 199] on span "Bikini Bottoms" at bounding box center [945, 201] width 85 height 15
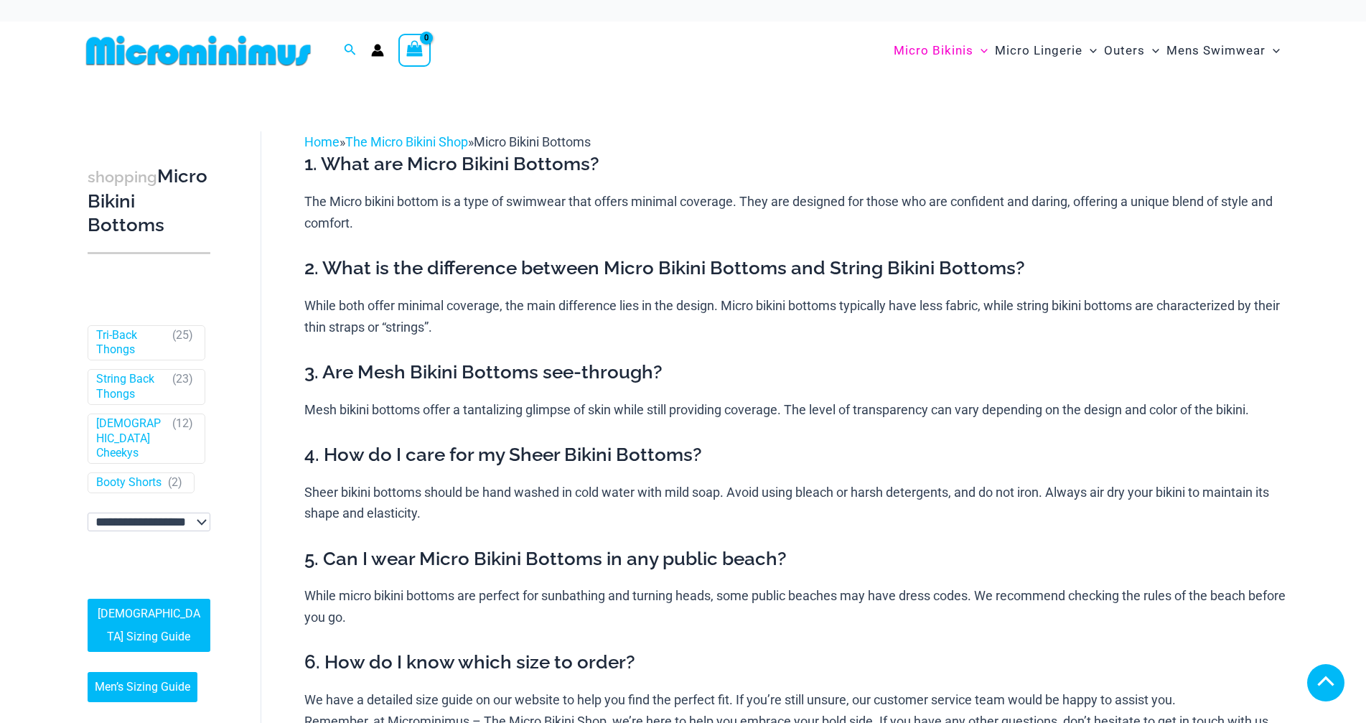
scroll to position [431, 0]
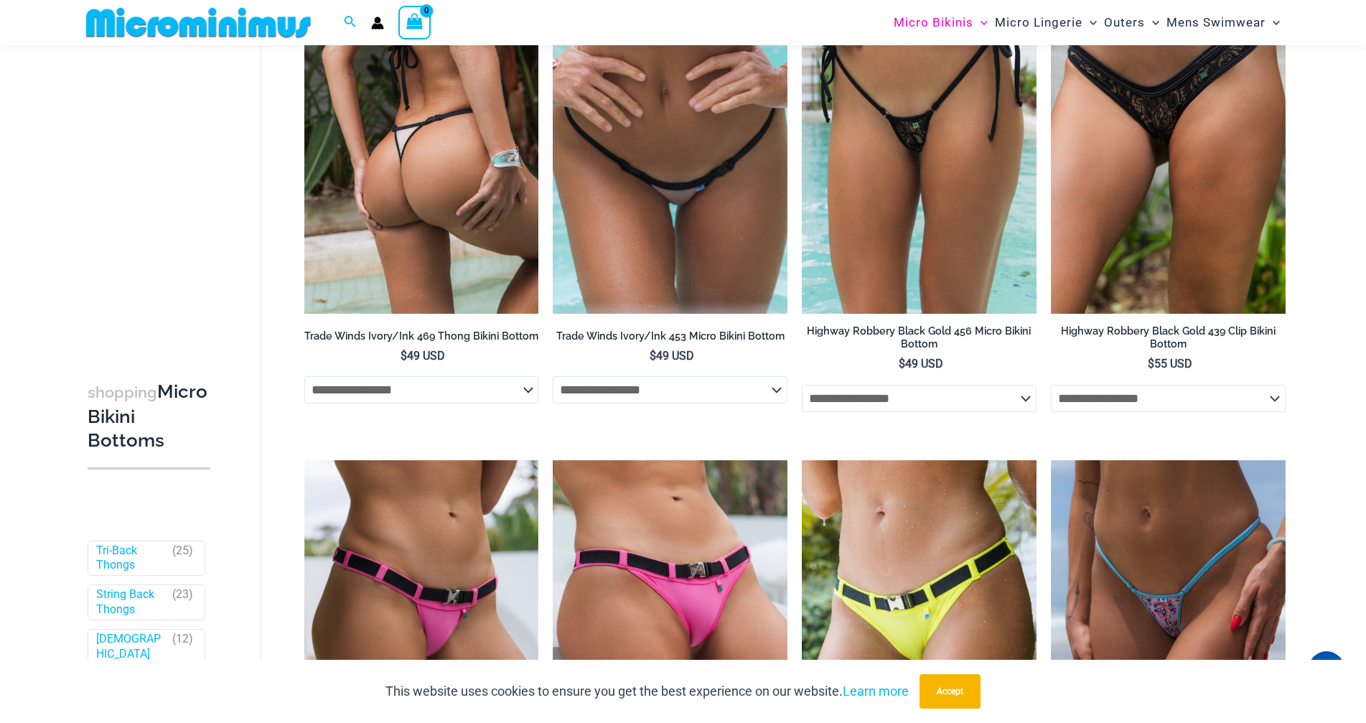
click at [530, 392] on select "**********" at bounding box center [421, 389] width 235 height 27
click at [304, 379] on select "**********" at bounding box center [421, 389] width 235 height 27
select select "******"
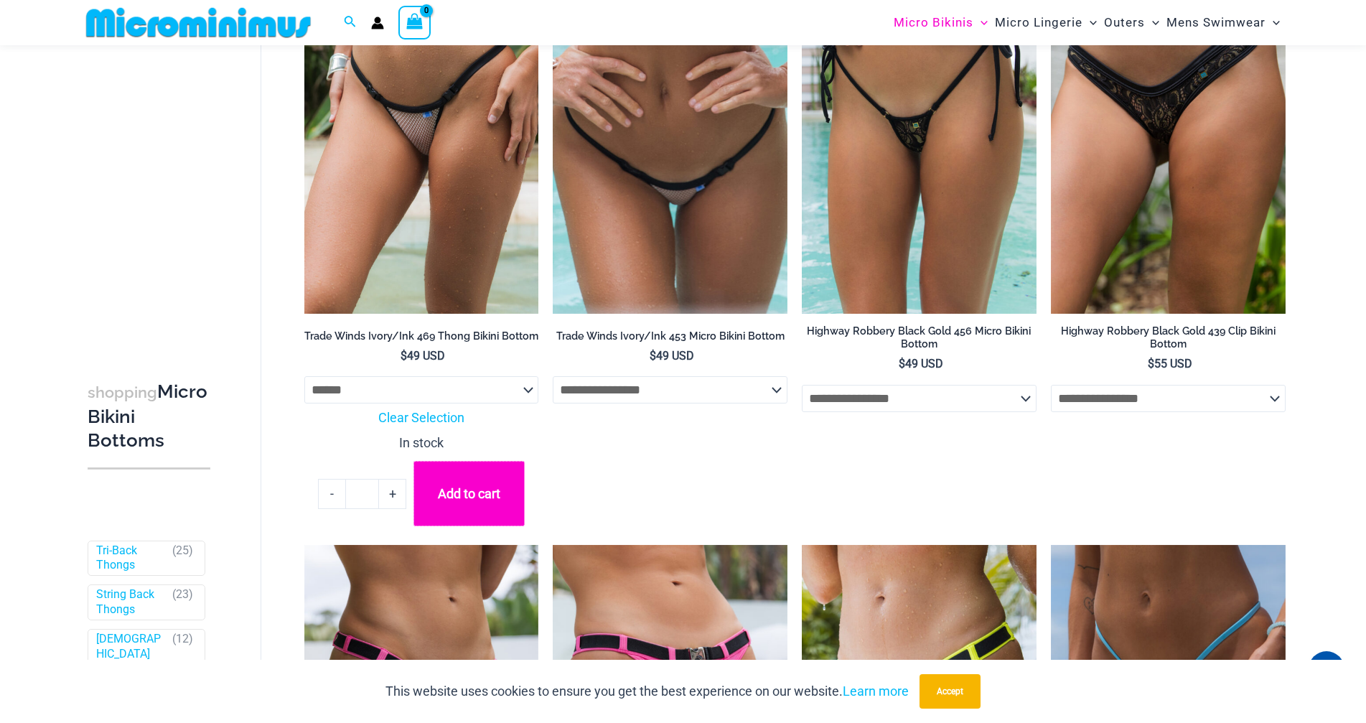
click at [466, 492] on button "Add to cart" at bounding box center [468, 493] width 111 height 65
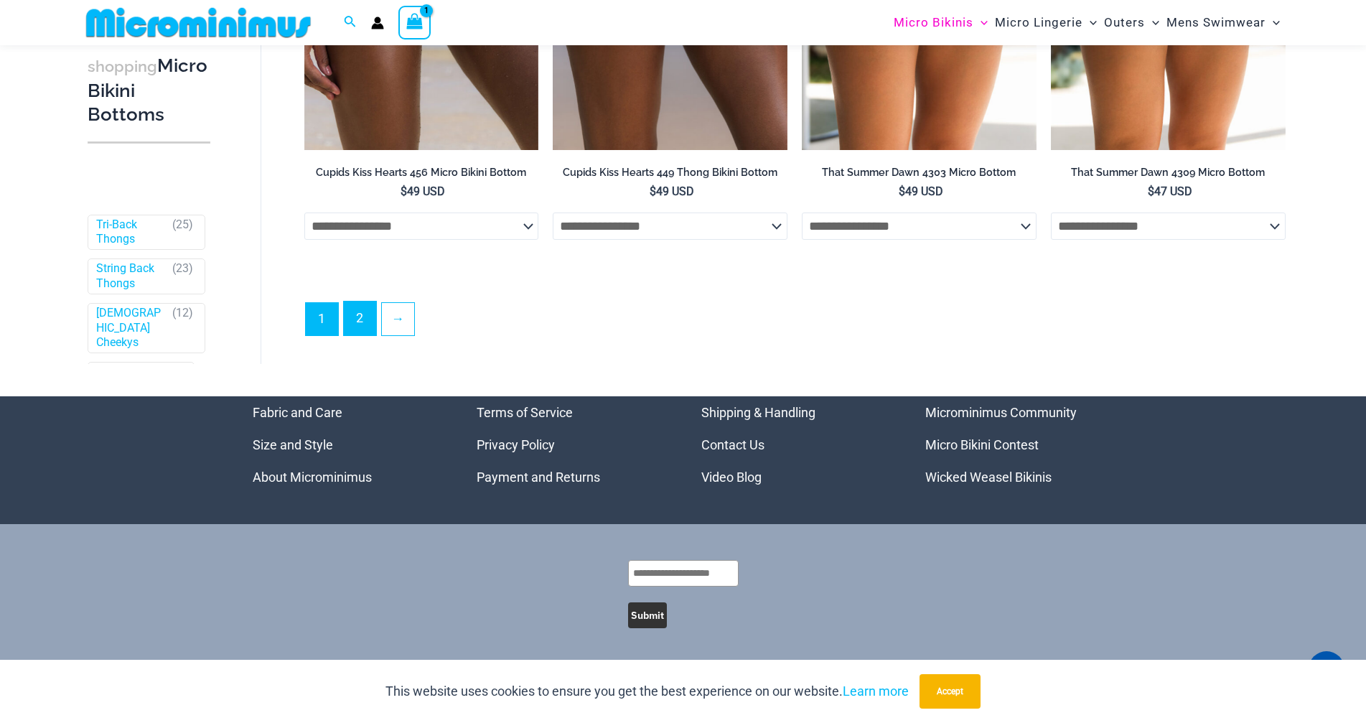
scroll to position [4505, 0]
click at [364, 321] on link "2" at bounding box center [360, 318] width 32 height 34
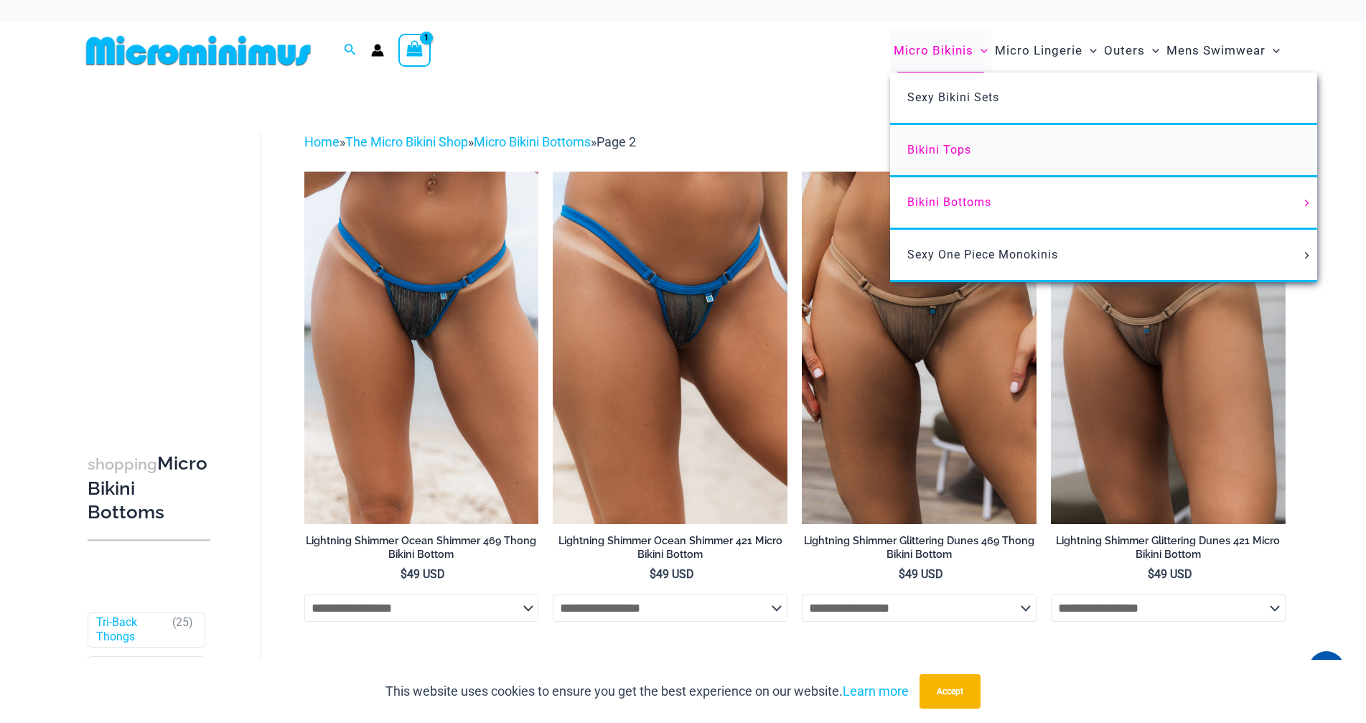
click at [947, 148] on span "Bikini Tops" at bounding box center [939, 150] width 64 height 14
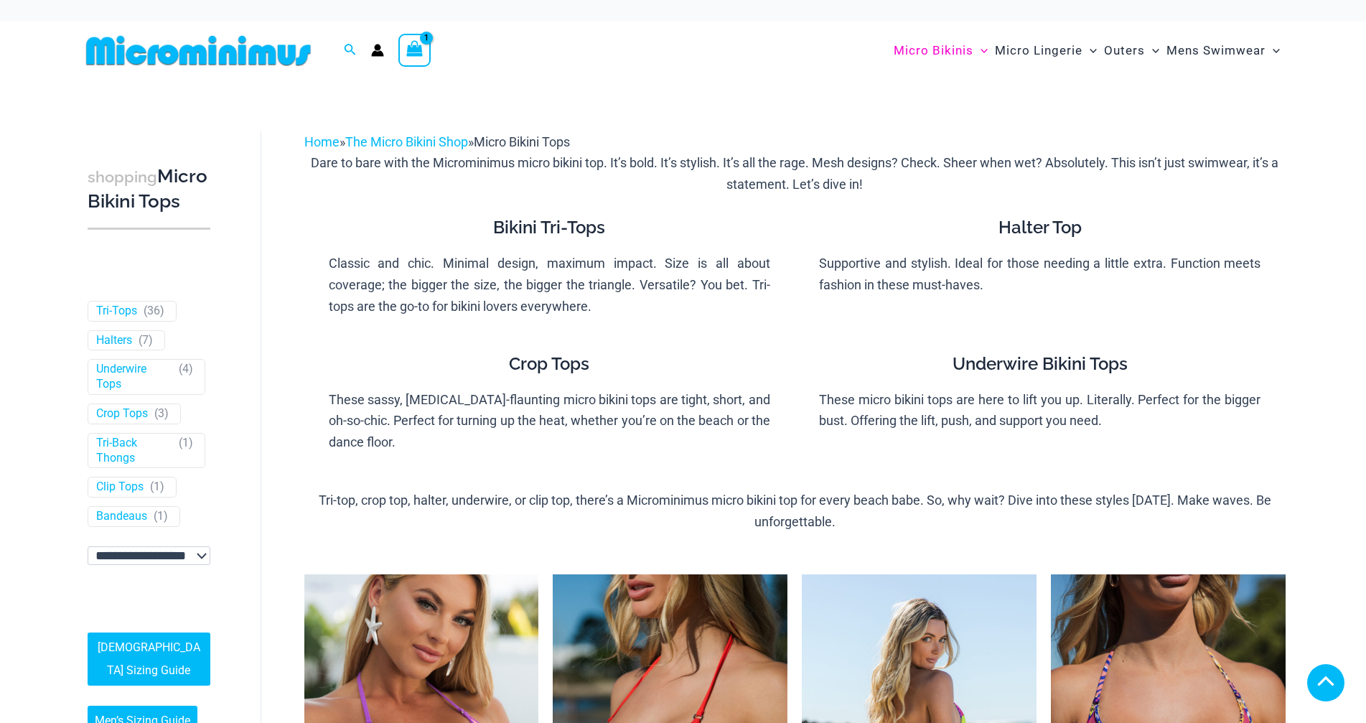
scroll to position [718, 0]
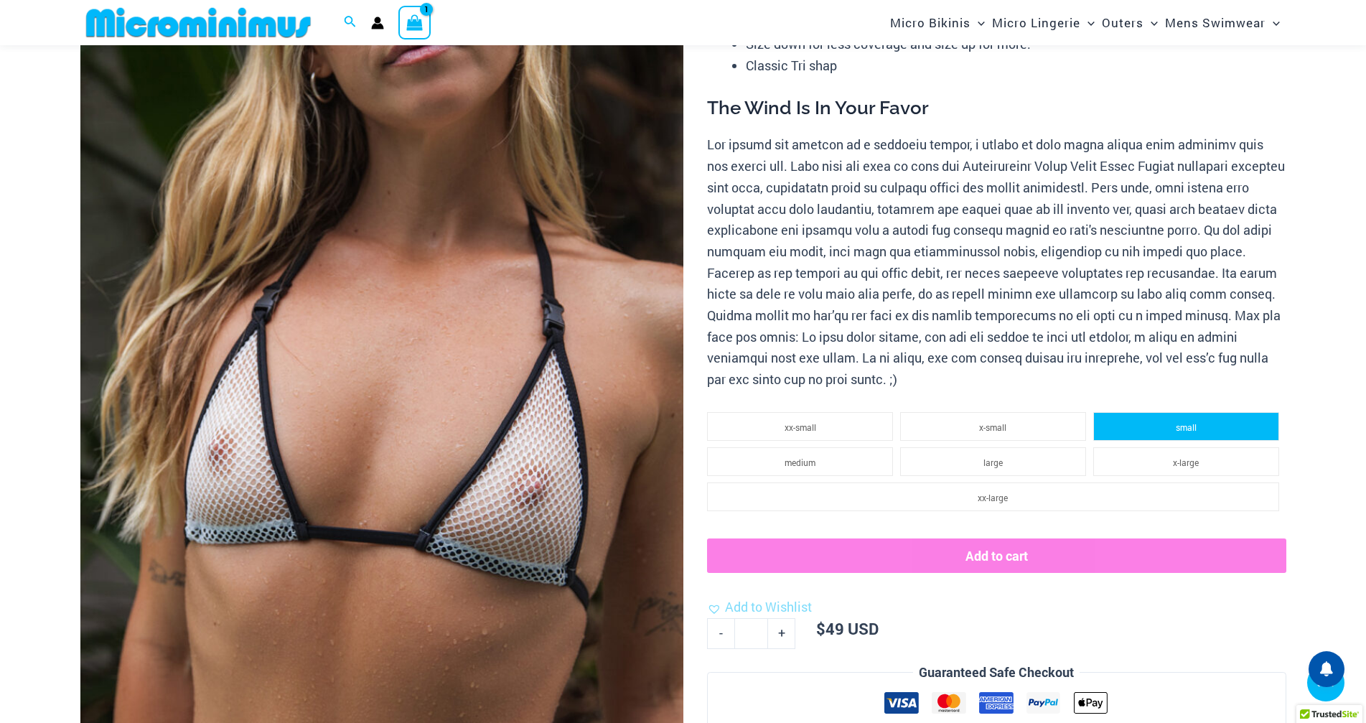
scroll to position [359, 0]
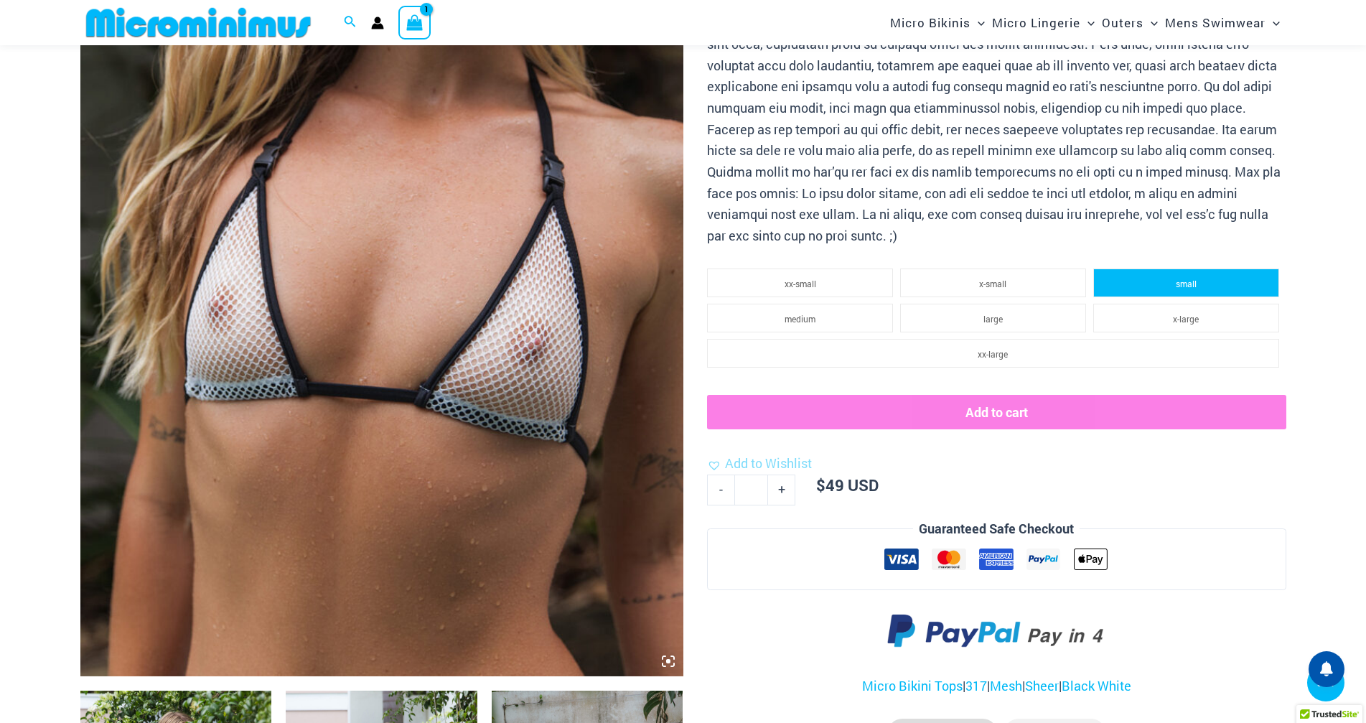
click at [1174, 282] on li "small" at bounding box center [1186, 282] width 186 height 29
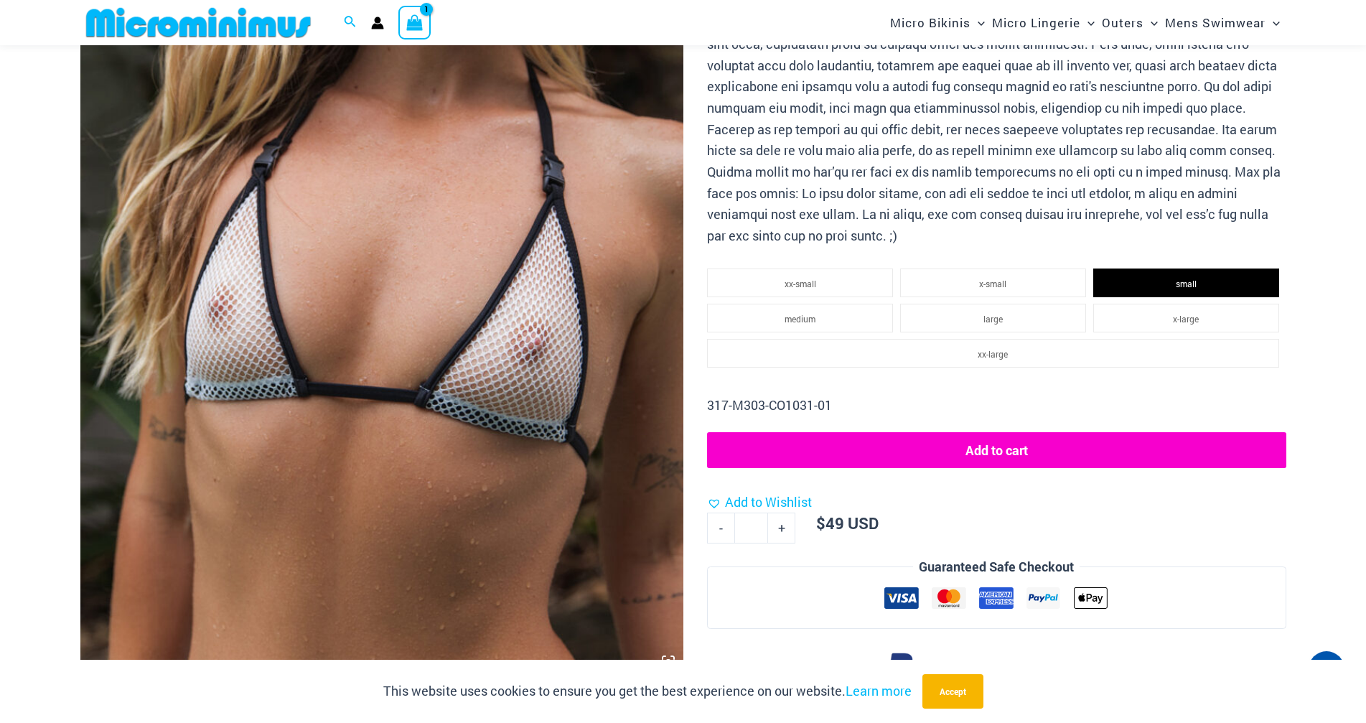
click at [990, 448] on button "Add to cart" at bounding box center [996, 450] width 578 height 36
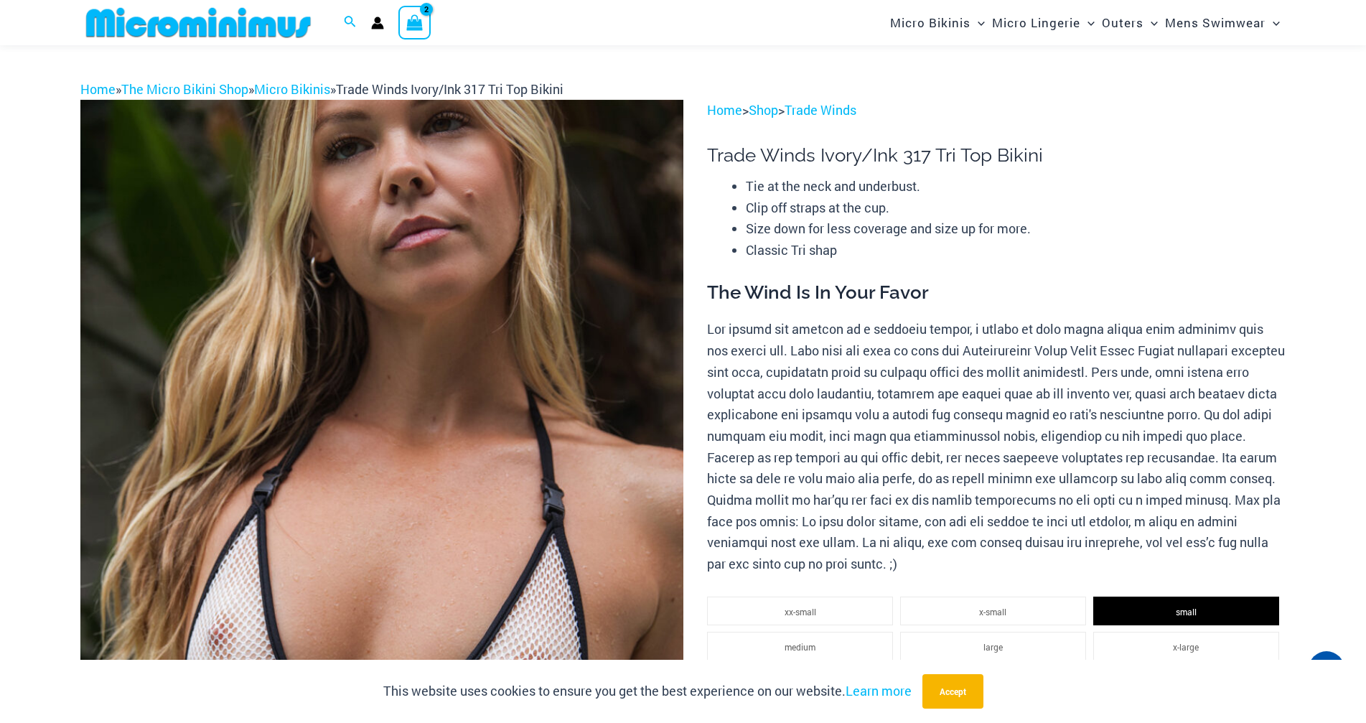
scroll to position [0, 0]
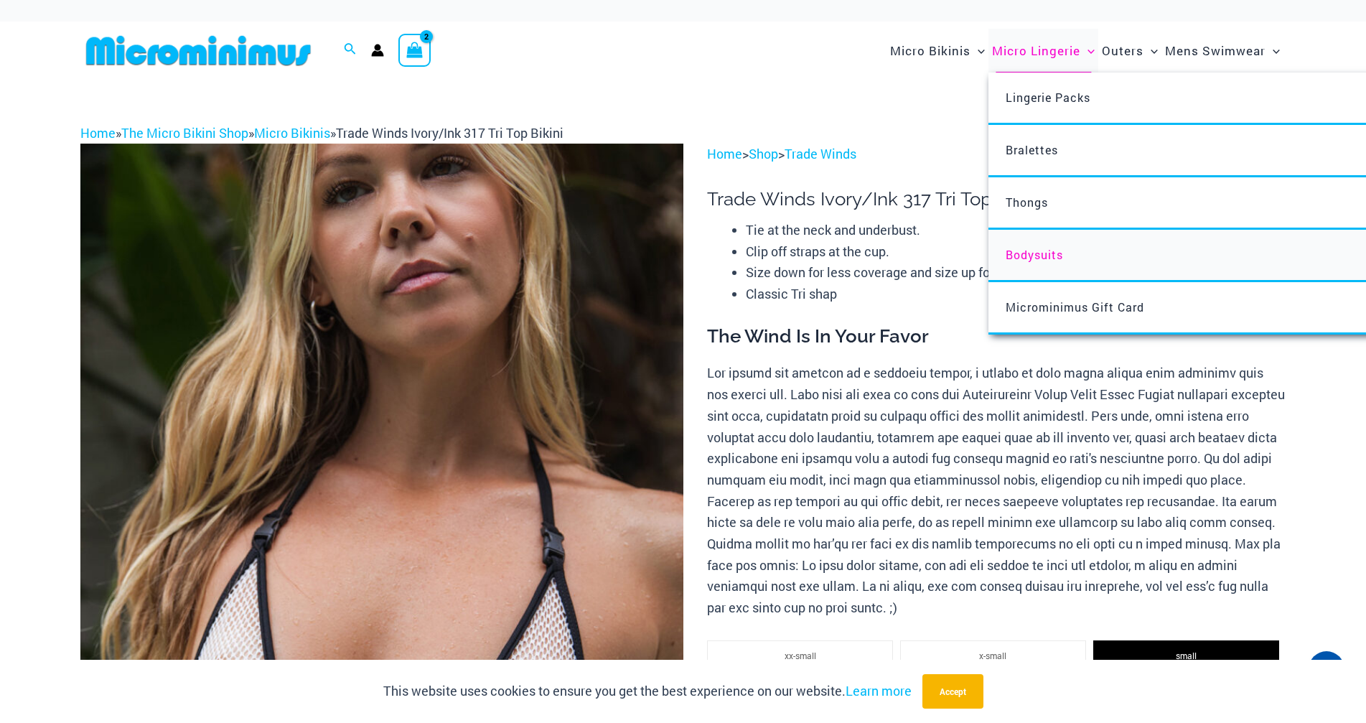
click at [1028, 256] on span "Bodysuits" at bounding box center [1033, 254] width 57 height 15
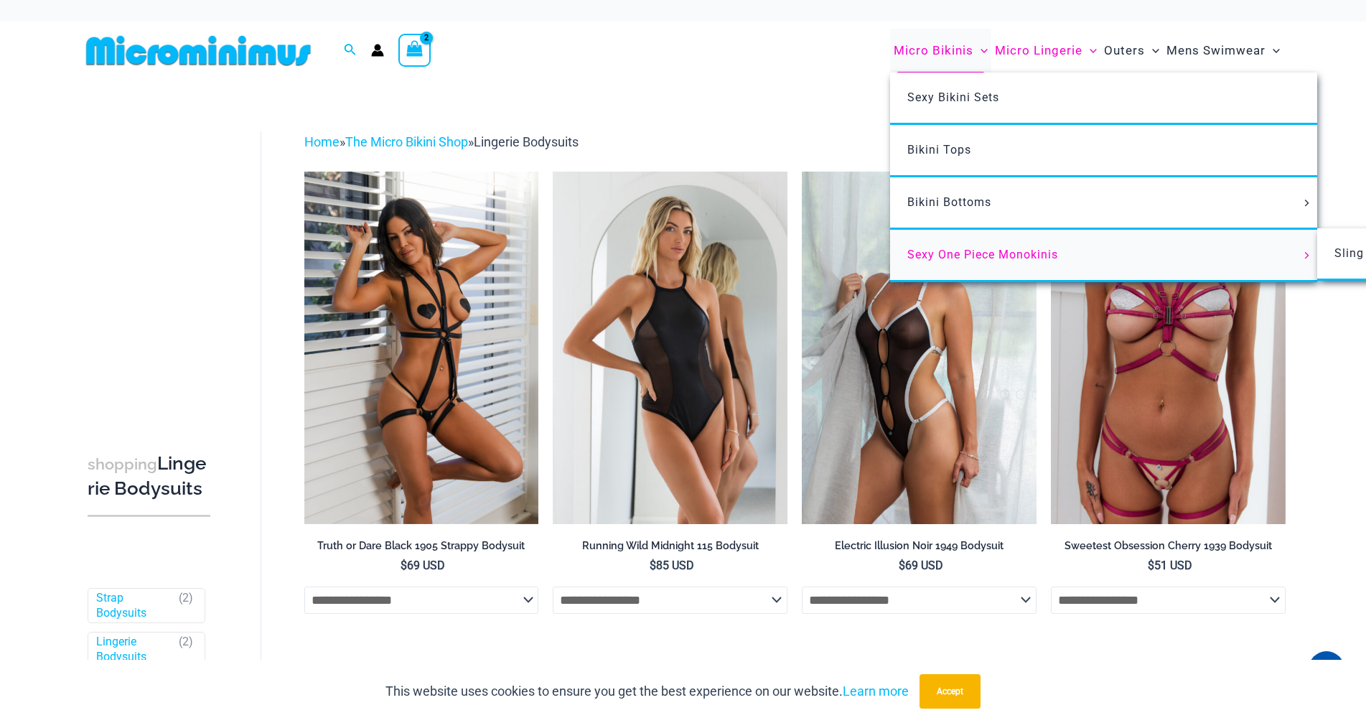
click at [949, 253] on span "Sexy One Piece Monokinis" at bounding box center [982, 255] width 151 height 14
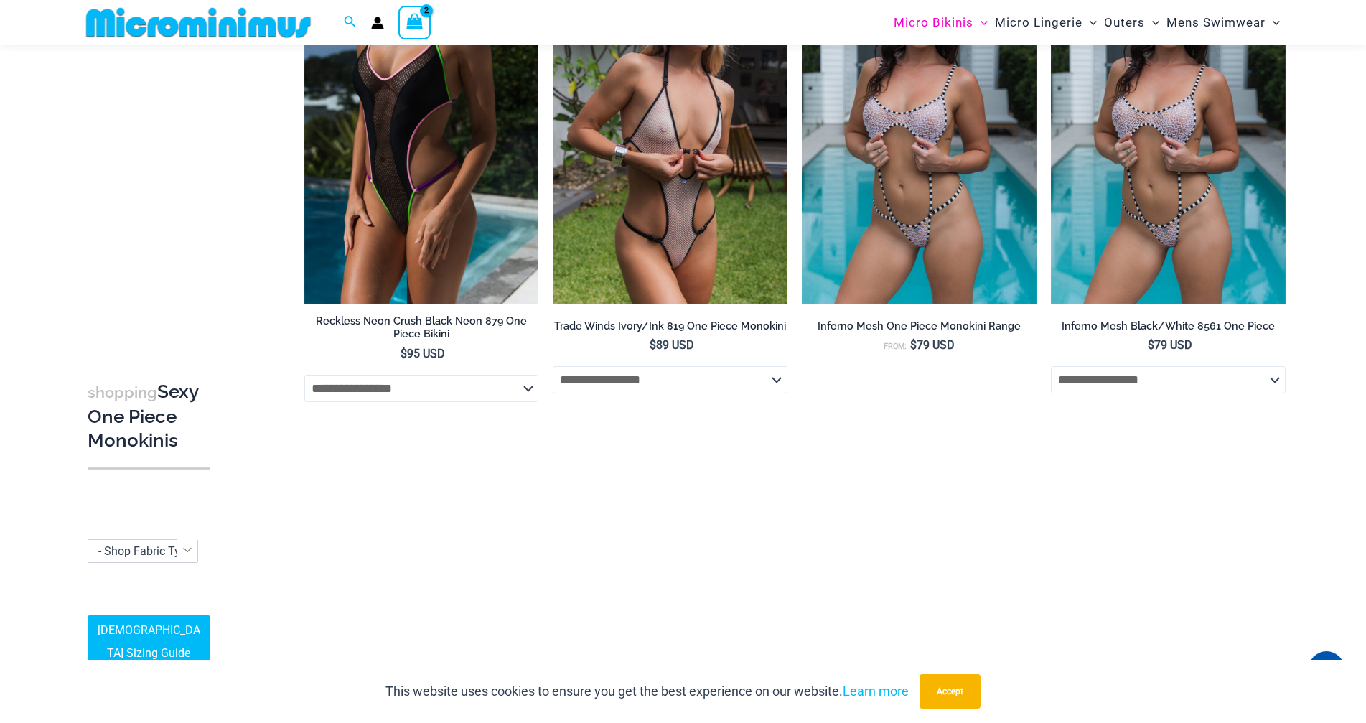
scroll to position [561, 0]
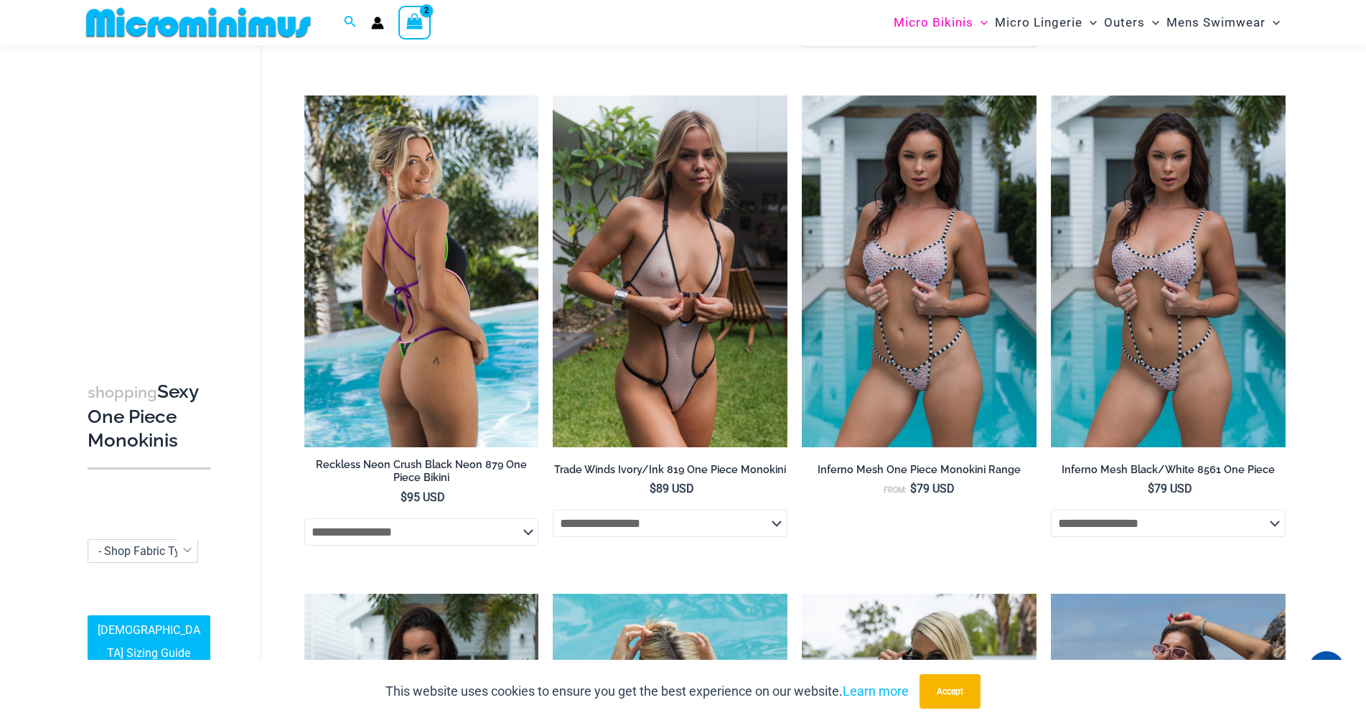
click at [433, 318] on img at bounding box center [421, 271] width 235 height 352
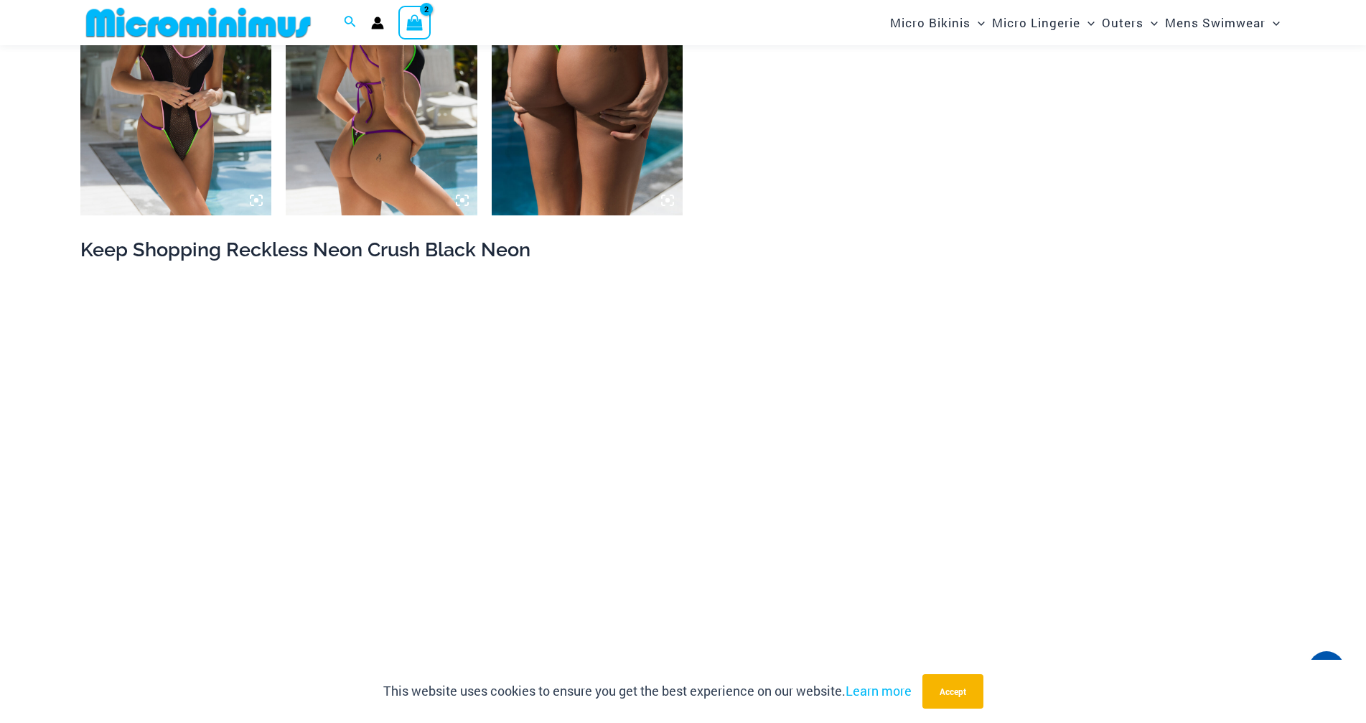
scroll to position [1638, 0]
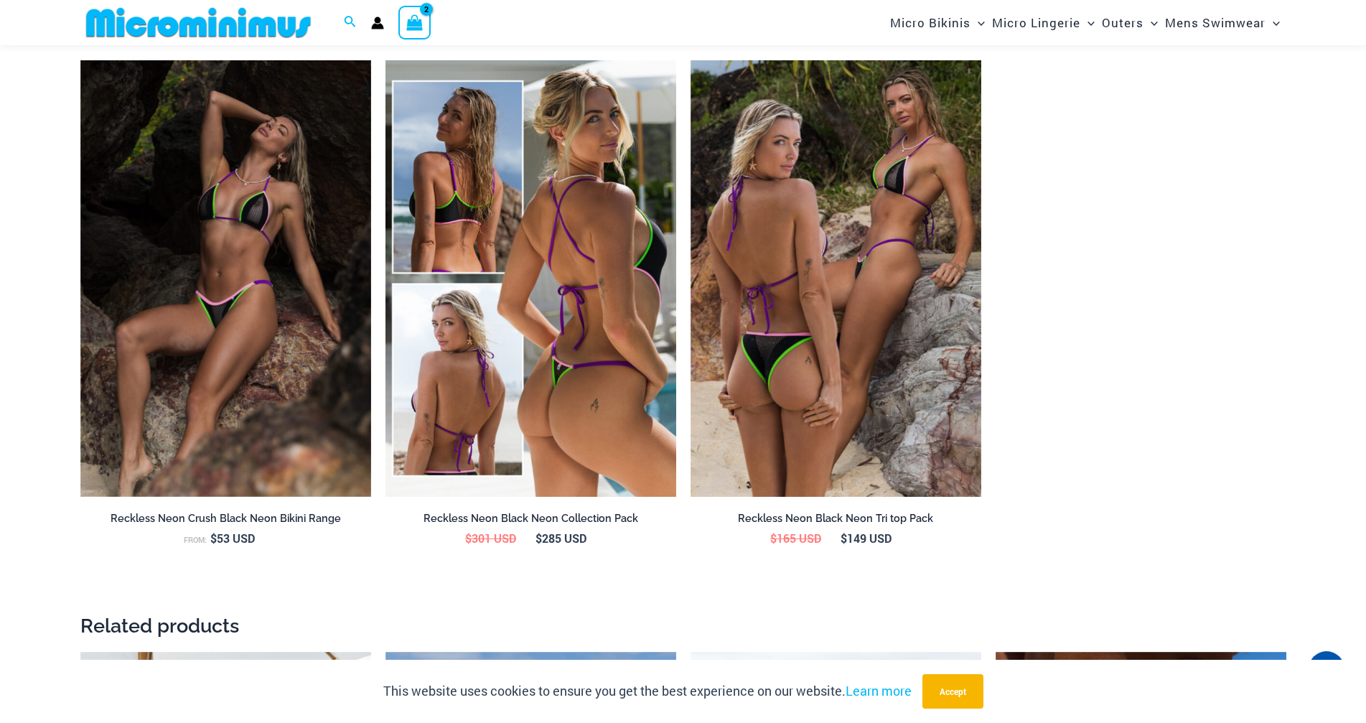
click at [512, 349] on img at bounding box center [530, 278] width 291 height 436
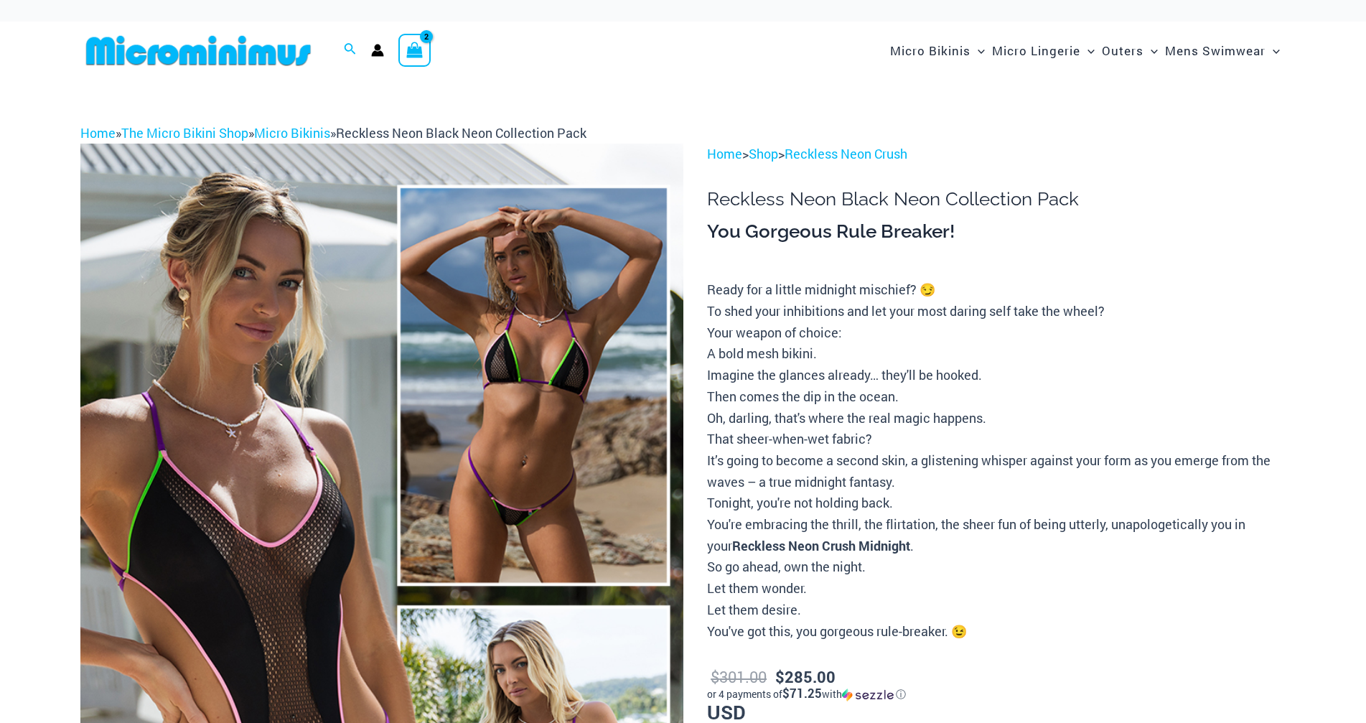
scroll to position [215, 0]
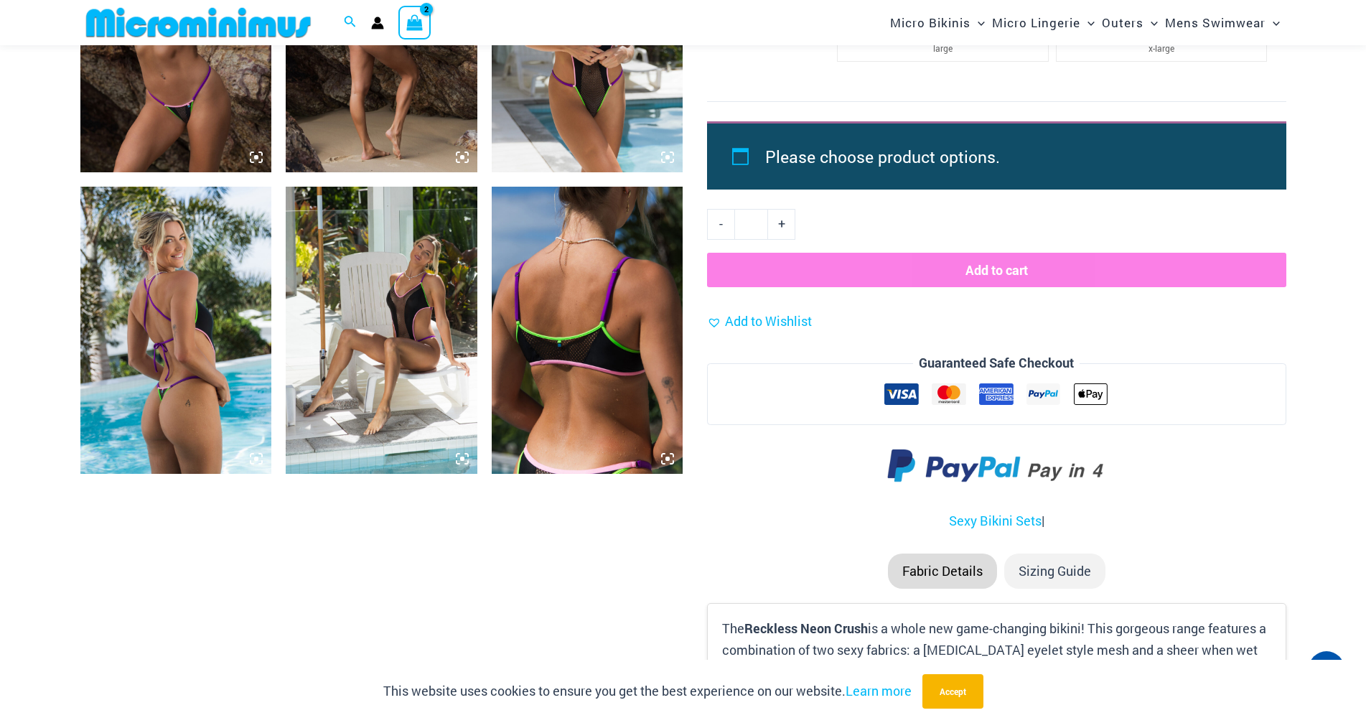
click at [461, 460] on icon at bounding box center [462, 458] width 4 height 4
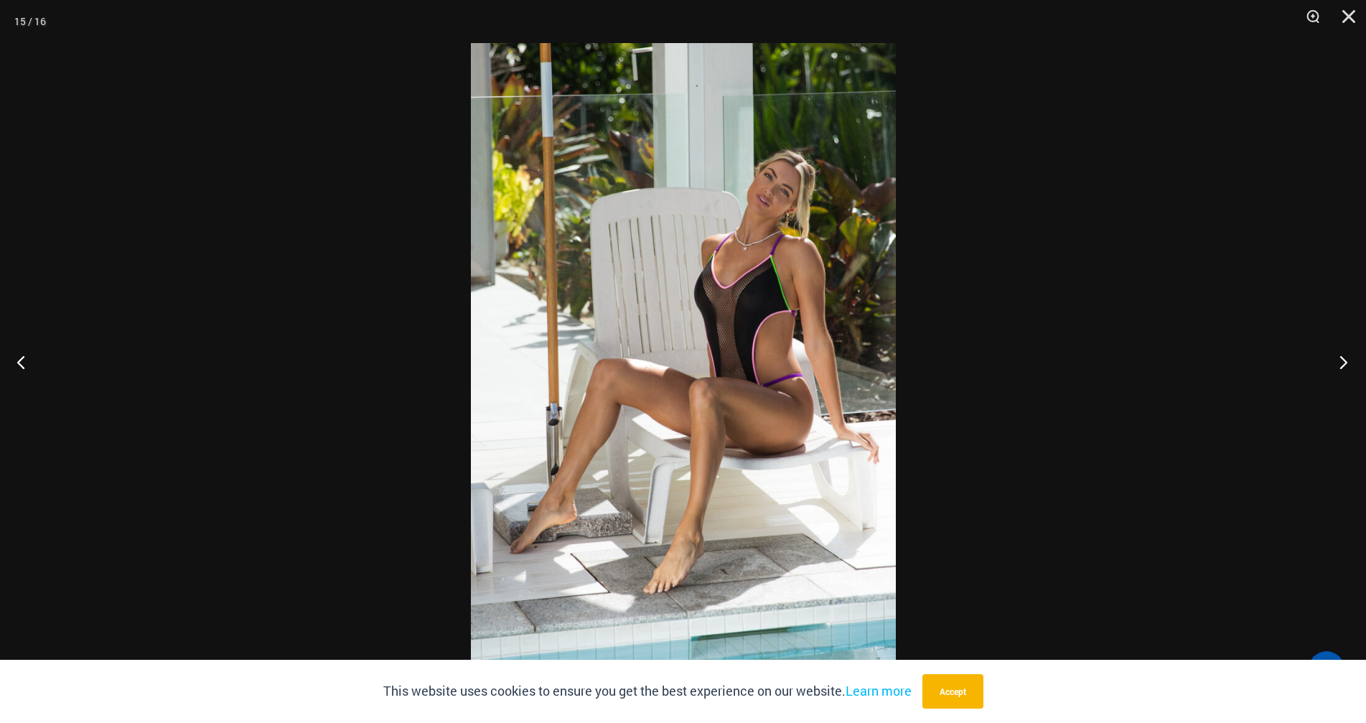
click at [1341, 360] on button "Next" at bounding box center [1339, 362] width 54 height 72
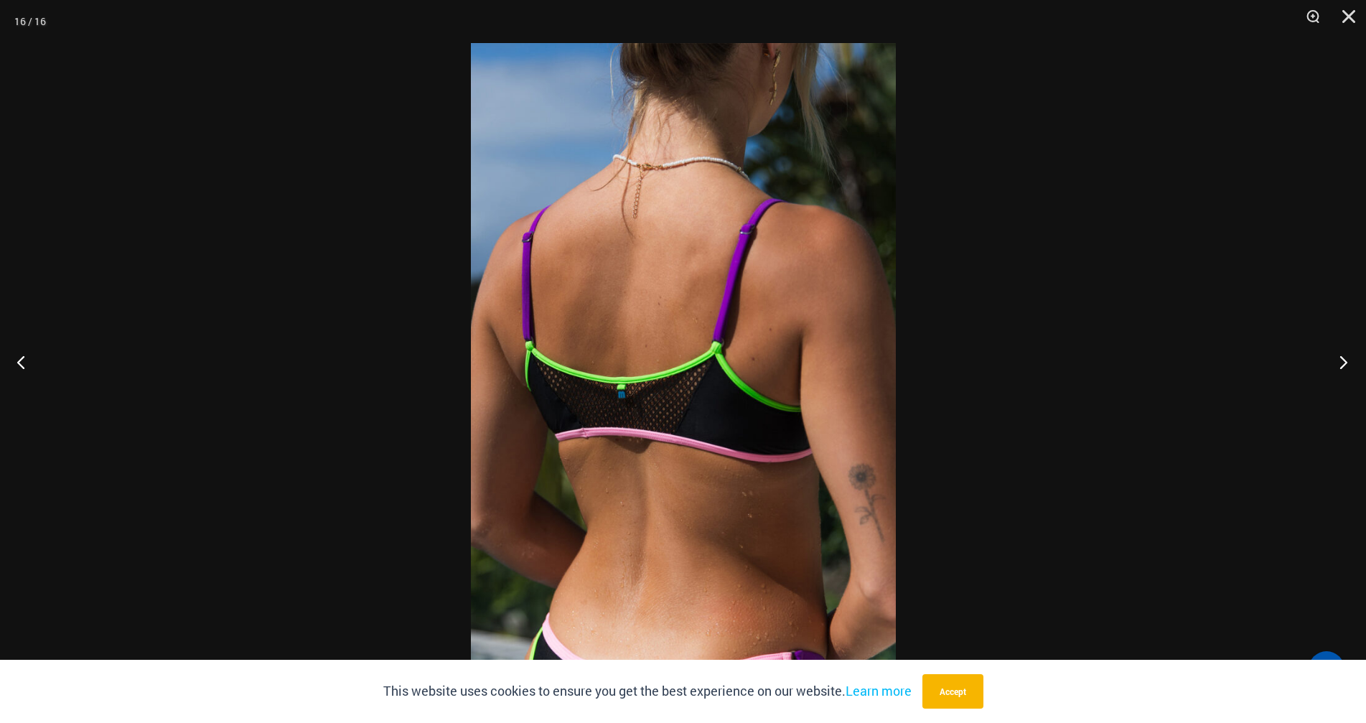
click at [1341, 360] on button "Next" at bounding box center [1339, 362] width 54 height 72
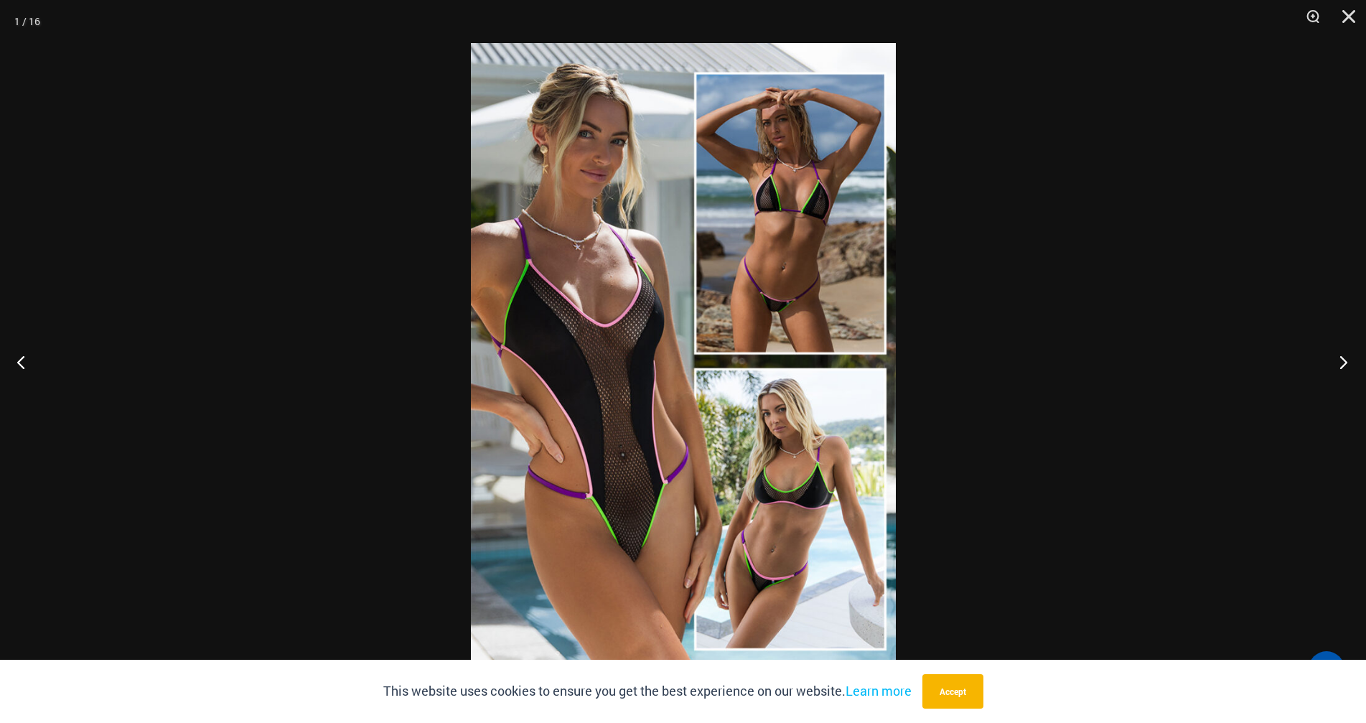
click at [1341, 360] on button "Next" at bounding box center [1339, 362] width 54 height 72
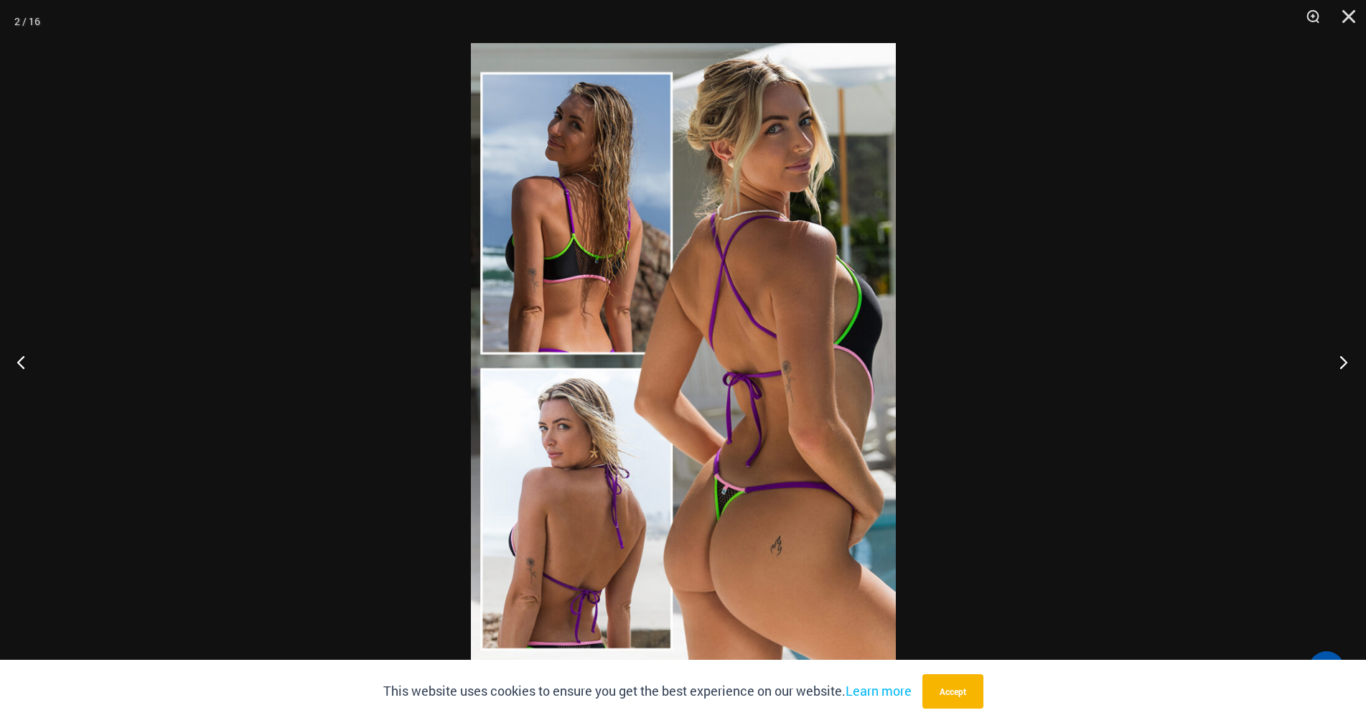
click at [1341, 360] on button "Next" at bounding box center [1339, 362] width 54 height 72
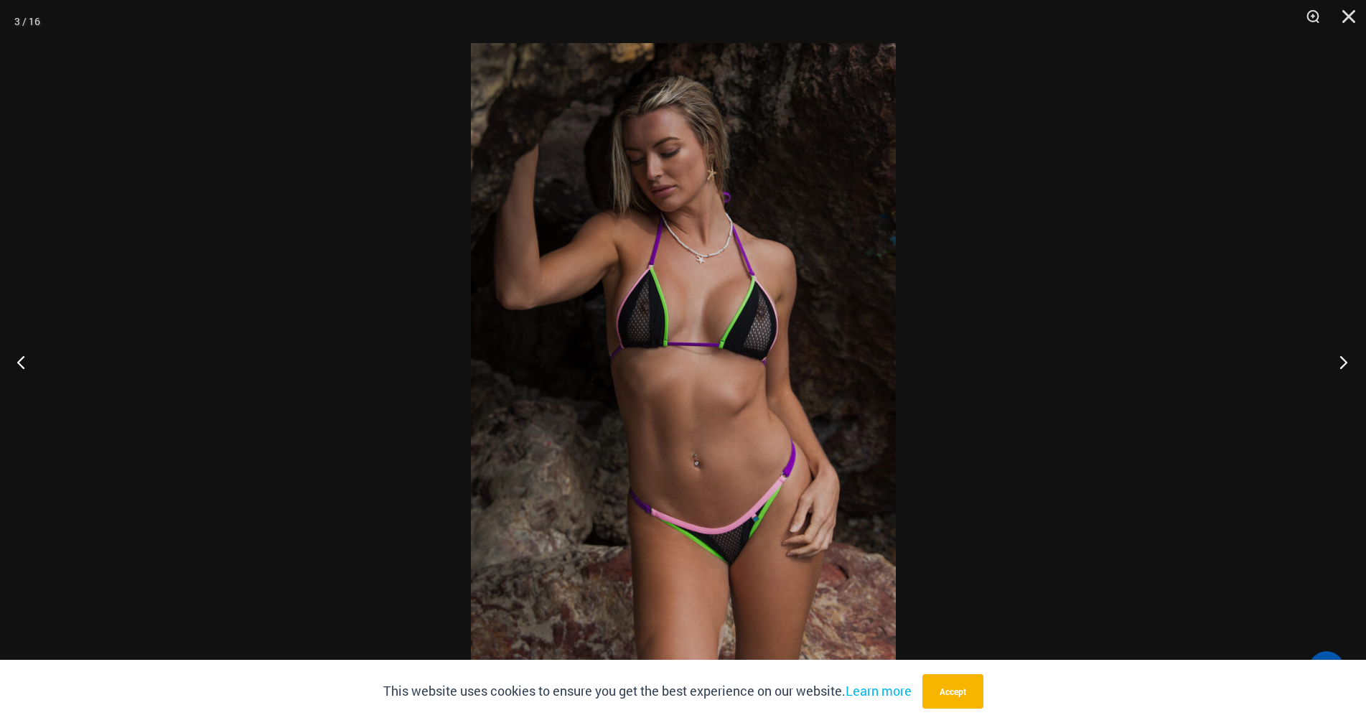
click at [1341, 360] on button "Next" at bounding box center [1339, 362] width 54 height 72
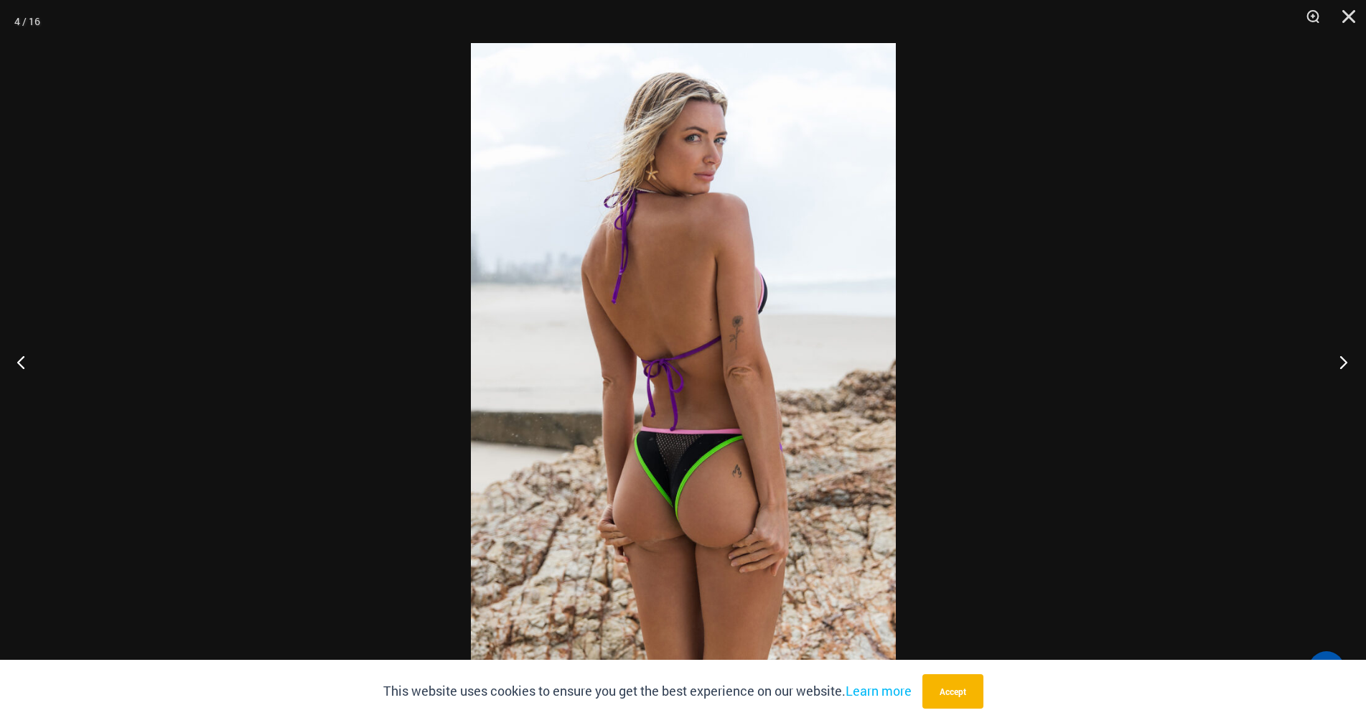
click at [1341, 360] on button "Next" at bounding box center [1339, 362] width 54 height 72
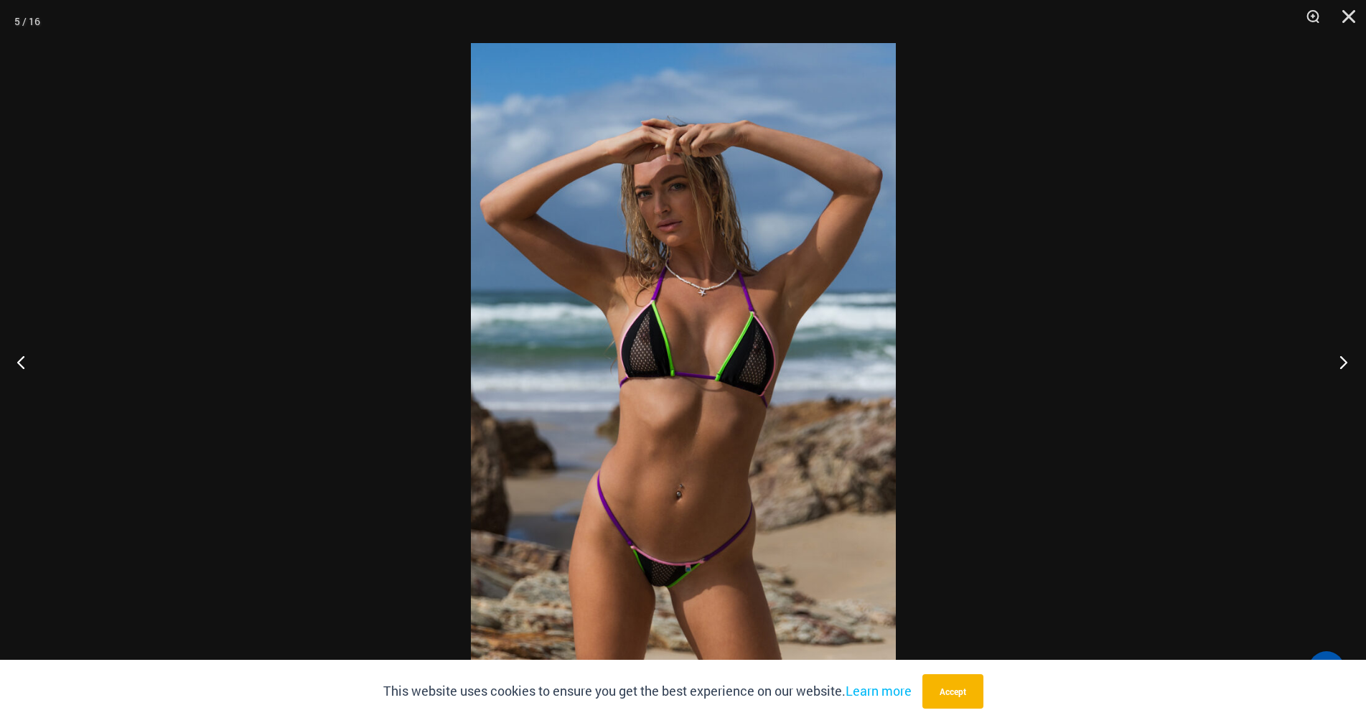
click at [1341, 360] on button "Next" at bounding box center [1339, 362] width 54 height 72
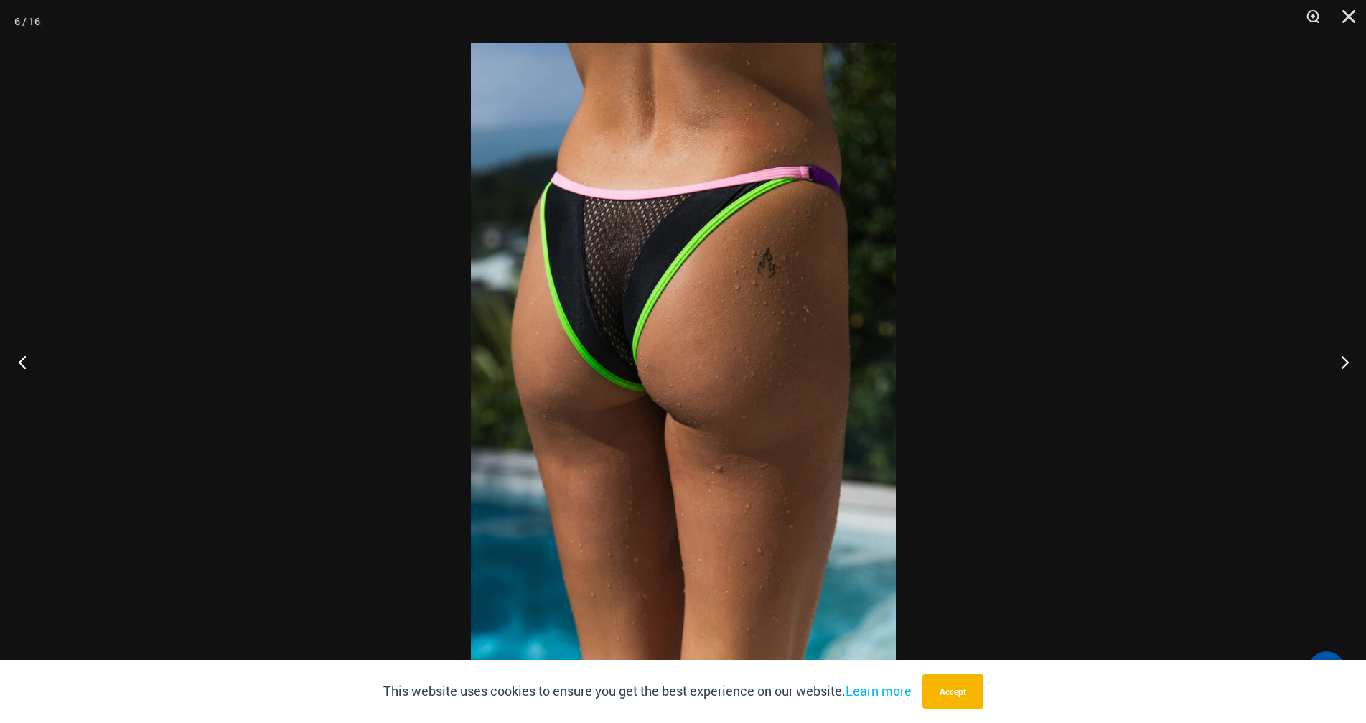
click at [24, 357] on button "Previous" at bounding box center [27, 362] width 54 height 72
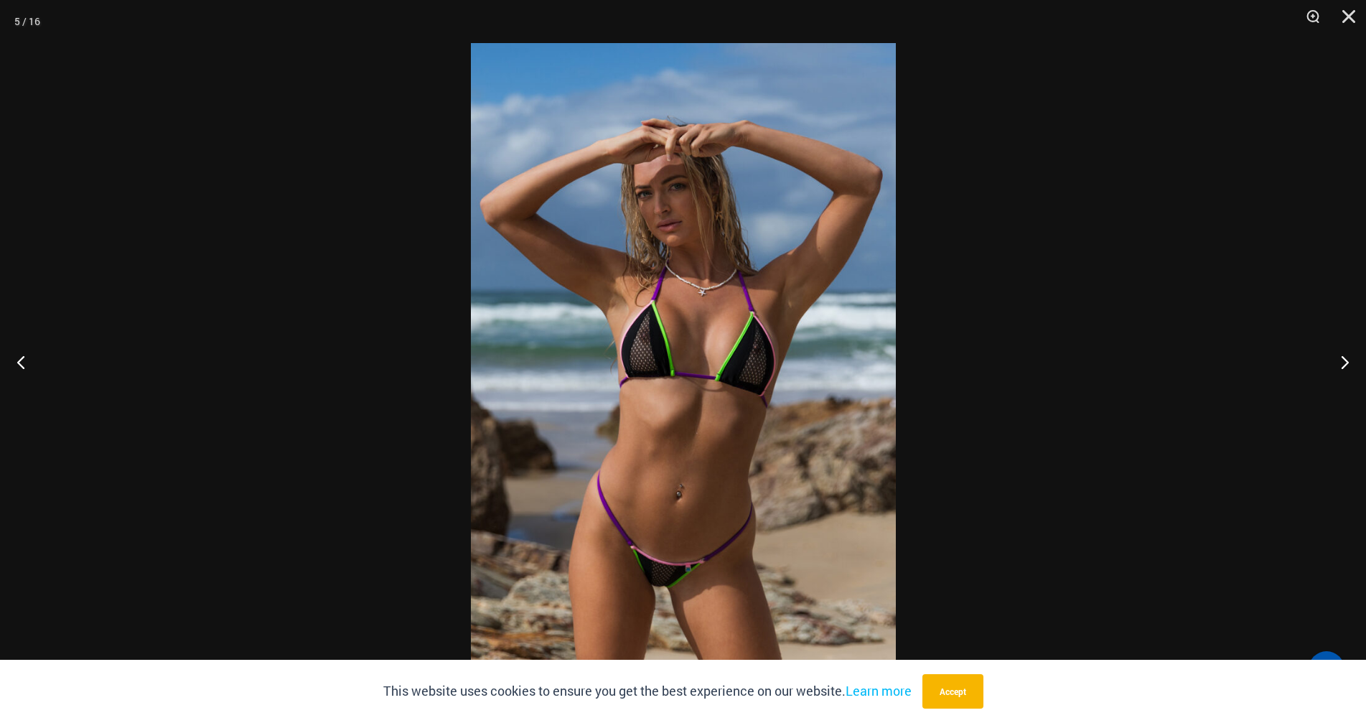
click at [673, 586] on img at bounding box center [683, 361] width 425 height 637
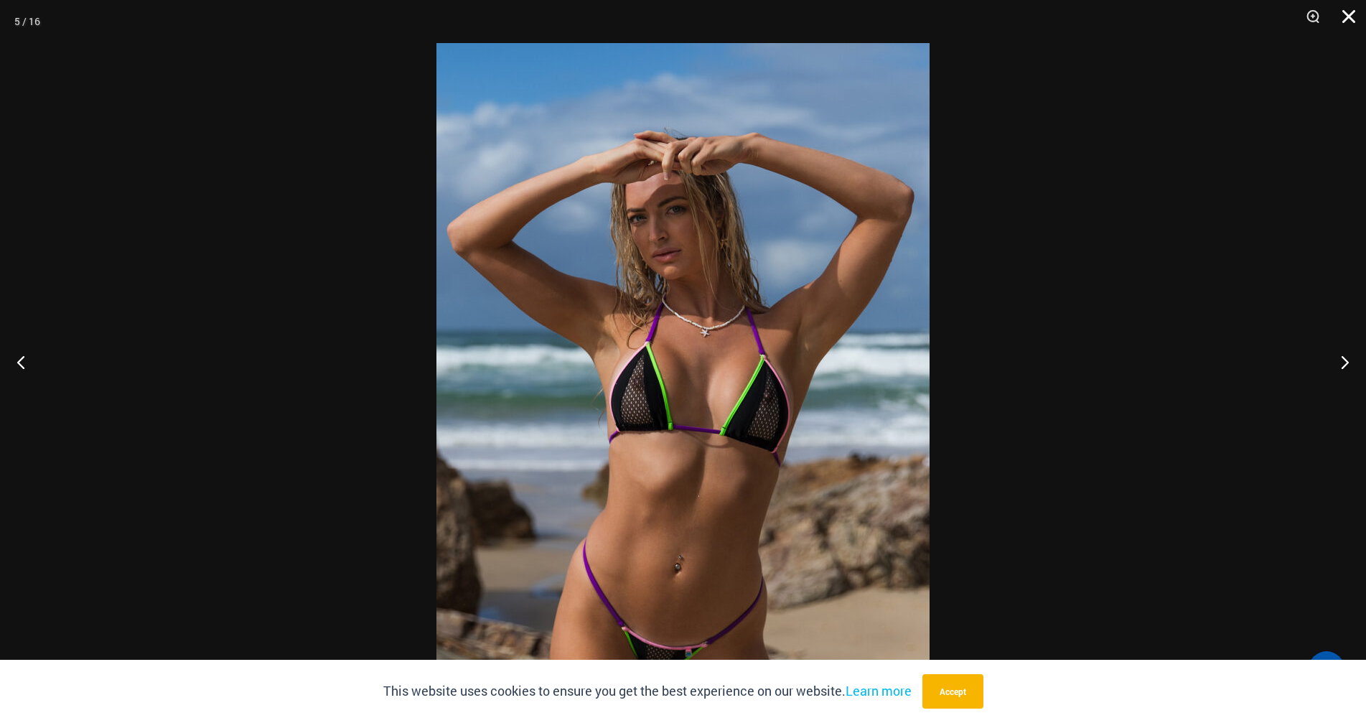
click at [1353, 12] on button "Close" at bounding box center [1343, 21] width 36 height 43
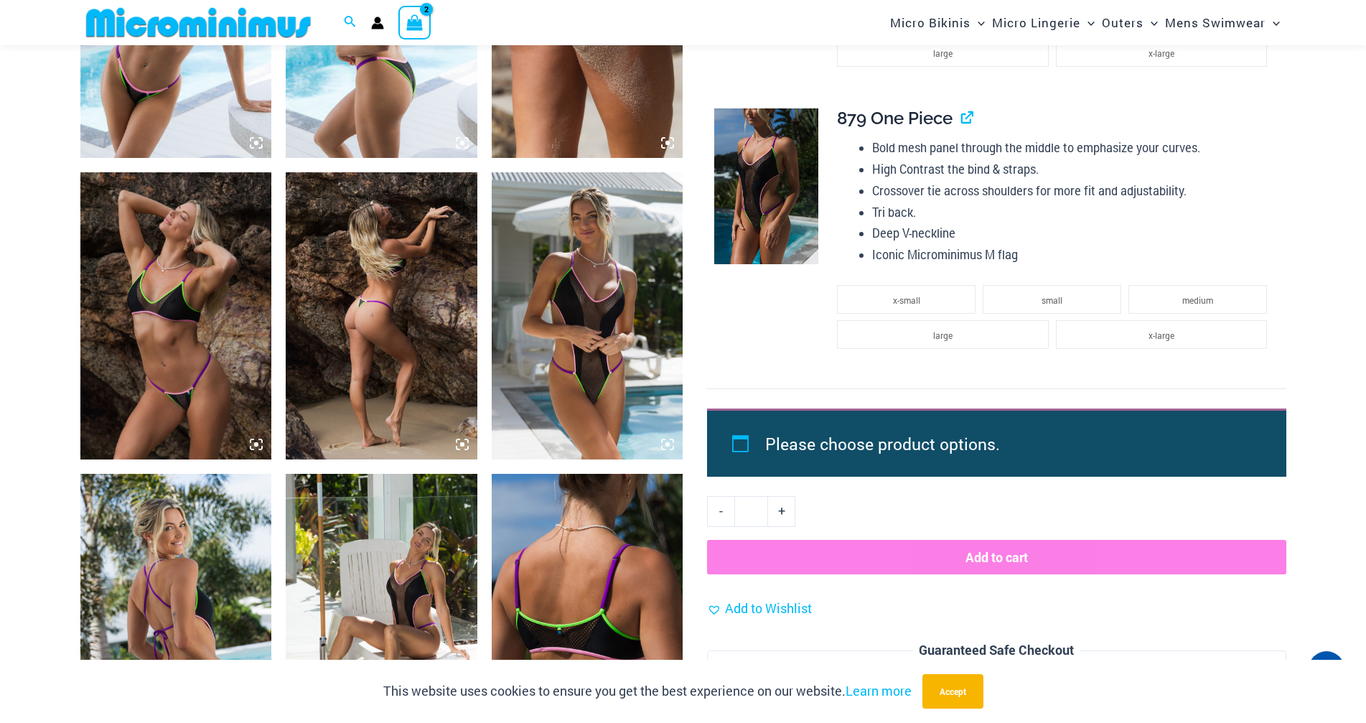
scroll to position [1709, 0]
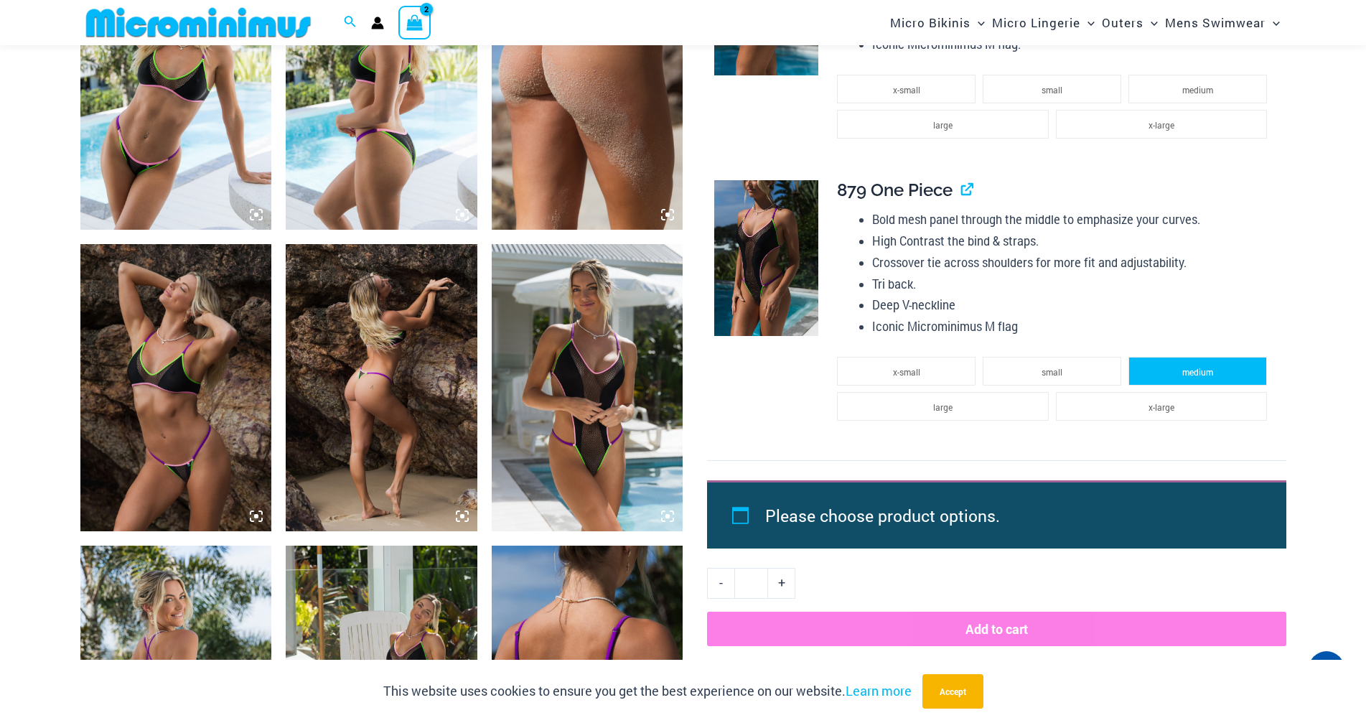
click at [1183, 366] on span "medium" at bounding box center [1197, 371] width 31 height 11
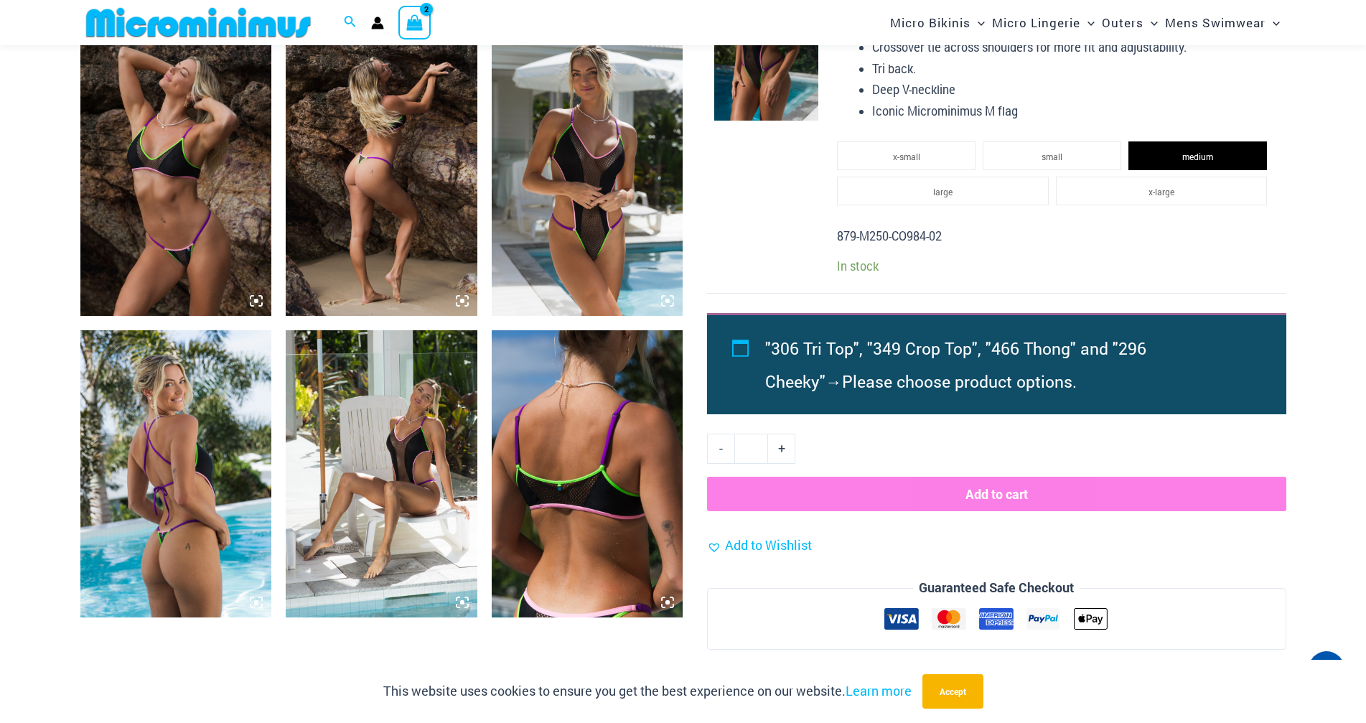
scroll to position [1996, 0]
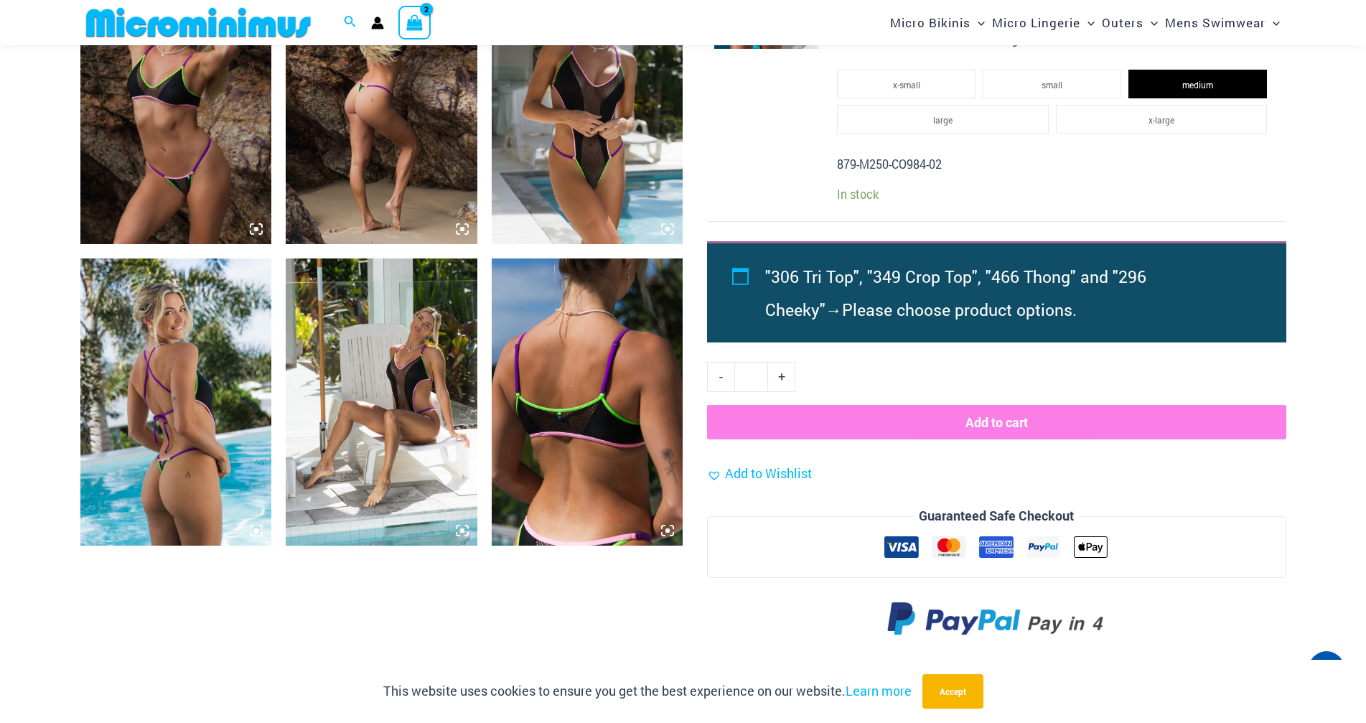
click at [1010, 428] on button "Add to cart" at bounding box center [996, 422] width 578 height 34
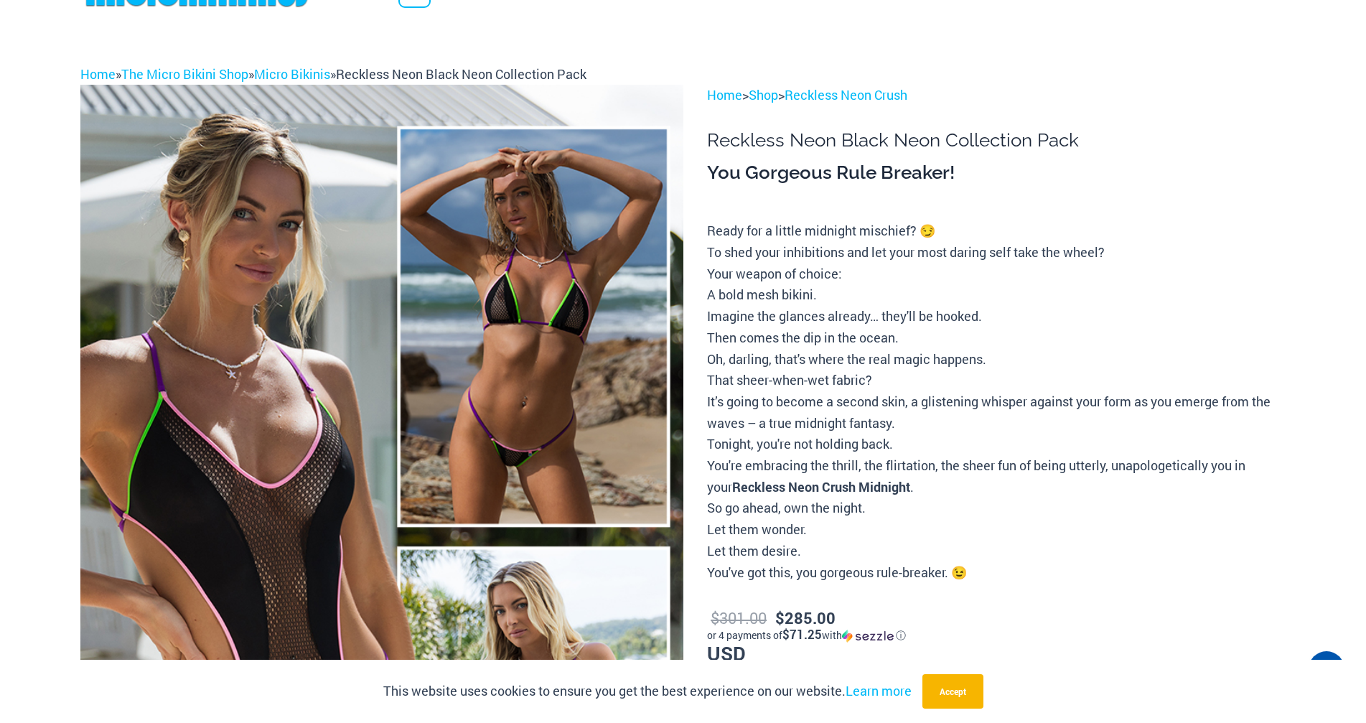
scroll to position [0, 0]
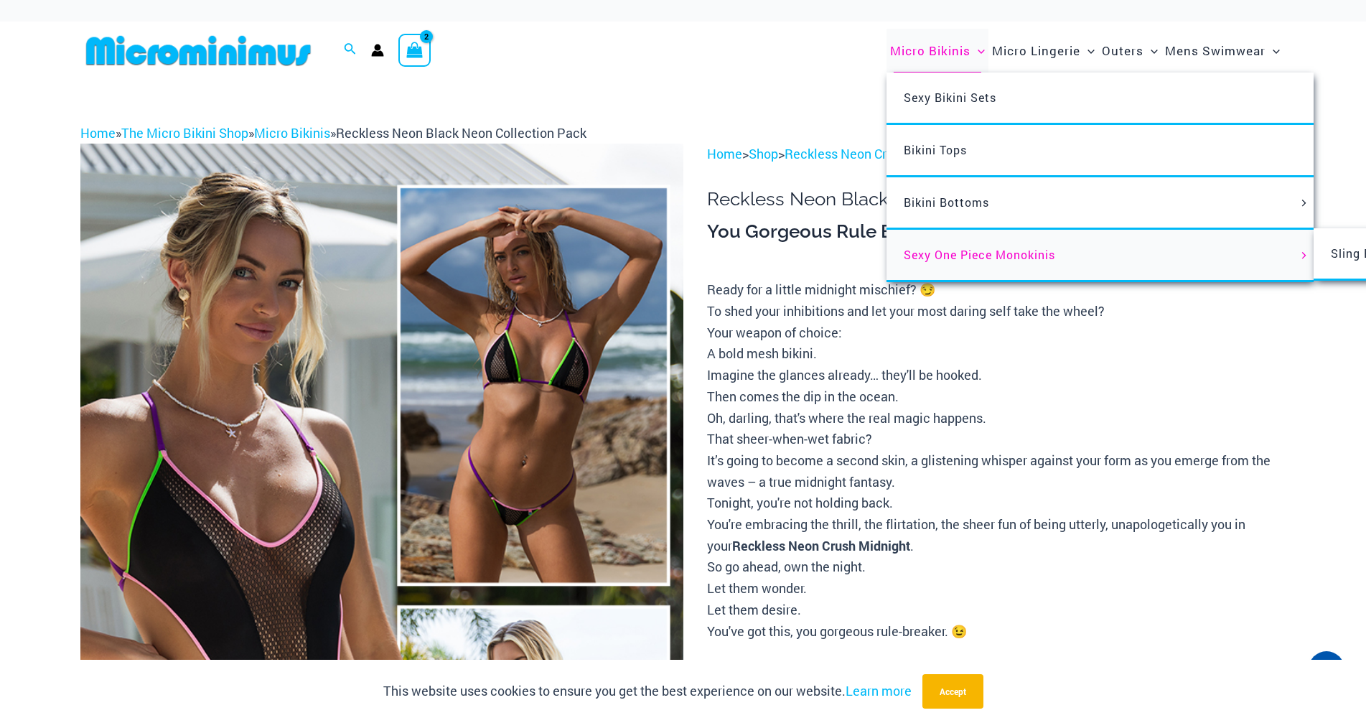
click at [952, 250] on span "Sexy One Piece Monokinis" at bounding box center [978, 254] width 151 height 15
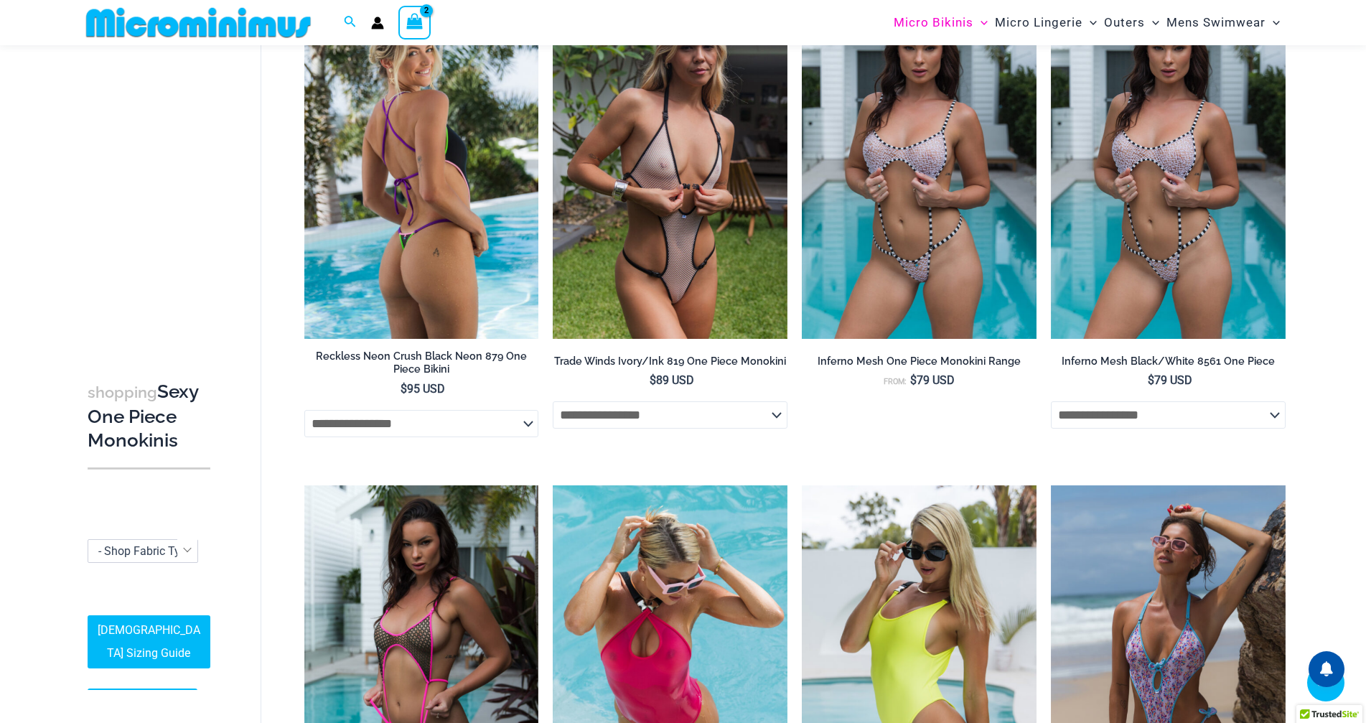
click at [459, 427] on select "**********" at bounding box center [421, 423] width 235 height 27
drag, startPoint x: 459, startPoint y: 427, endPoint x: 442, endPoint y: 439, distance: 20.5
click at [459, 427] on select "**********" at bounding box center [421, 423] width 235 height 27
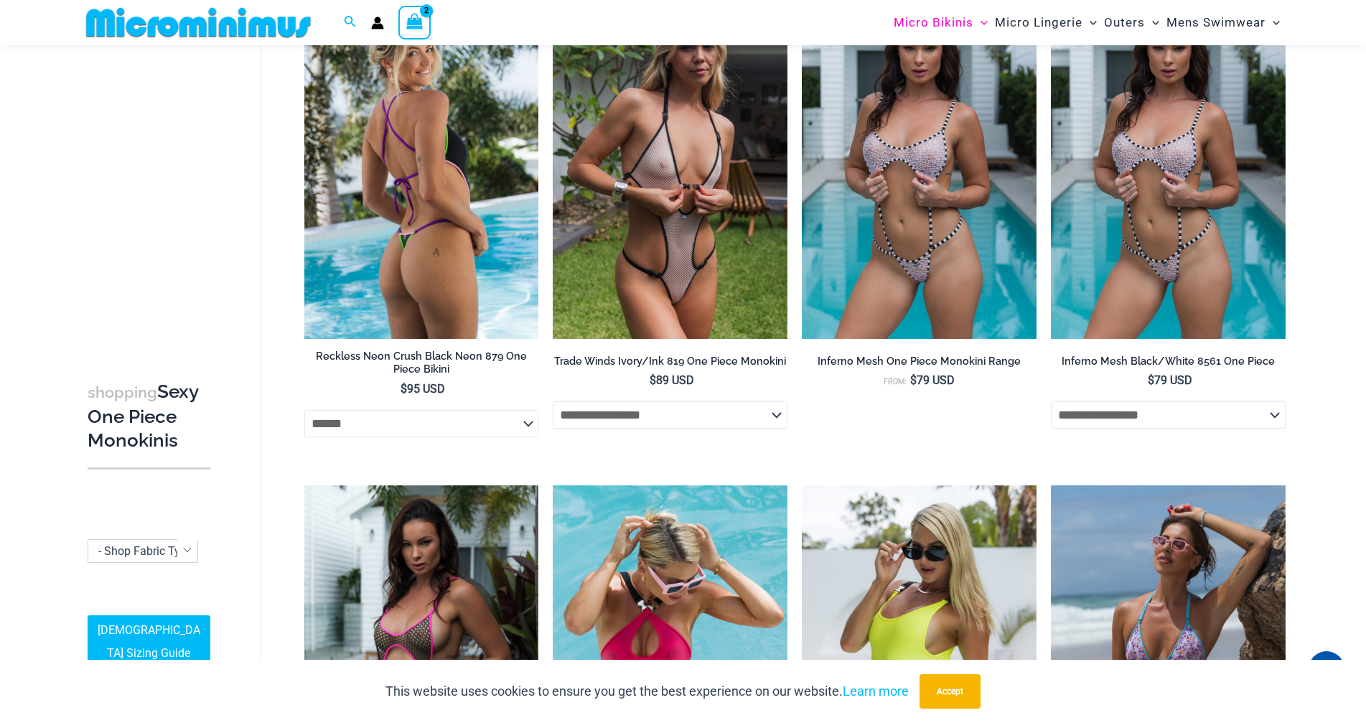
click at [304, 411] on select "**********" at bounding box center [421, 423] width 235 height 27
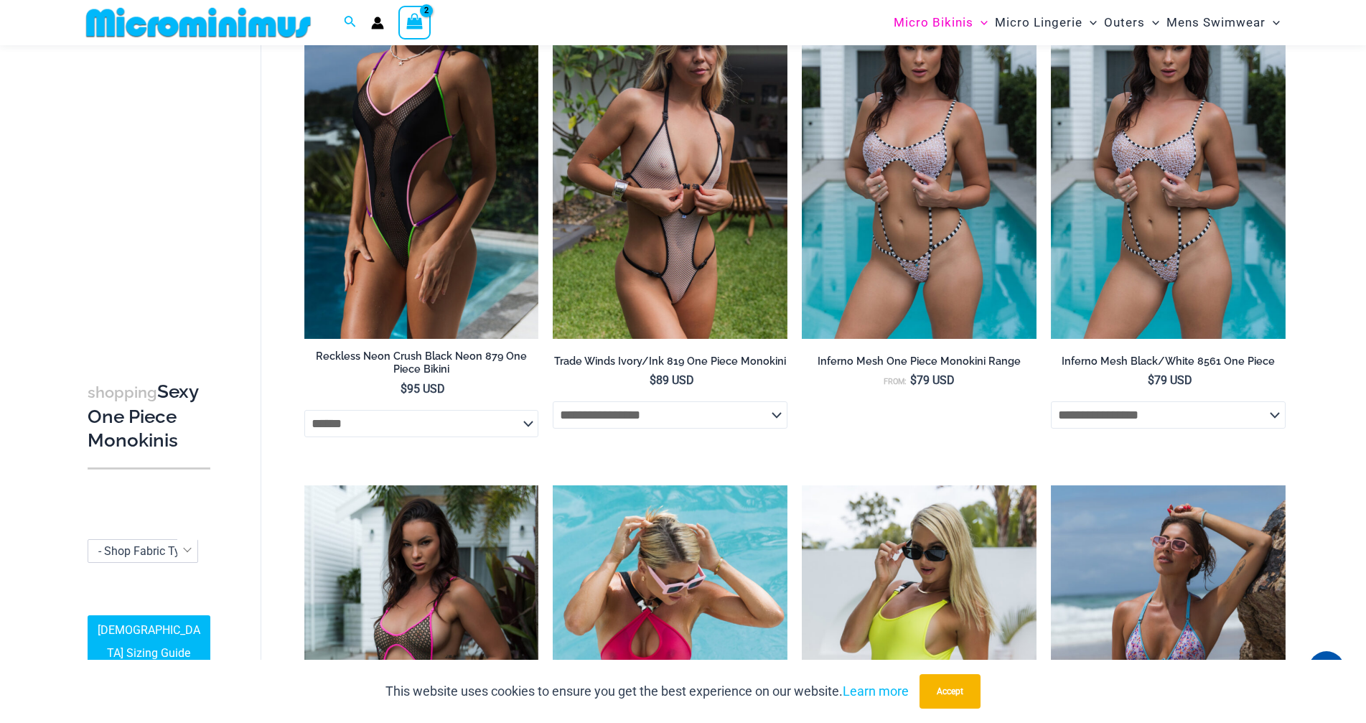
select select "******"
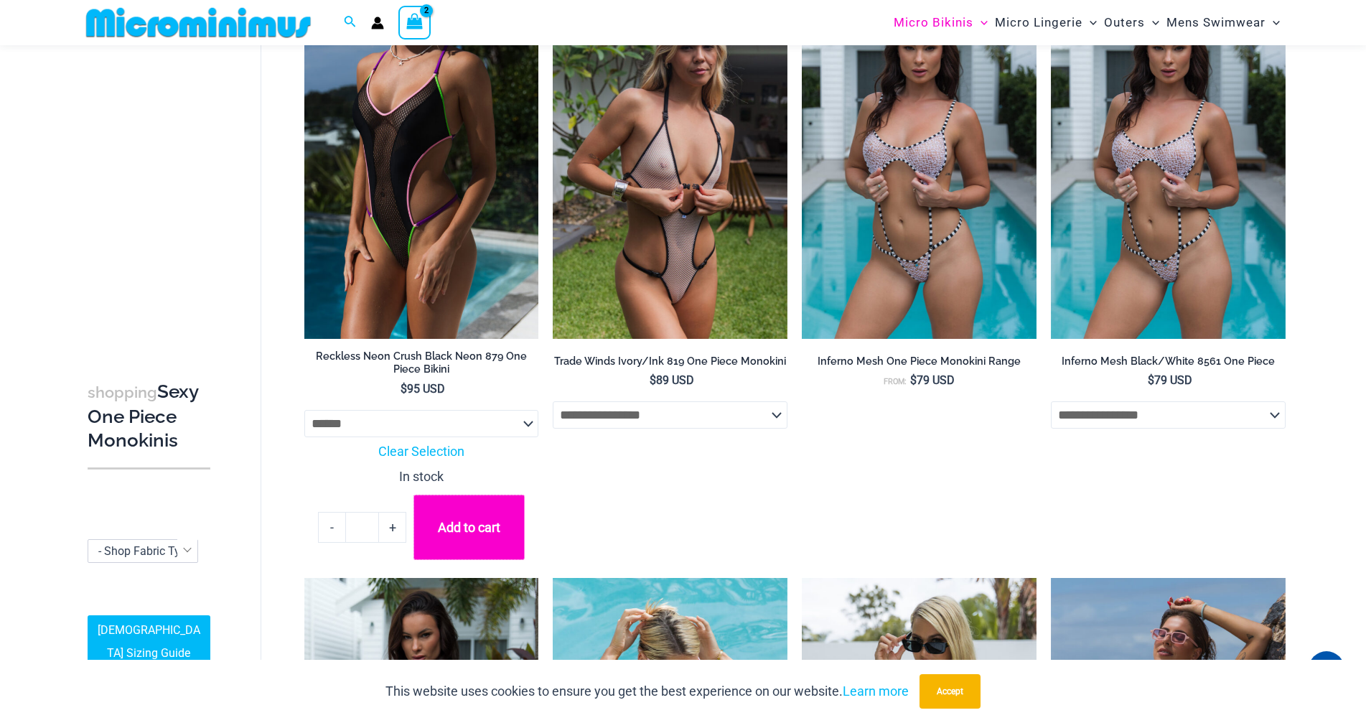
click at [455, 540] on button "Add to cart" at bounding box center [468, 526] width 111 height 65
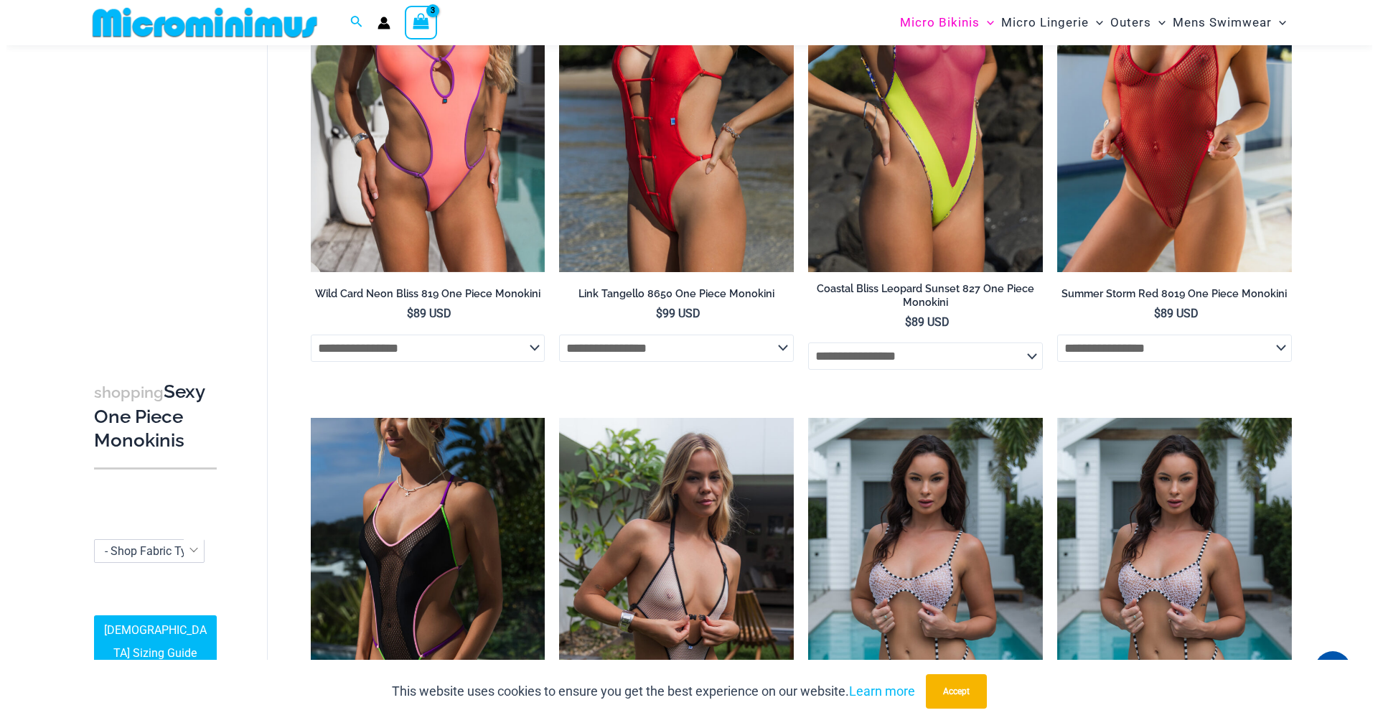
scroll to position [0, 0]
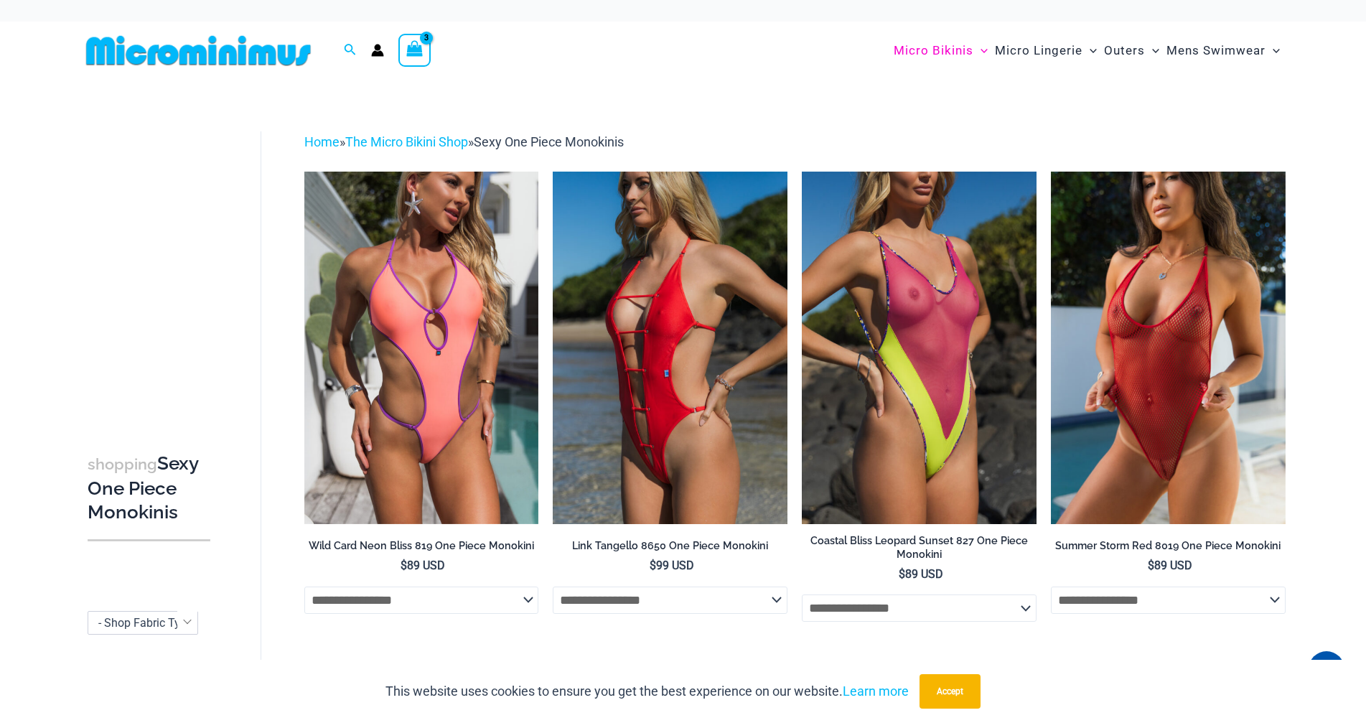
click at [416, 50] on icon "View Shopping Cart, 3 items" at bounding box center [414, 49] width 17 height 17
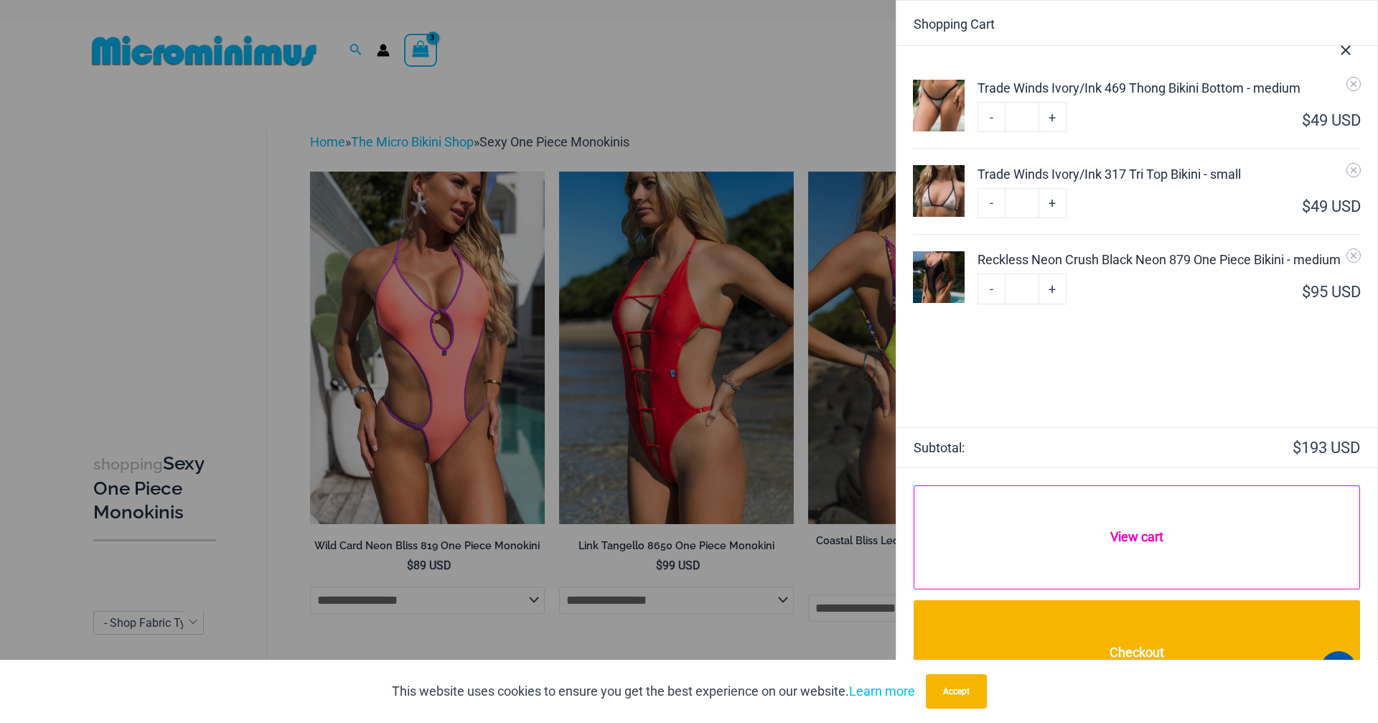
click at [1150, 532] on link "View cart" at bounding box center [1137, 536] width 446 height 103
